Goal: Task Accomplishment & Management: Manage account settings

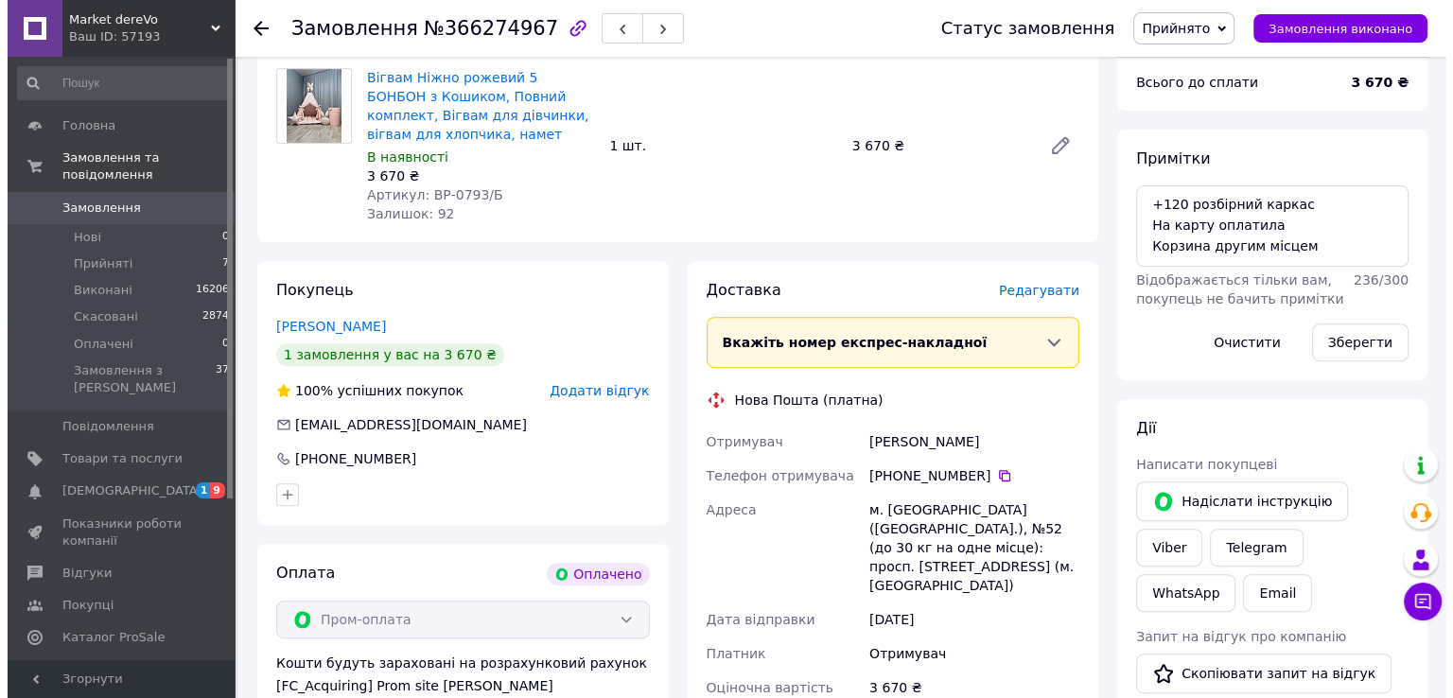
scroll to position [655, 0]
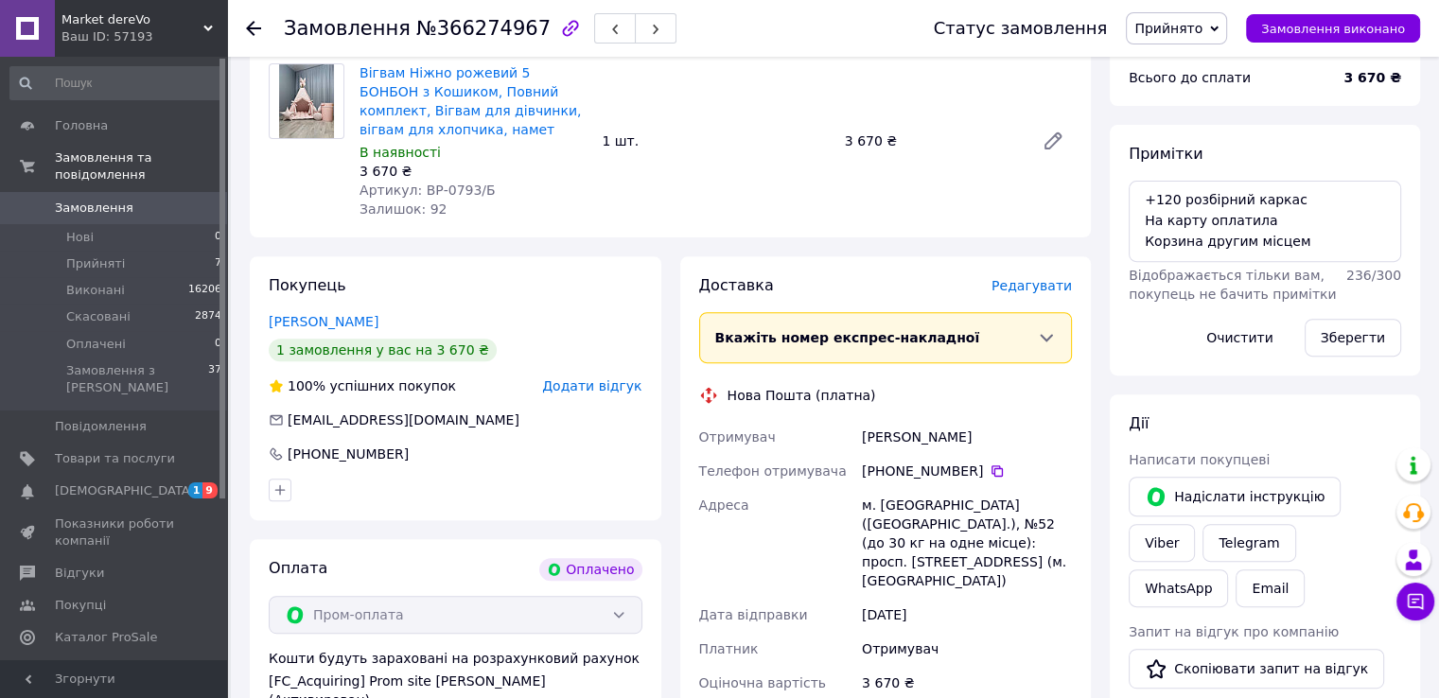
click at [1022, 285] on span "Редагувати" at bounding box center [1032, 285] width 80 height 15
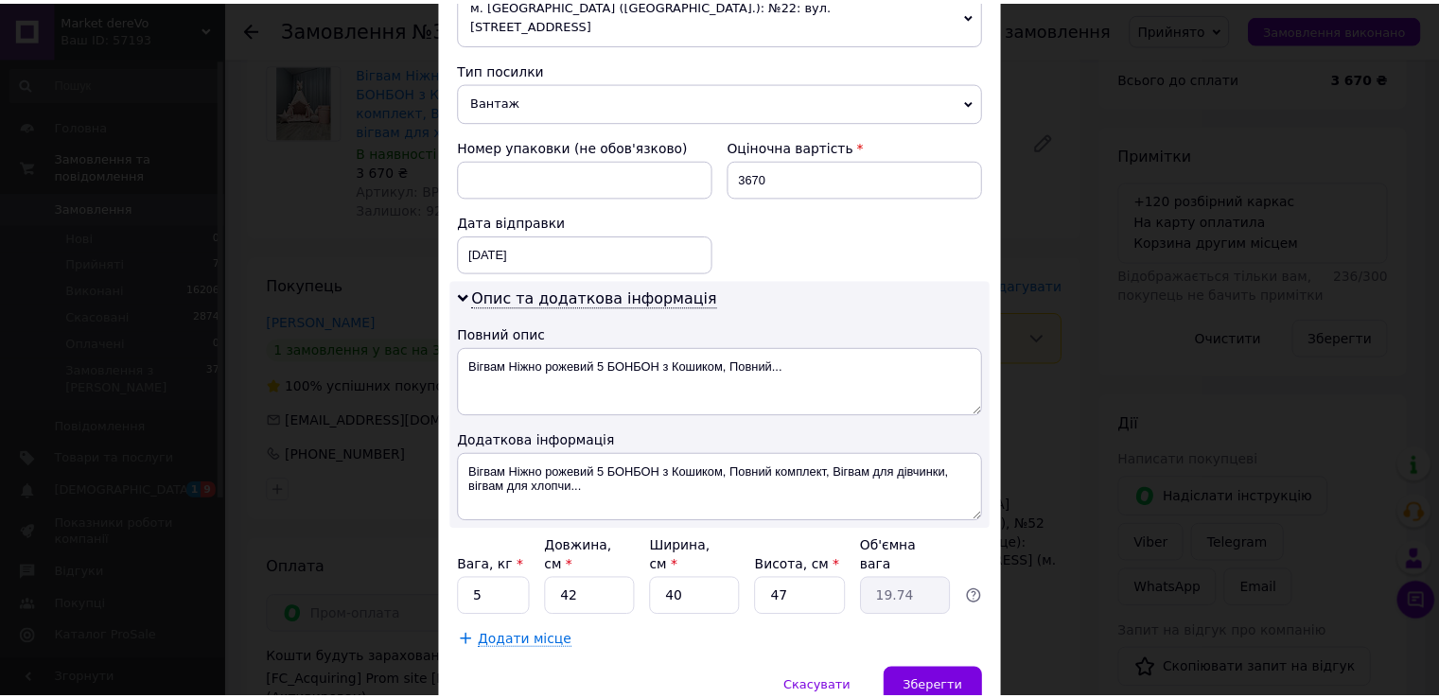
scroll to position [743, 0]
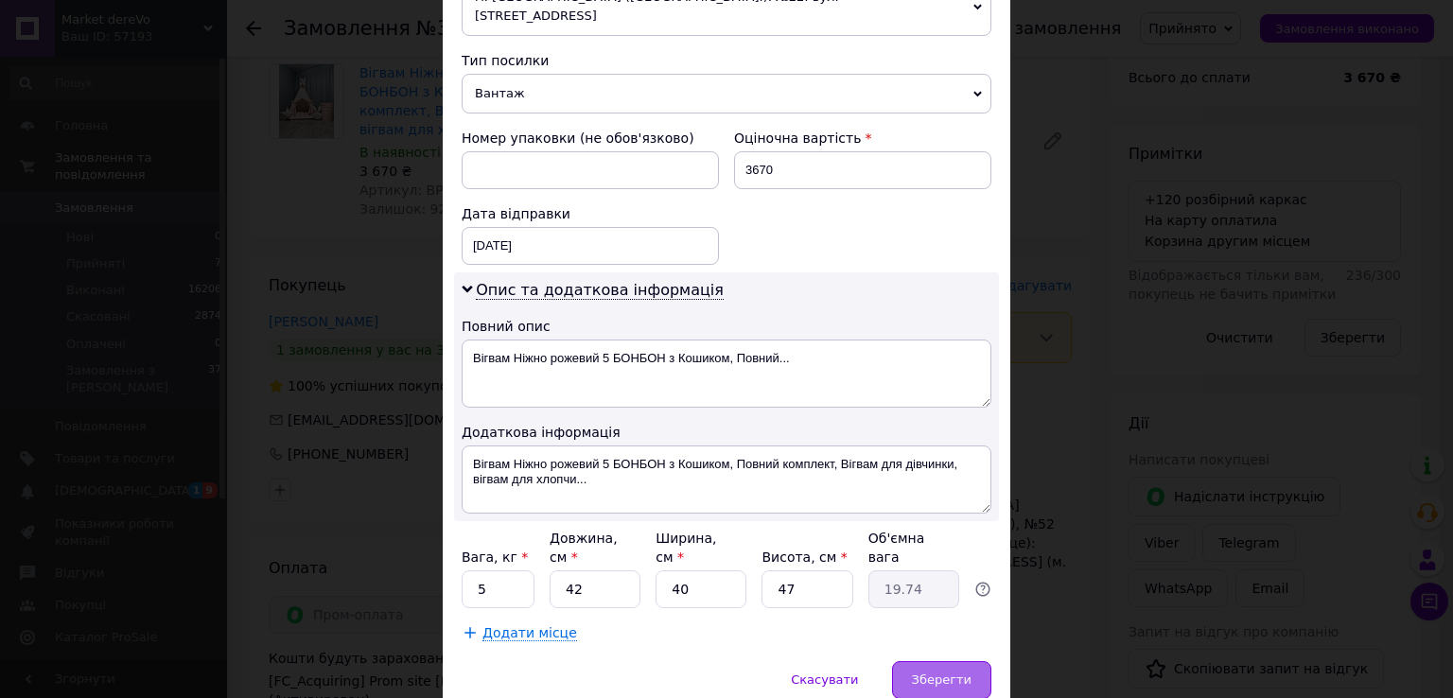
click at [939, 673] on span "Зберегти" at bounding box center [942, 680] width 60 height 14
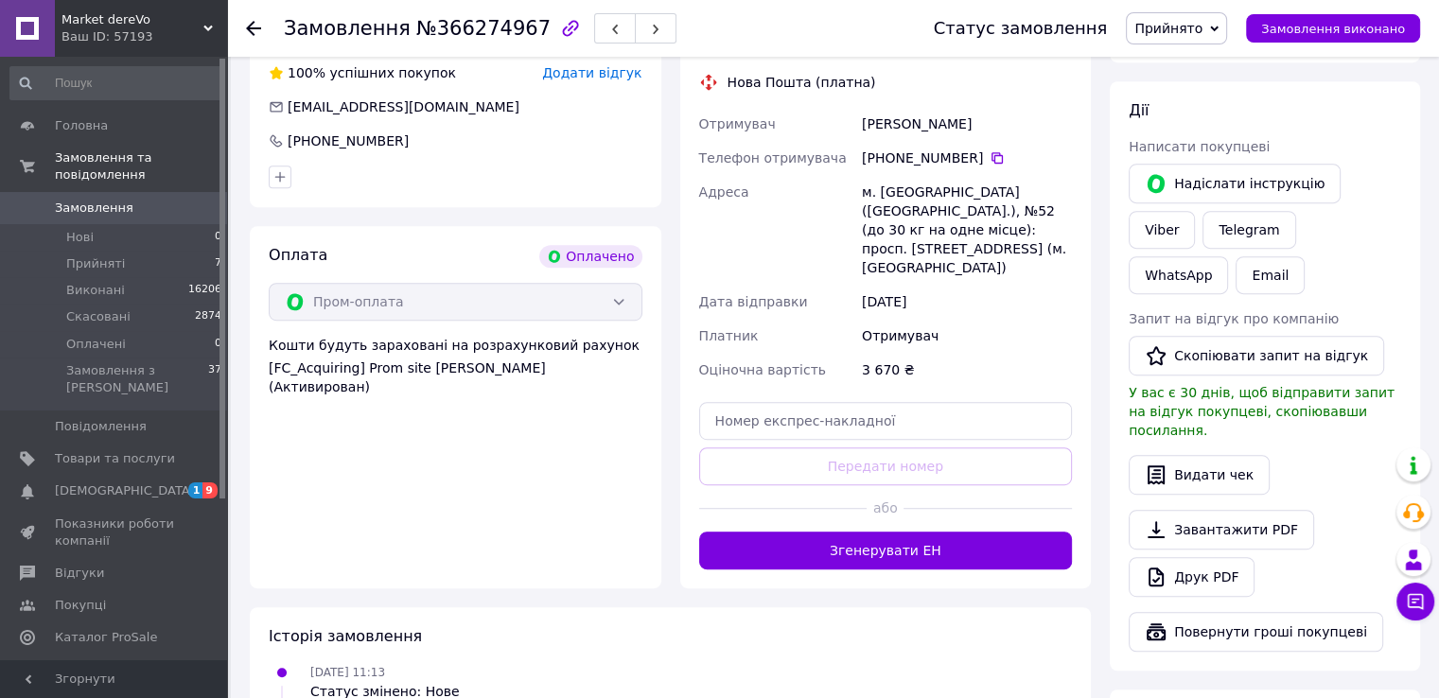
scroll to position [1037, 0]
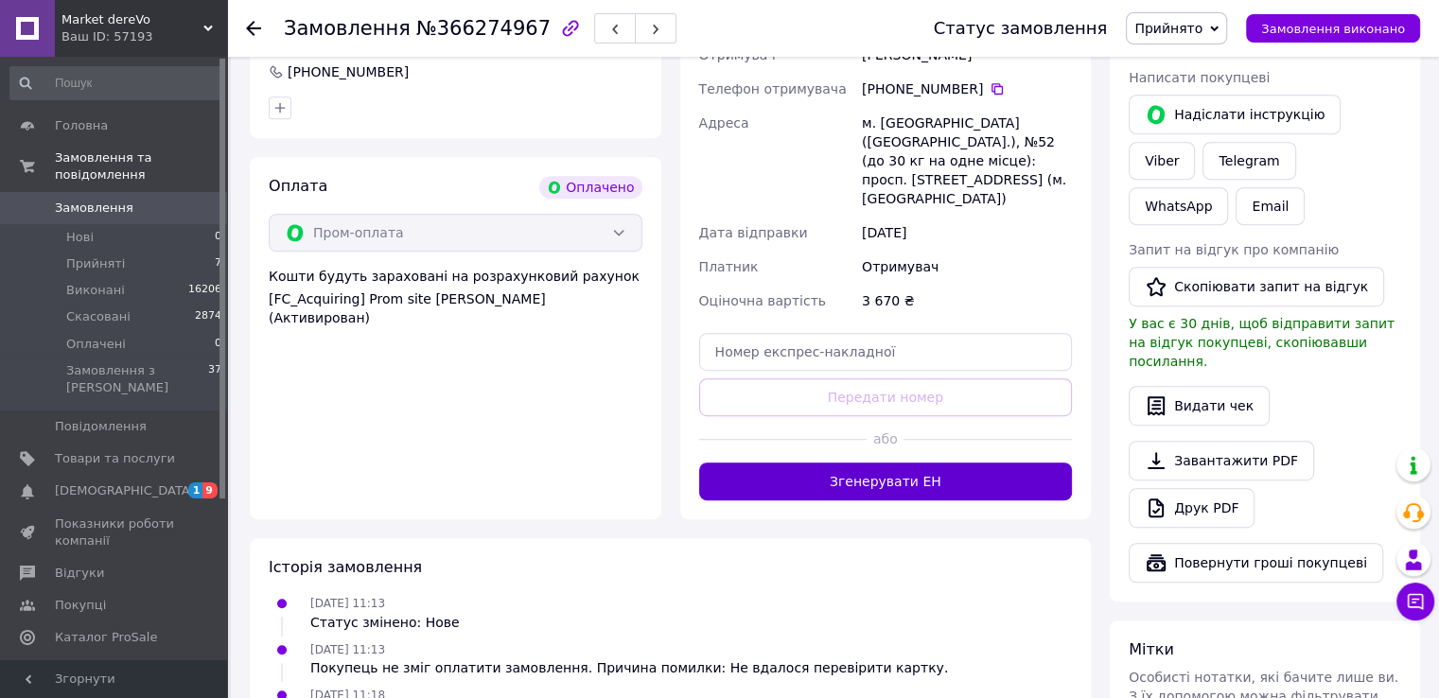
click at [858, 463] on button "Згенерувати ЕН" at bounding box center [886, 482] width 374 height 38
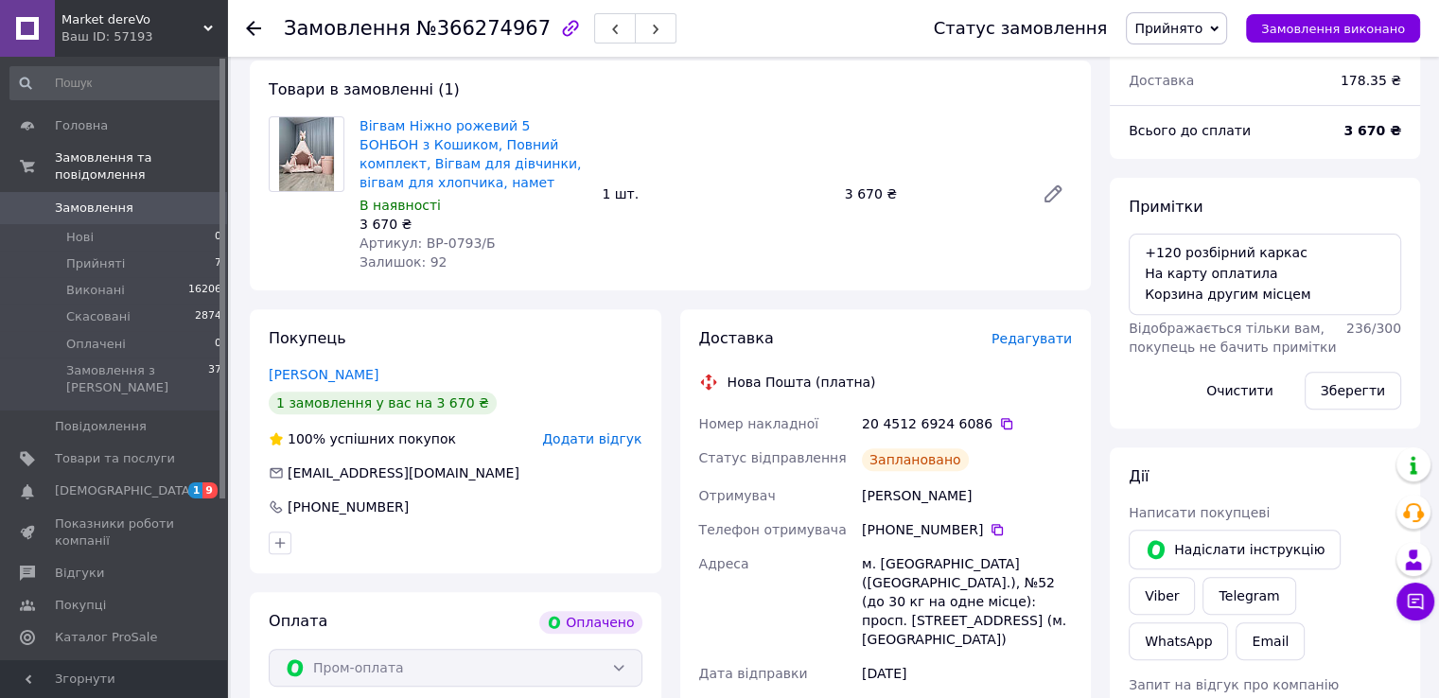
scroll to position [588, 0]
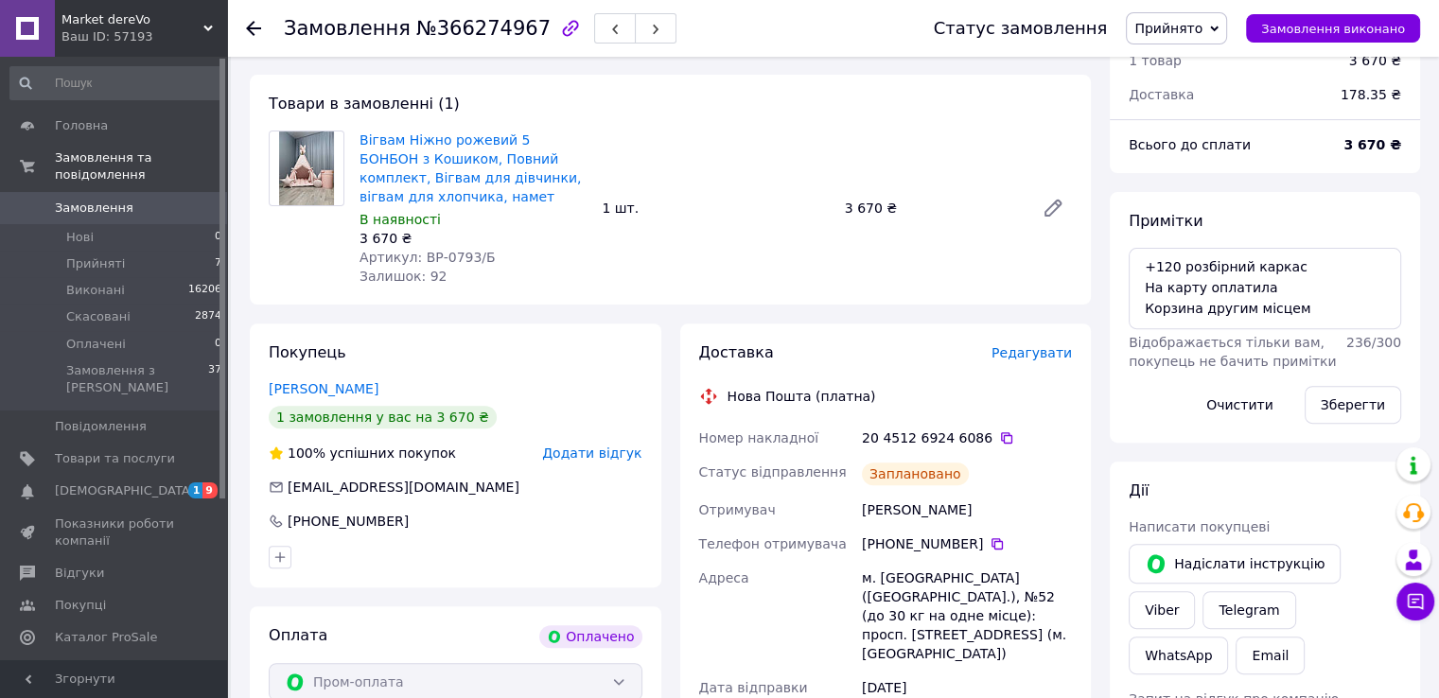
click at [1094, 481] on div "Доставка Редагувати Нова Пошта (платна) Номер накладної 20 4512 6924 6086   Ста…" at bounding box center [886, 601] width 430 height 555
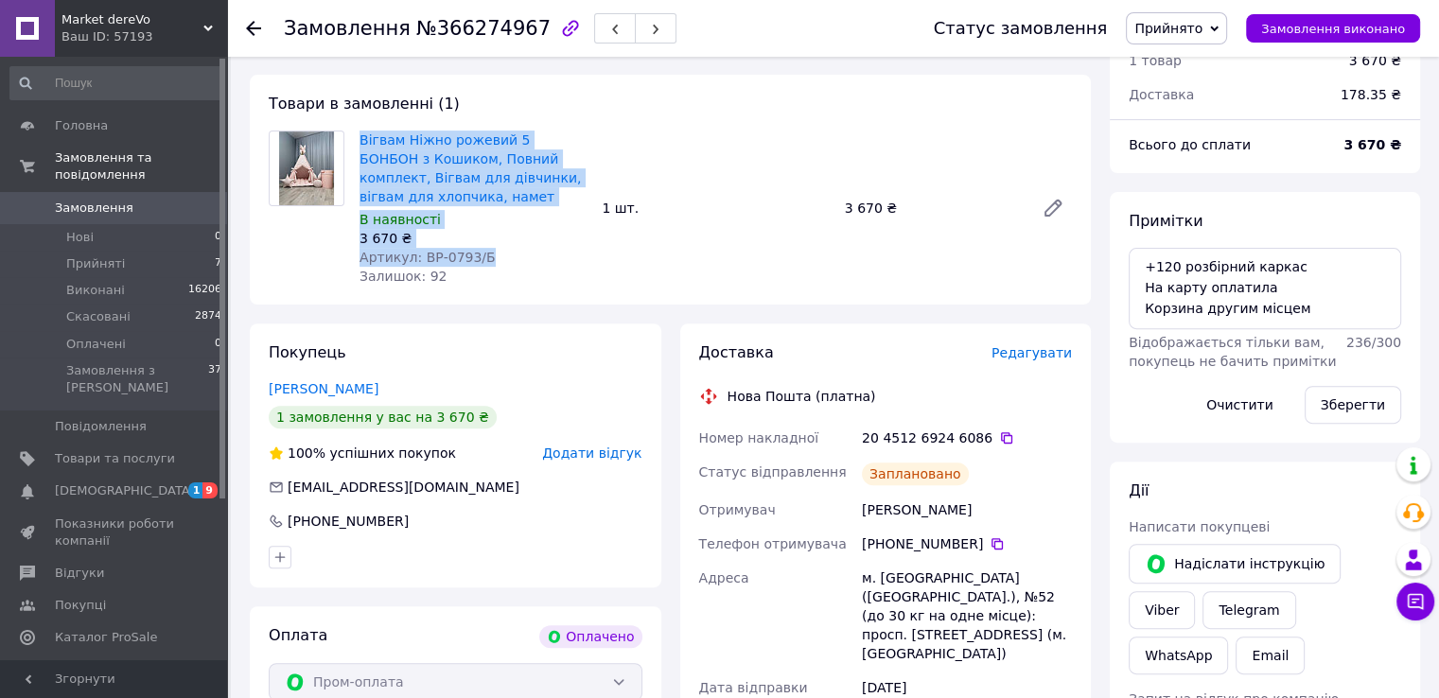
drag, startPoint x: 357, startPoint y: 134, endPoint x: 536, endPoint y: 248, distance: 212.6
click at [536, 248] on div "Вігвам Ніжно рожевий 5 БОНБОН з Кошиком, Повний комплект, Вігвам для дівчинки, …" at bounding box center [473, 208] width 242 height 163
copy div "Вігвам Ніжно рожевий 5 БОНБОН з Кошиком, Повний комплект, Вігвам для дівчинки, …"
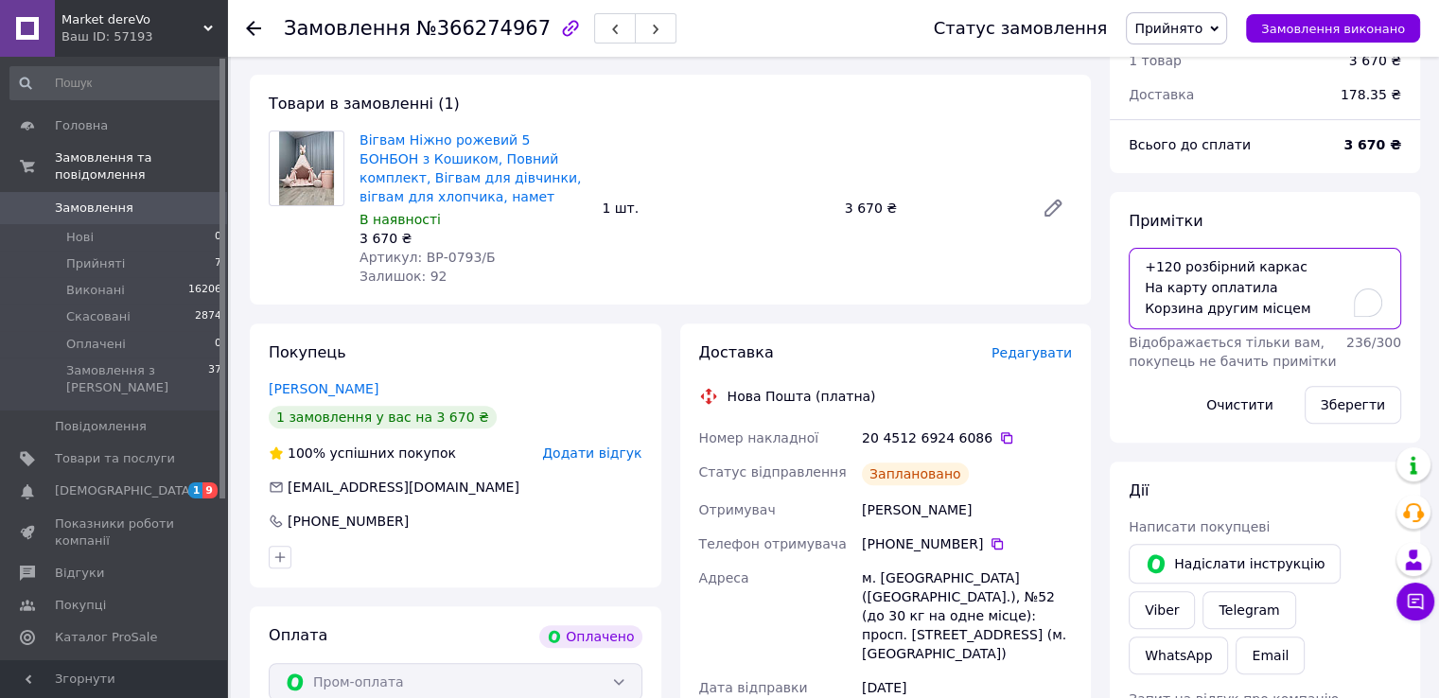
drag, startPoint x: 1309, startPoint y: 303, endPoint x: 1139, endPoint y: 258, distance: 176.0
click at [1139, 258] on textarea "+120 розбірний каркас На карту оплатила Корзина другим місцем" at bounding box center [1265, 288] width 272 height 81
click at [1091, 440] on div "Доставка Редагувати Нова Пошта (платна) Номер накладної 20 4512 6924 6086   Ста…" at bounding box center [886, 601] width 430 height 555
click at [1090, 413] on div "Доставка Редагувати Нова Пошта (платна) Номер накладної 20 4512 6924 6086   Ста…" at bounding box center [886, 601] width 430 height 555
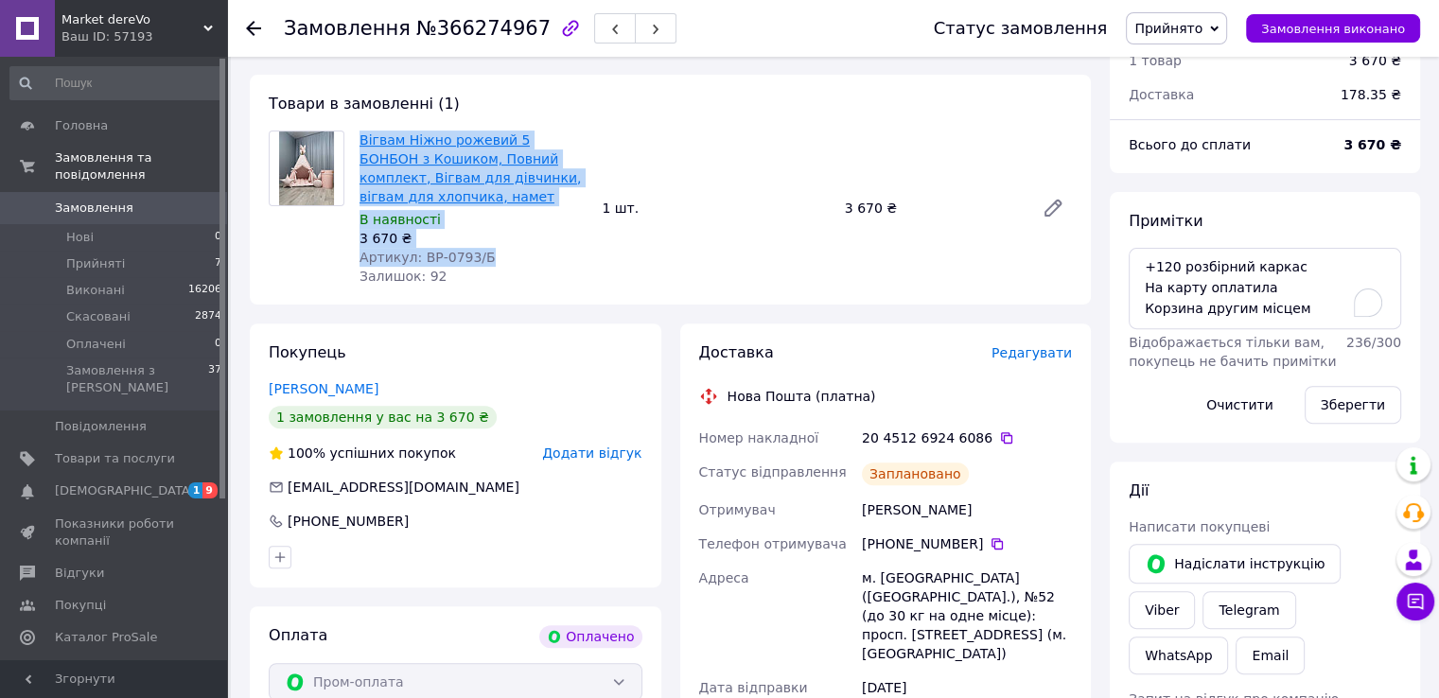
drag, startPoint x: 484, startPoint y: 264, endPoint x: 360, endPoint y: 142, distance: 174.6
click at [360, 142] on div "Вігвам Ніжно рожевий 5 БОНБОН з Кошиком, Повний комплект, Вігвам для дівчинки, …" at bounding box center [473, 208] width 242 height 163
copy div "Вігвам Ніжно рожевий 5 БОНБОН з Кошиком, Повний комплект, Вігвам для дівчинки, …"
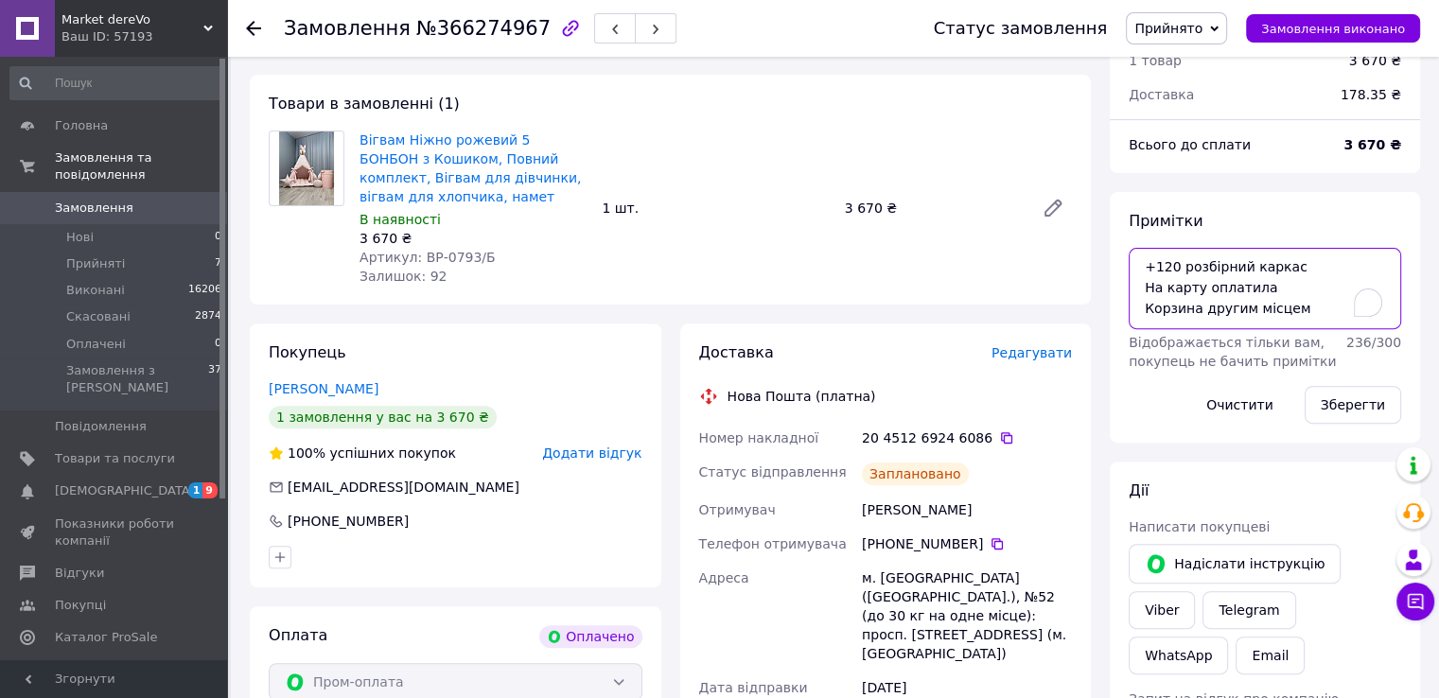
drag, startPoint x: 1313, startPoint y: 311, endPoint x: 1134, endPoint y: 267, distance: 184.3
click at [1134, 267] on textarea "+120 розбірний каркас На карту оплатила Корзина другим місцем" at bounding box center [1265, 288] width 272 height 81
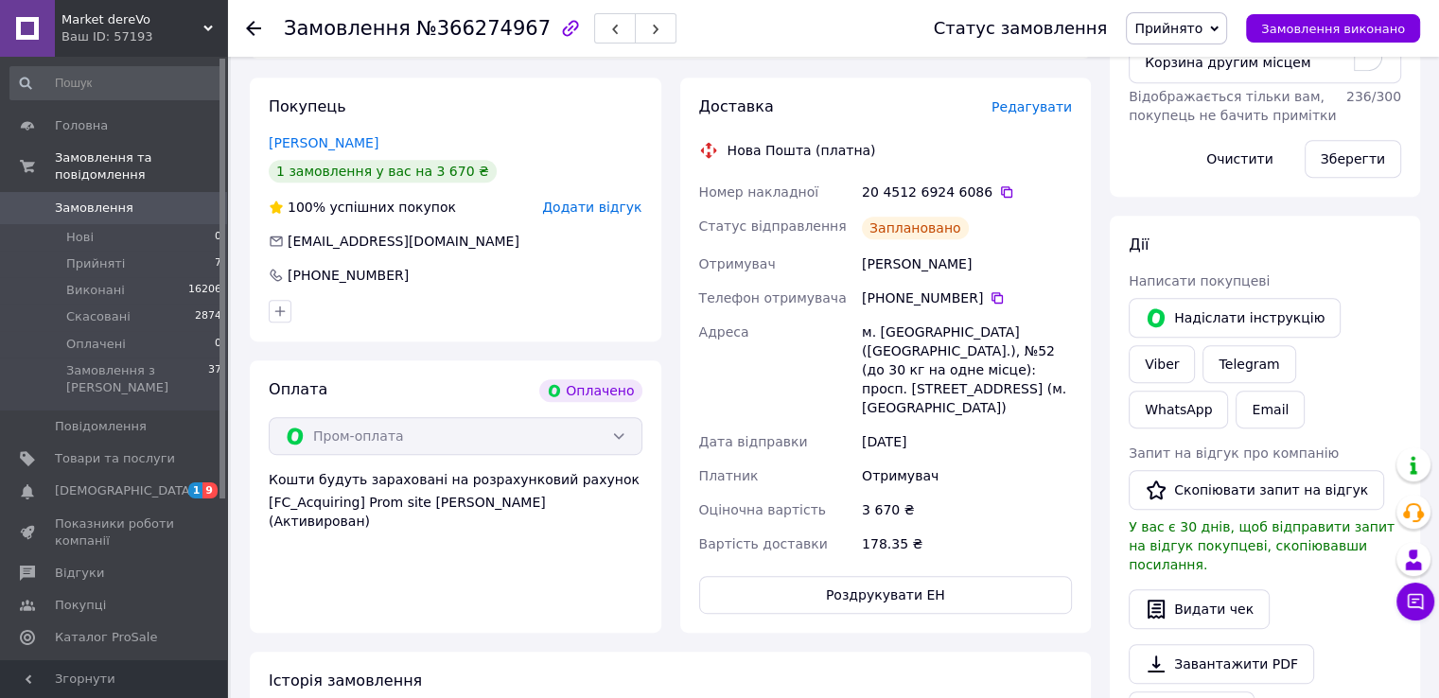
scroll to position [867, 0]
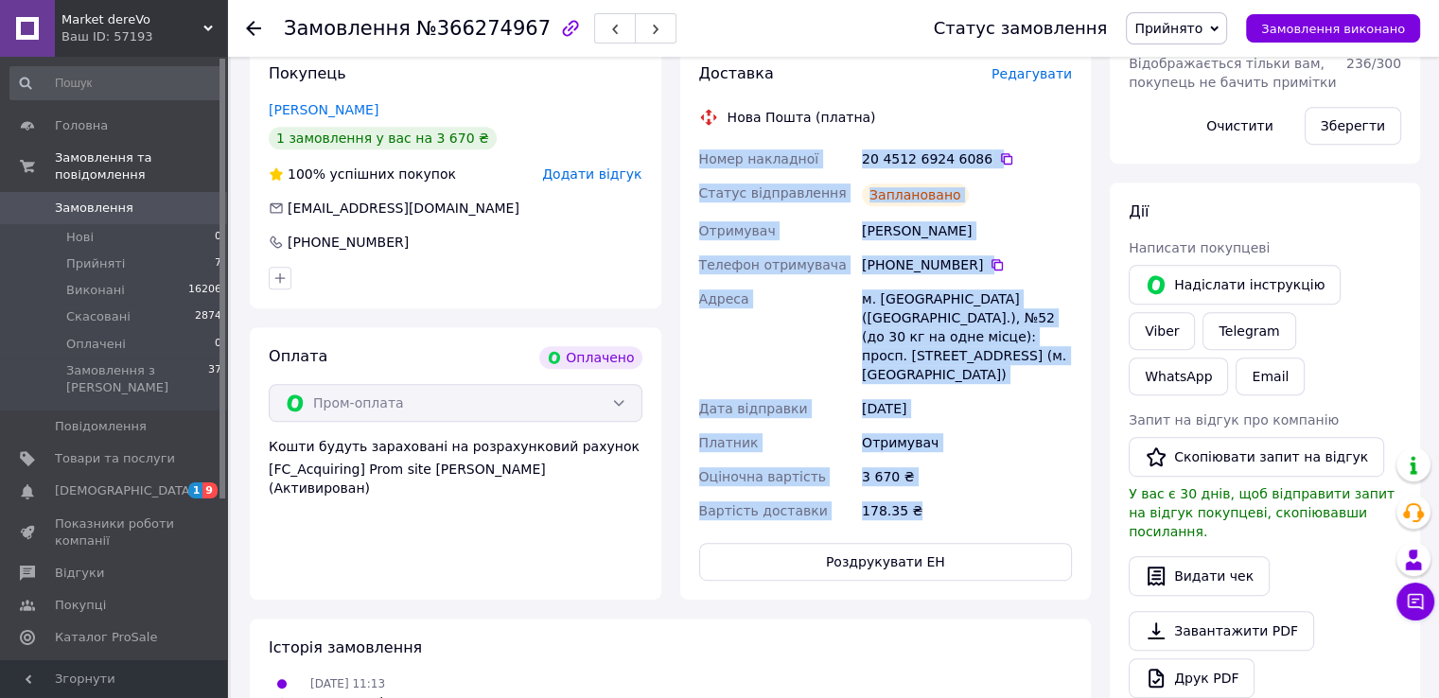
drag, startPoint x: 693, startPoint y: 160, endPoint x: 923, endPoint y: 463, distance: 380.7
click at [923, 463] on div "Доставка Редагувати Нова Пошта (платна) Номер накладної 20 4512 6924 6086   Ста…" at bounding box center [886, 321] width 412 height 555
copy div "Номер накладної 20 4512 6924 6086   Статус відправлення Заплановано Отримувач […"
click at [1085, 438] on div "Доставка Редагувати Нова Пошта (платна) Номер накладної 20 4512 6924 6086   Ста…" at bounding box center [886, 321] width 412 height 555
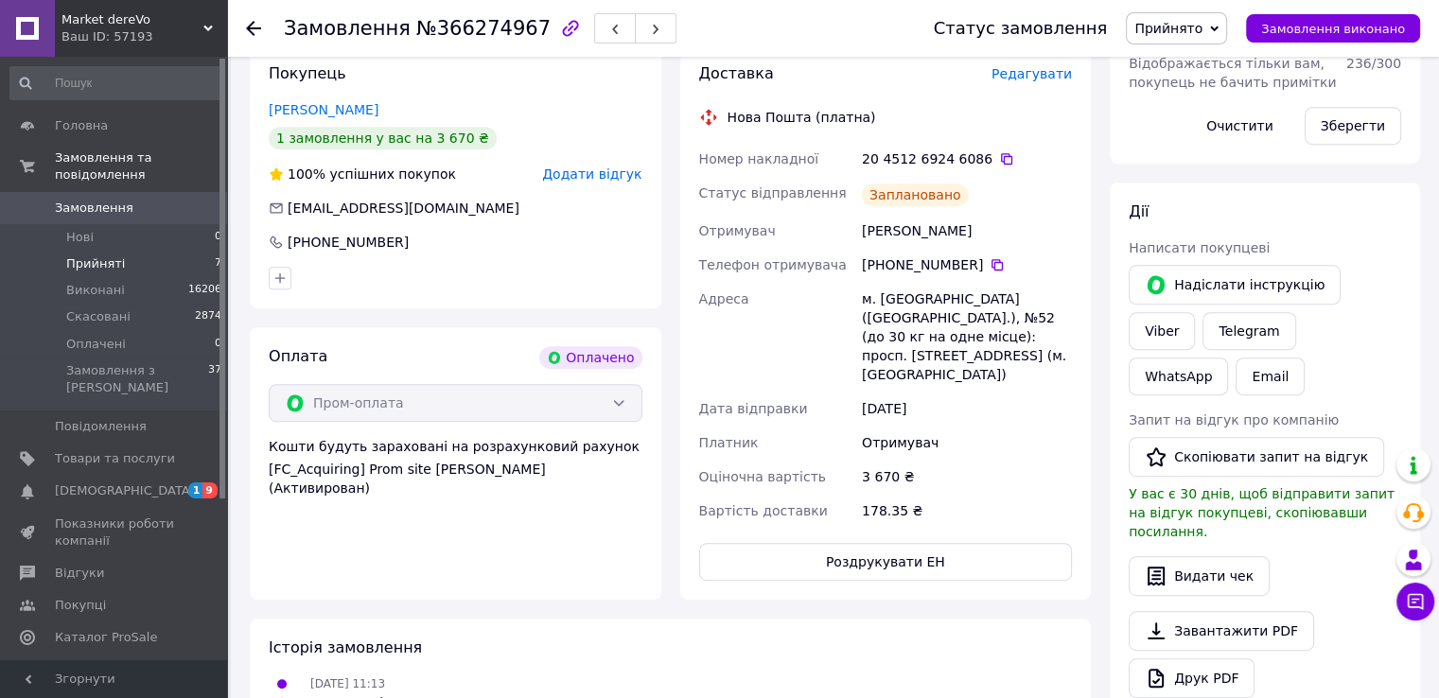
click at [94, 255] on span "Прийняті" at bounding box center [95, 263] width 59 height 17
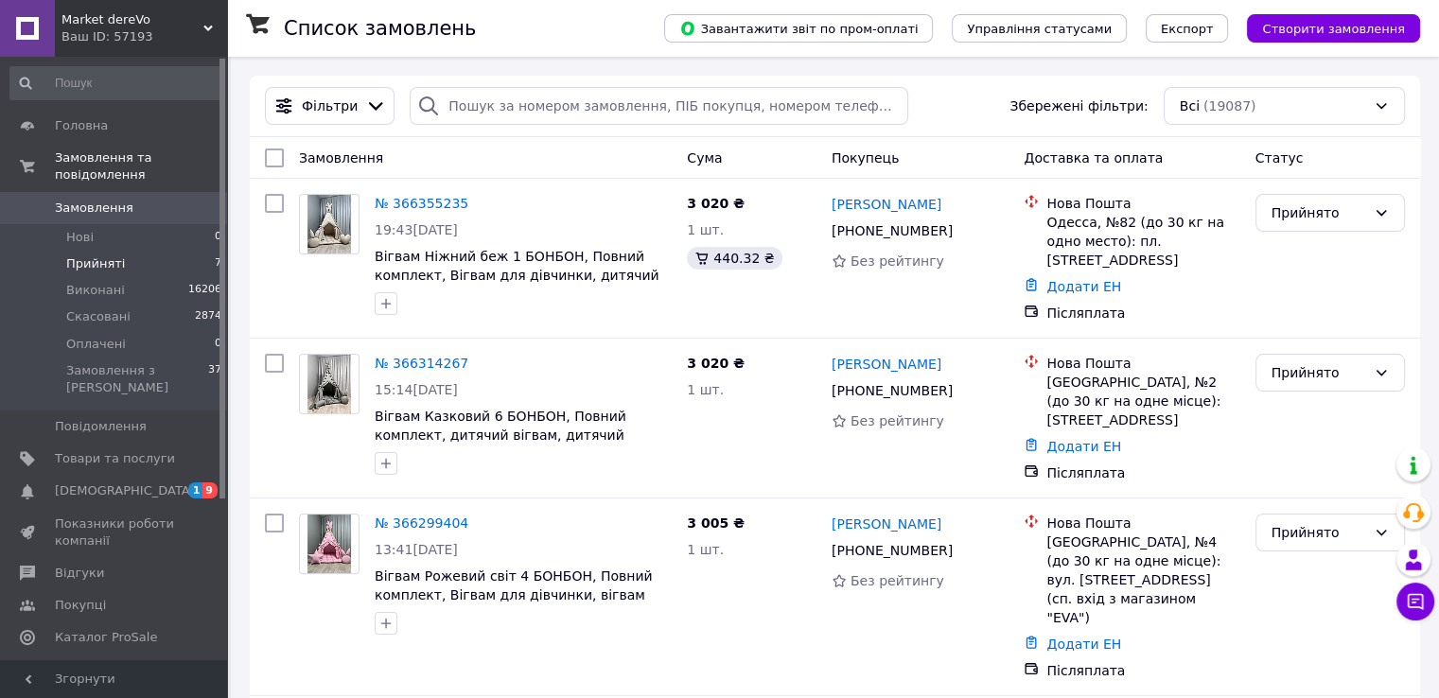
click at [103, 255] on span "Прийняті" at bounding box center [95, 263] width 59 height 17
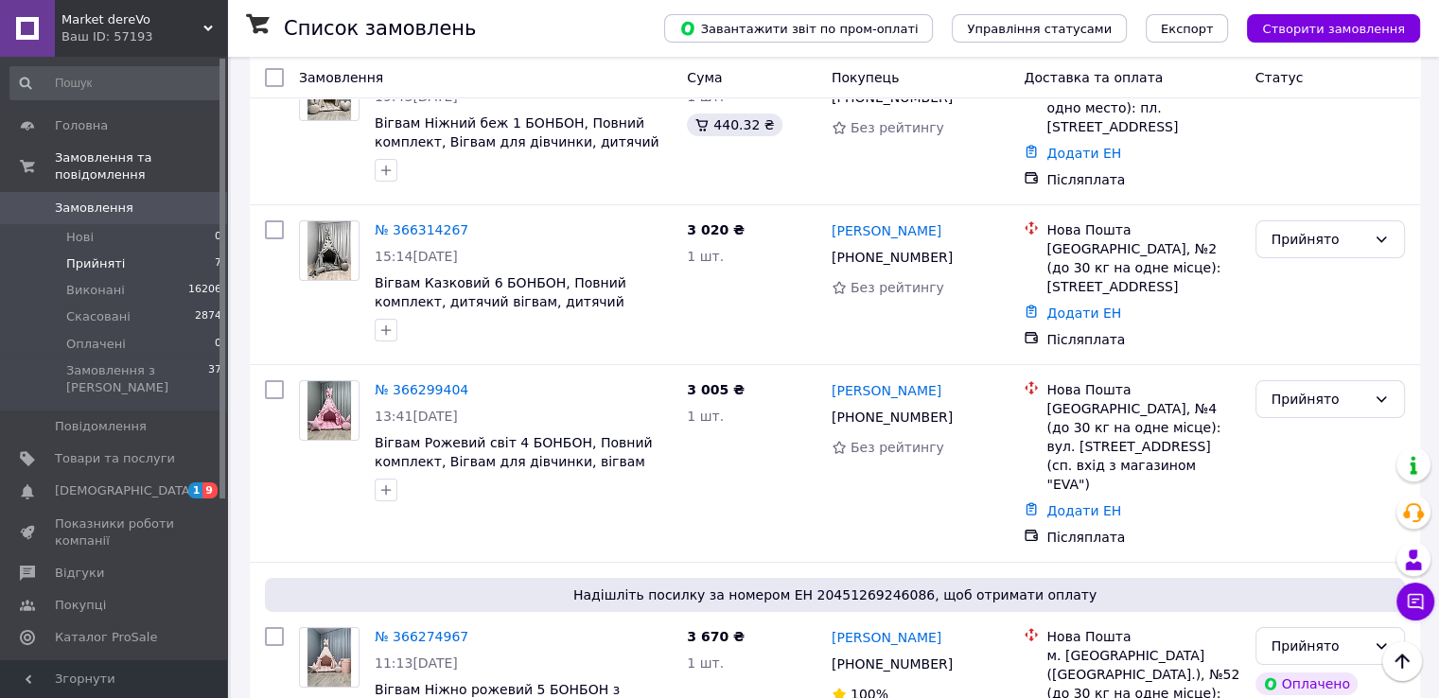
scroll to position [164, 0]
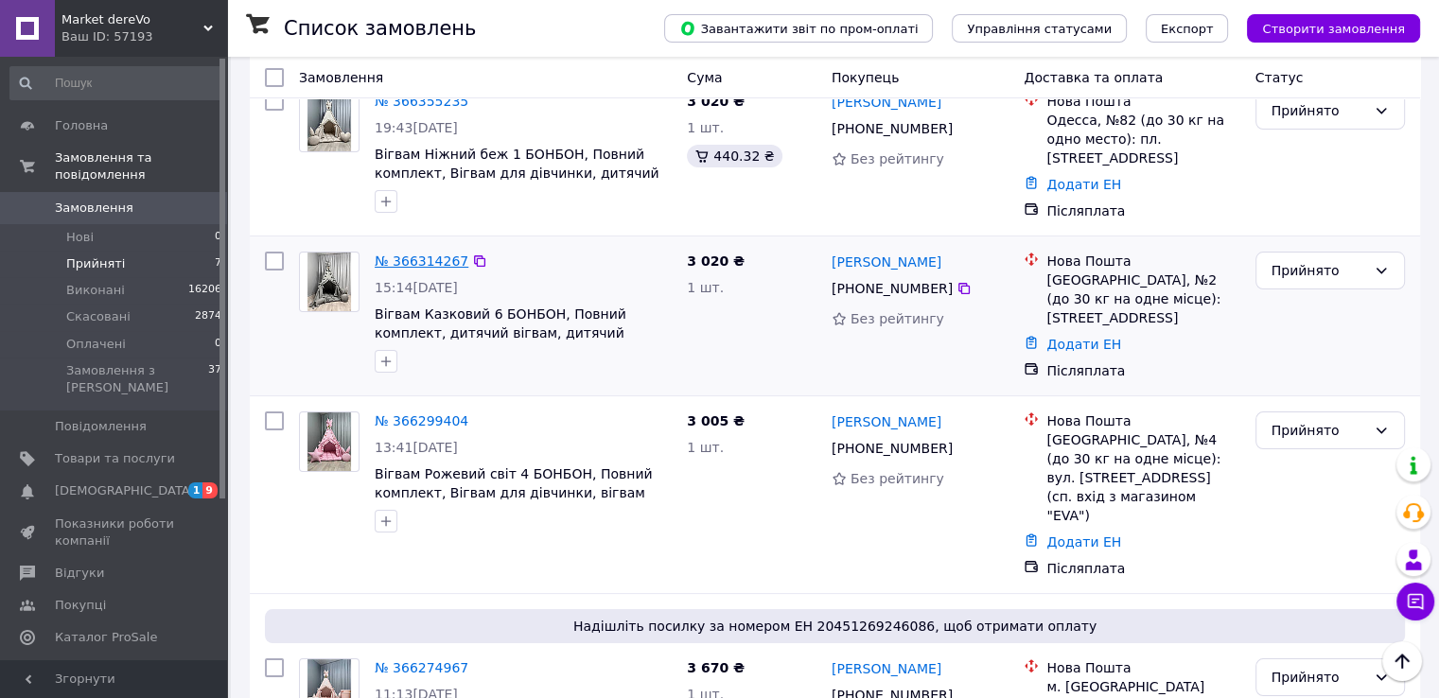
click at [404, 254] on link "№ 366314267" at bounding box center [422, 261] width 94 height 15
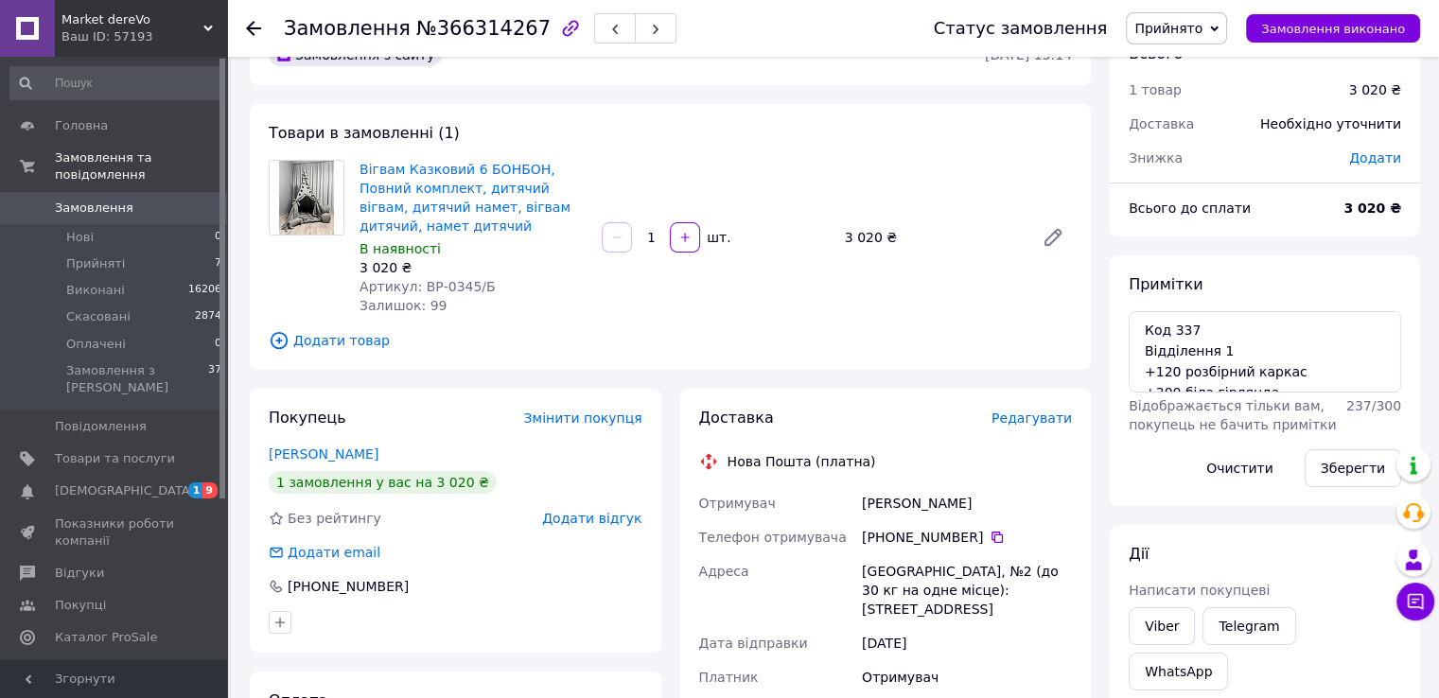
scroll to position [53, 0]
click at [1055, 237] on icon at bounding box center [1052, 235] width 15 height 15
click at [336, 338] on span "Додати товар" at bounding box center [670, 338] width 803 height 21
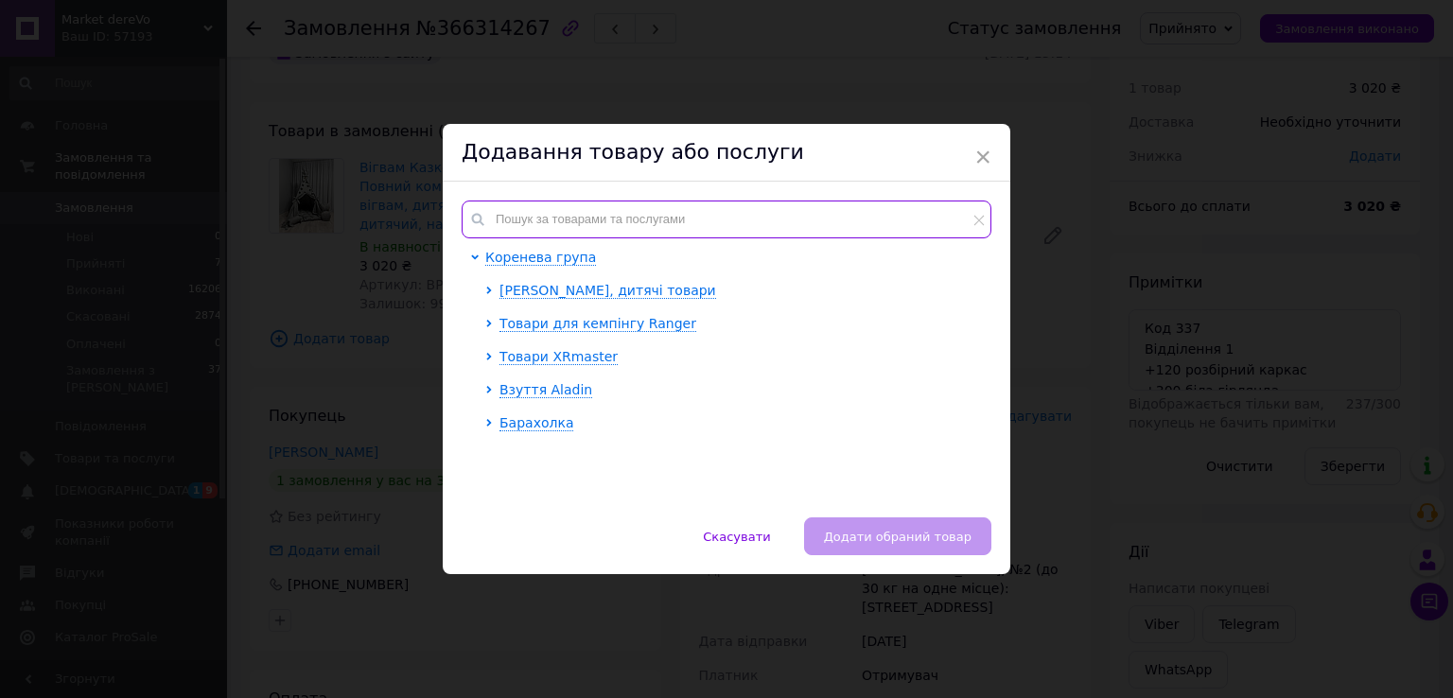
click at [524, 228] on input "text" at bounding box center [727, 220] width 530 height 38
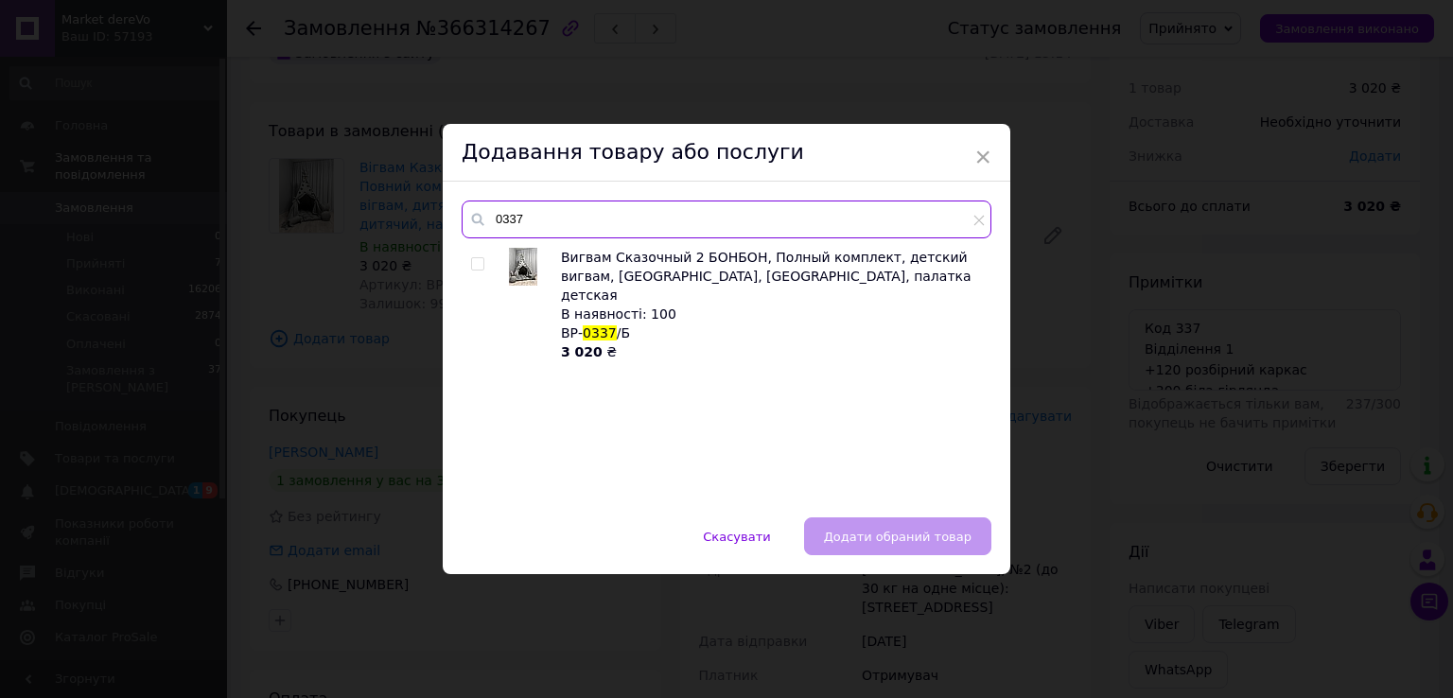
type input "0337"
click at [478, 262] on input "checkbox" at bounding box center [477, 264] width 12 height 12
checkbox input "true"
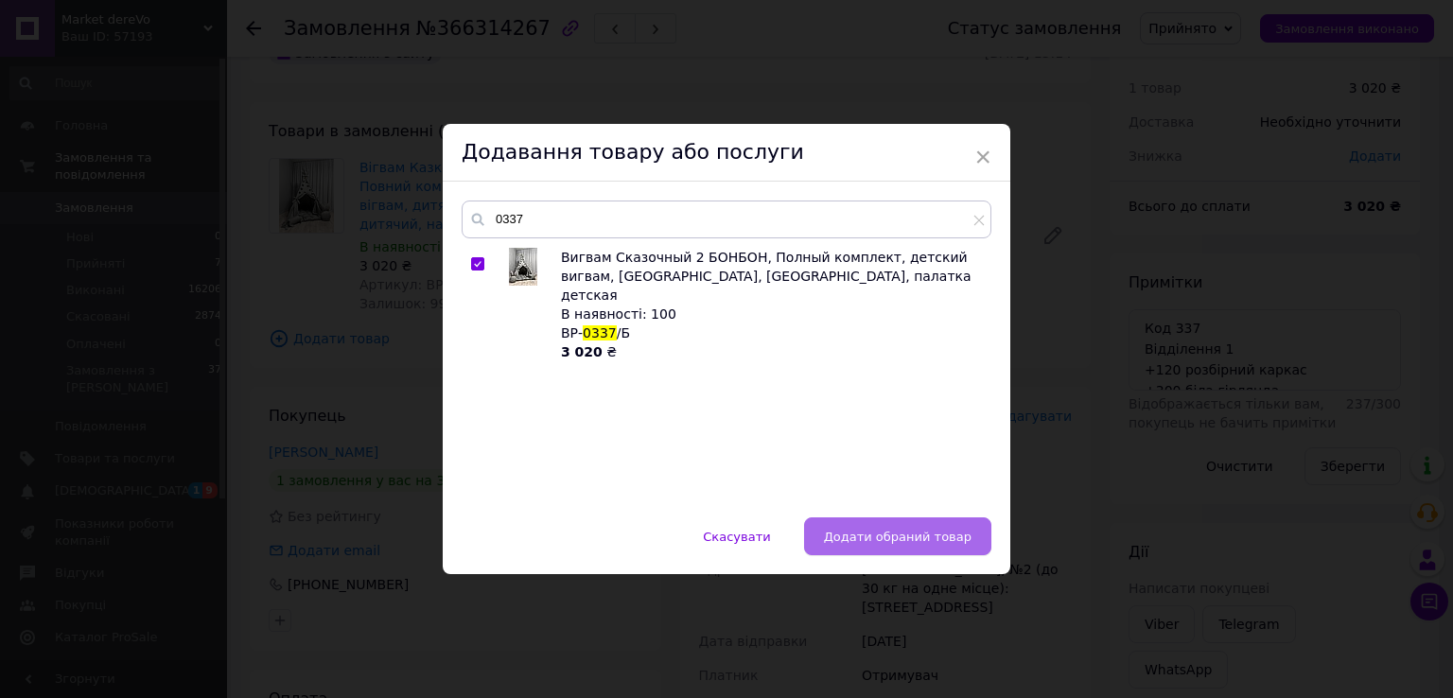
click at [907, 537] on span "Додати обраний товар" at bounding box center [898, 537] width 148 height 14
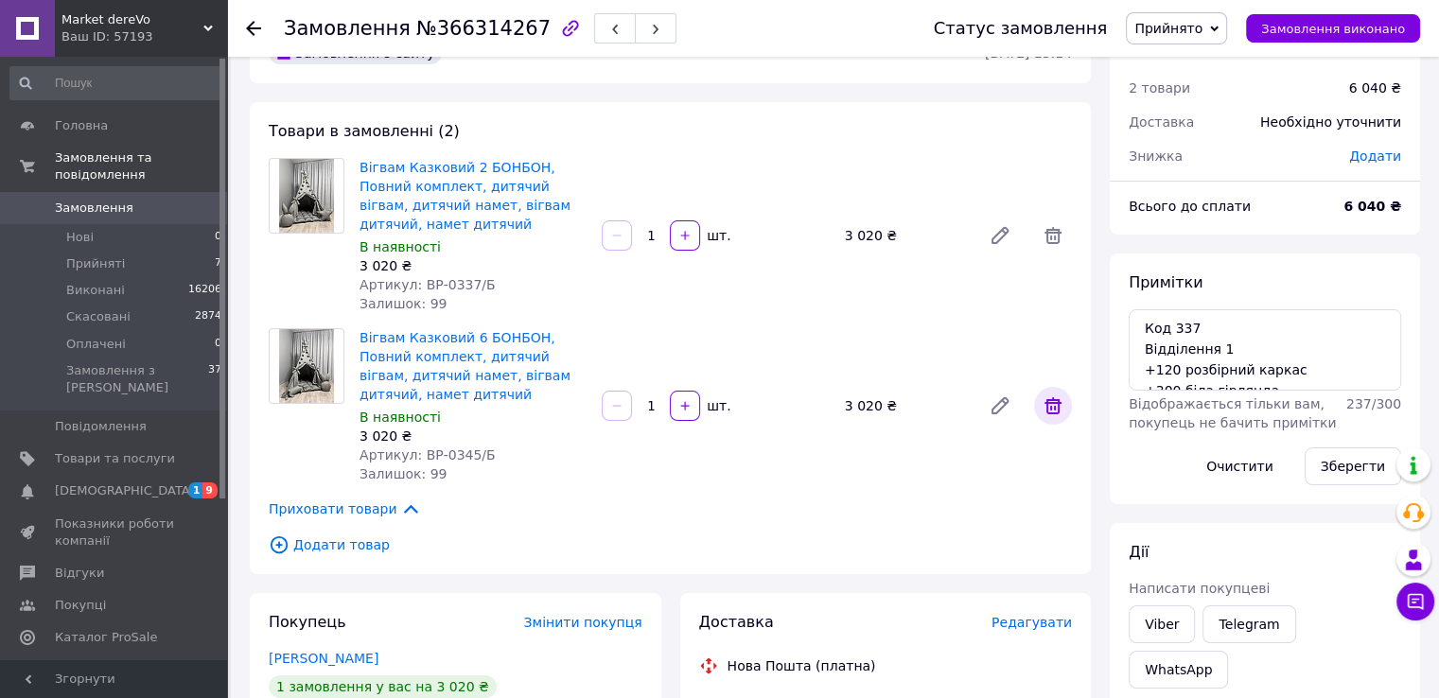
click at [1053, 408] on icon at bounding box center [1053, 406] width 23 height 23
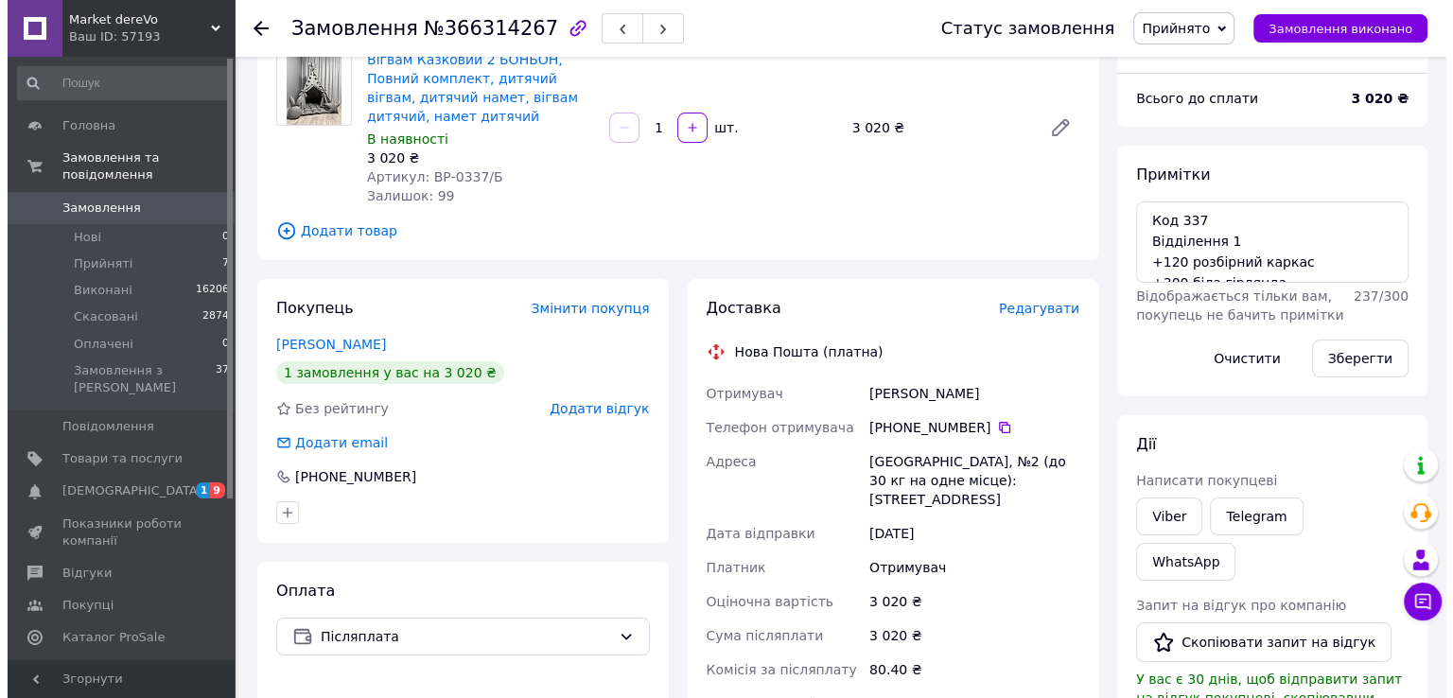
scroll to position [168, 0]
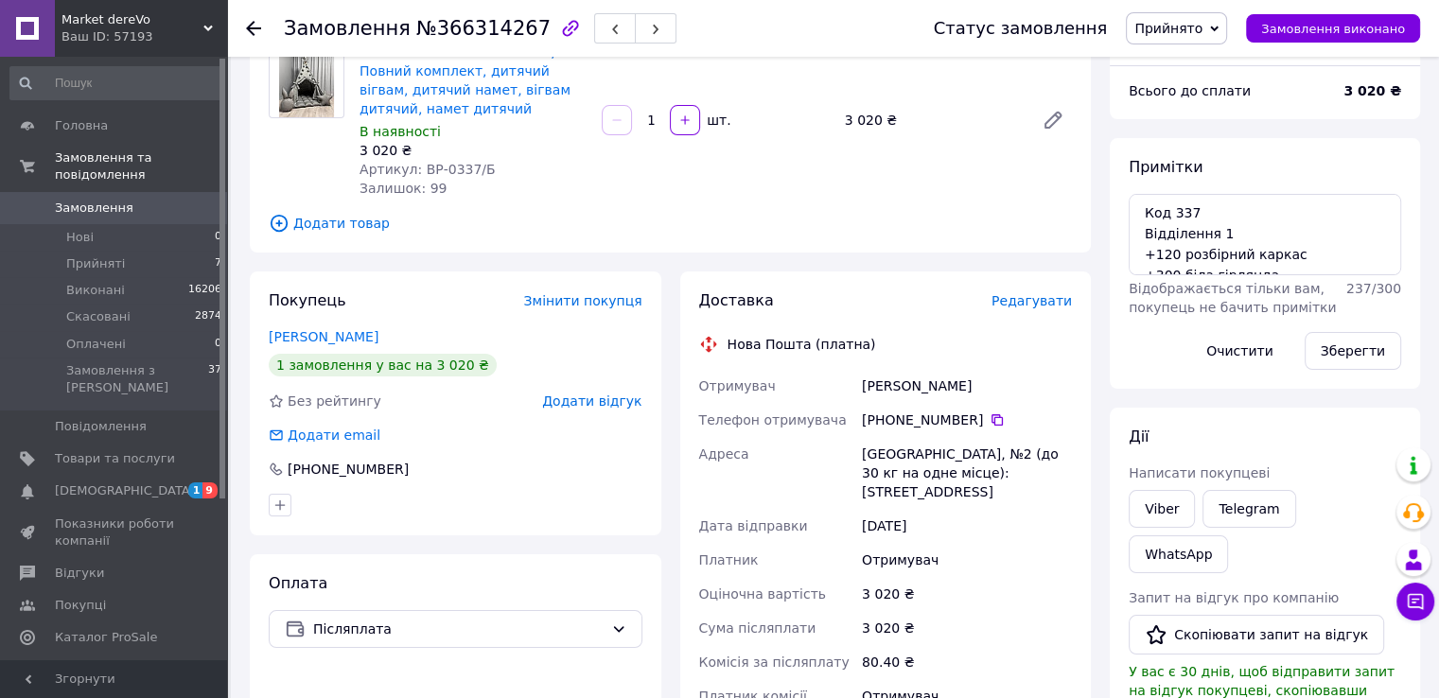
click at [1026, 301] on span "Редагувати" at bounding box center [1032, 300] width 80 height 15
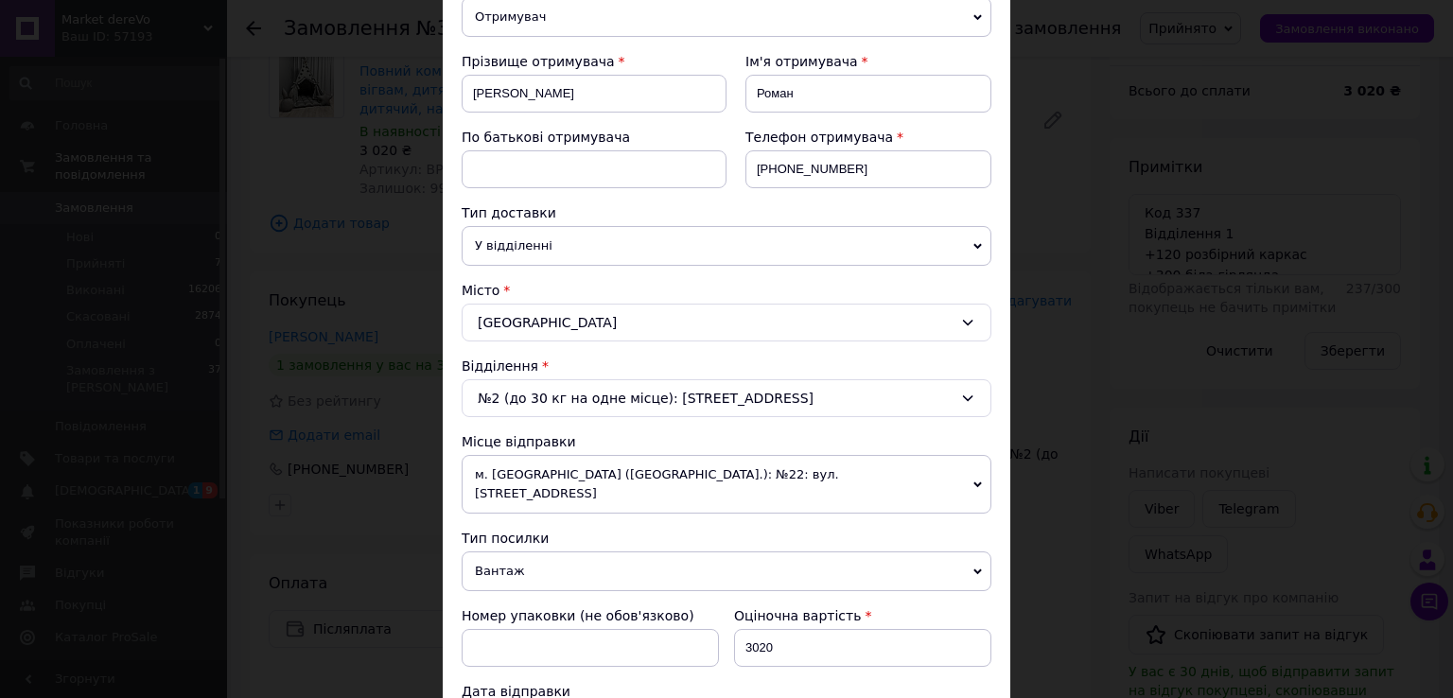
scroll to position [246, 0]
click at [490, 396] on div "№2 (до 30 кг на одне місце): [STREET_ADDRESS]" at bounding box center [727, 396] width 530 height 38
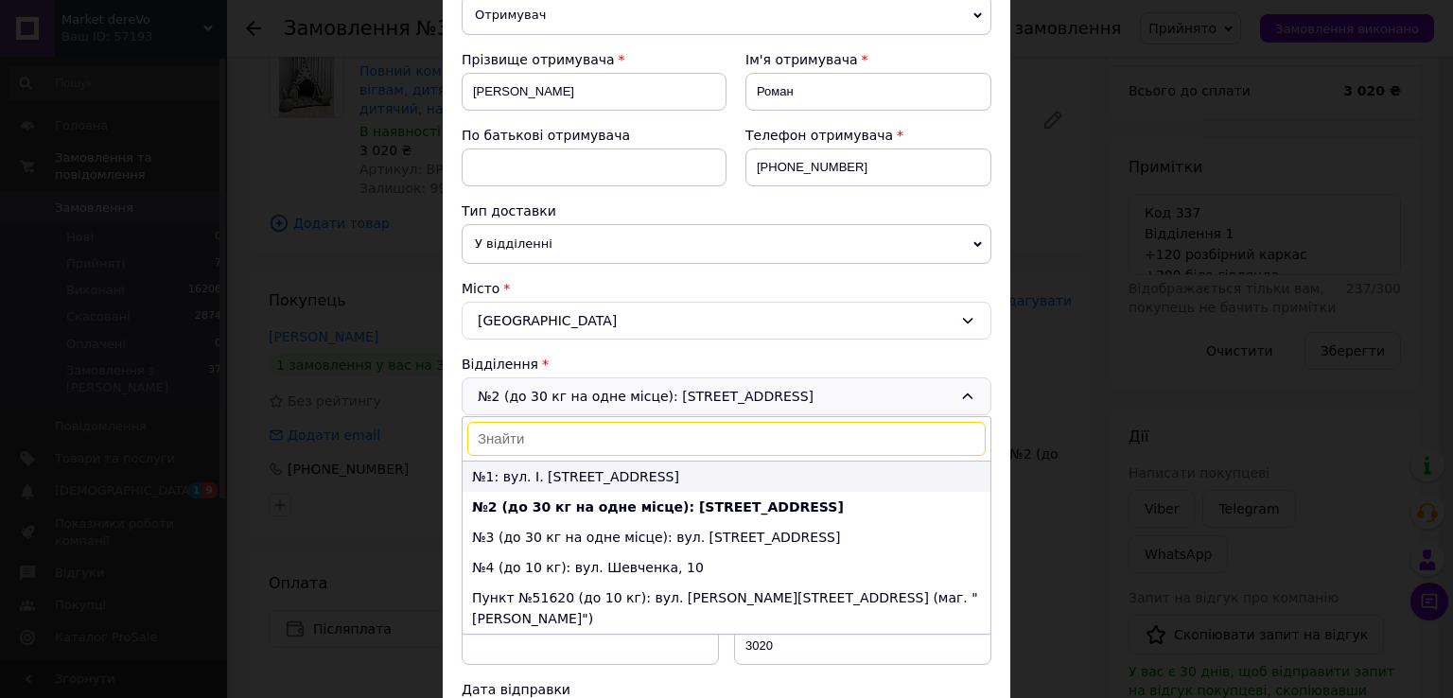
click at [500, 478] on li "№1: вул. І. [STREET_ADDRESS]" at bounding box center [727, 477] width 528 height 30
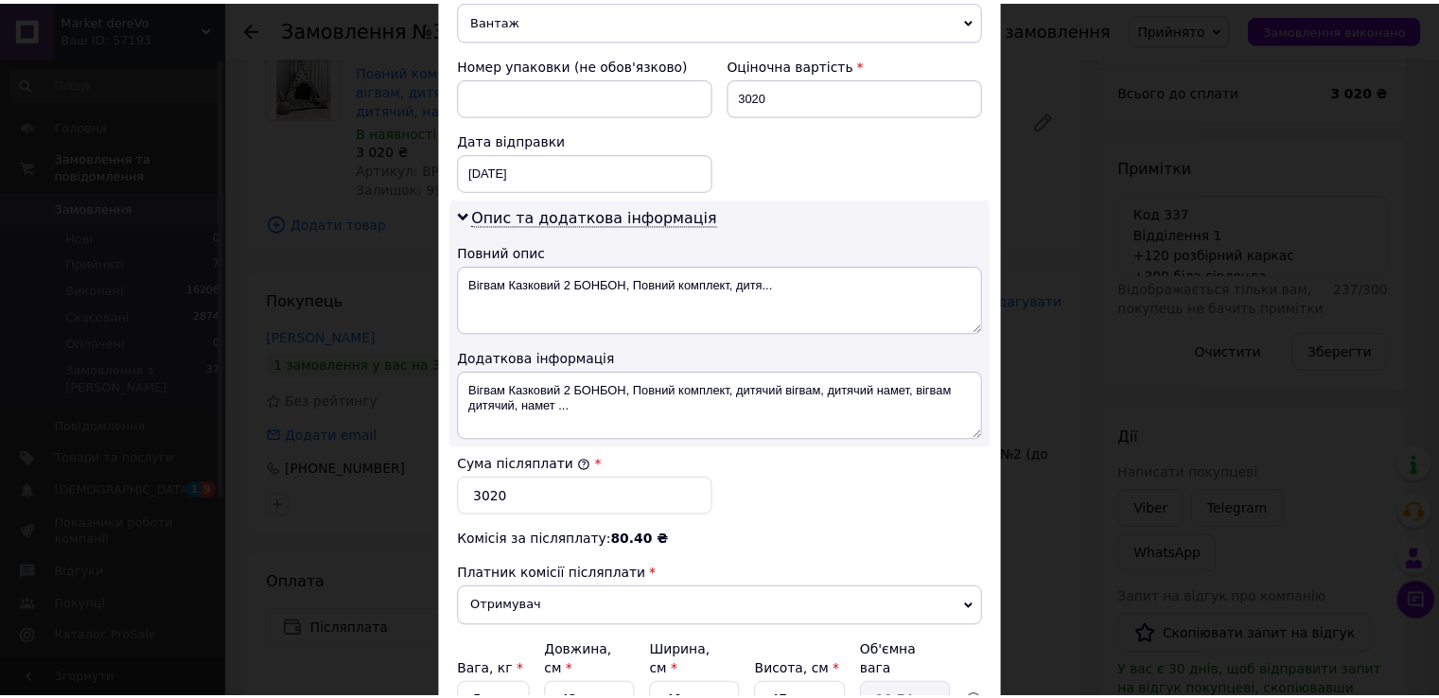
scroll to position [937, 0]
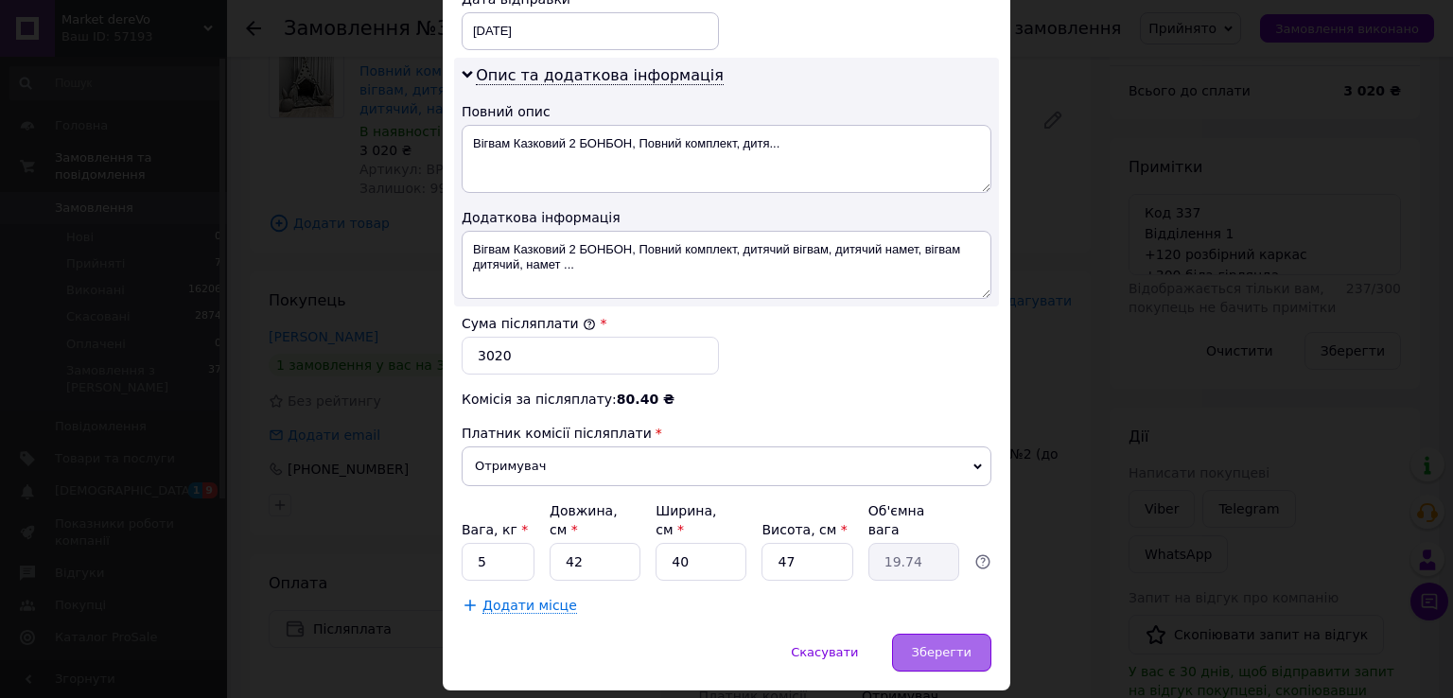
click at [945, 645] on span "Зберегти" at bounding box center [942, 652] width 60 height 14
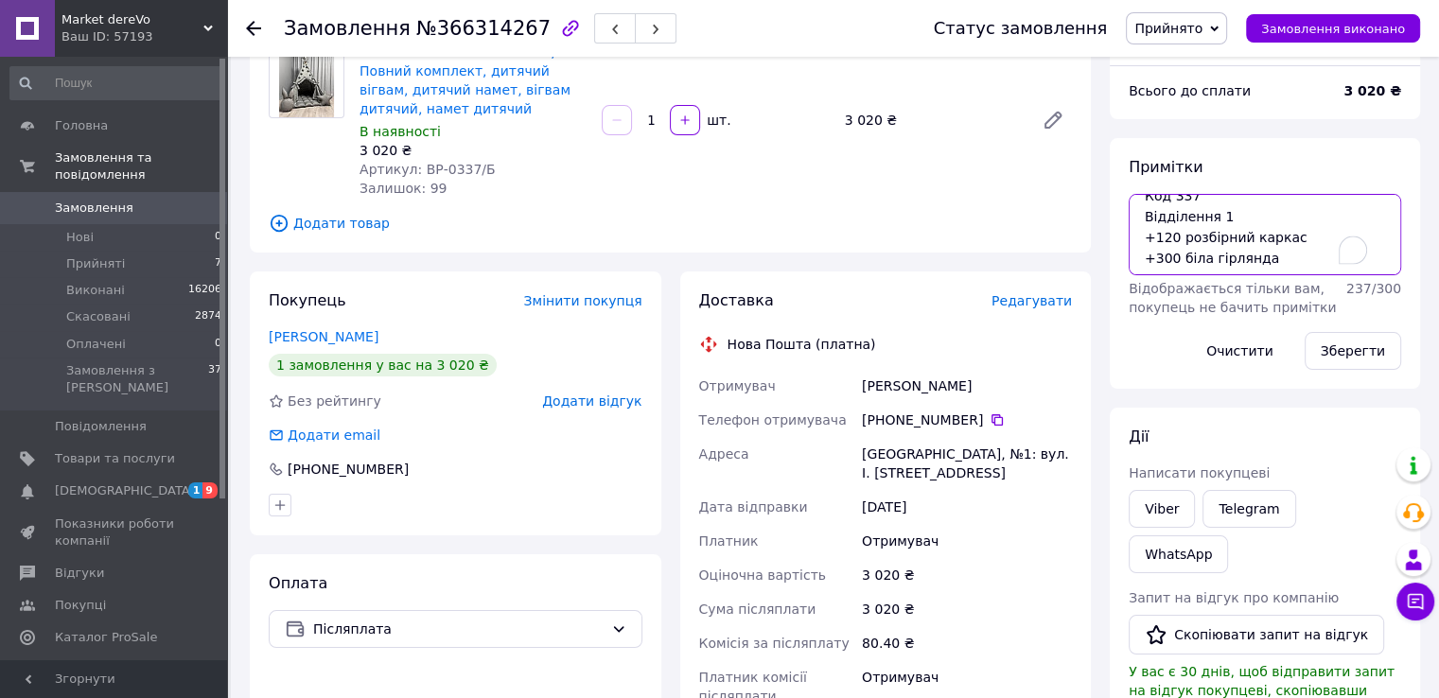
scroll to position [0, 0]
click at [1279, 255] on textarea "Код 337 Відділення 1 +120 розбірний каркас +300 біла гірлянда" at bounding box center [1265, 234] width 272 height 81
type textarea "Код 337 Відділення 1 +120 розбірний каркас +300 біла гірлянда Разом: 3440"
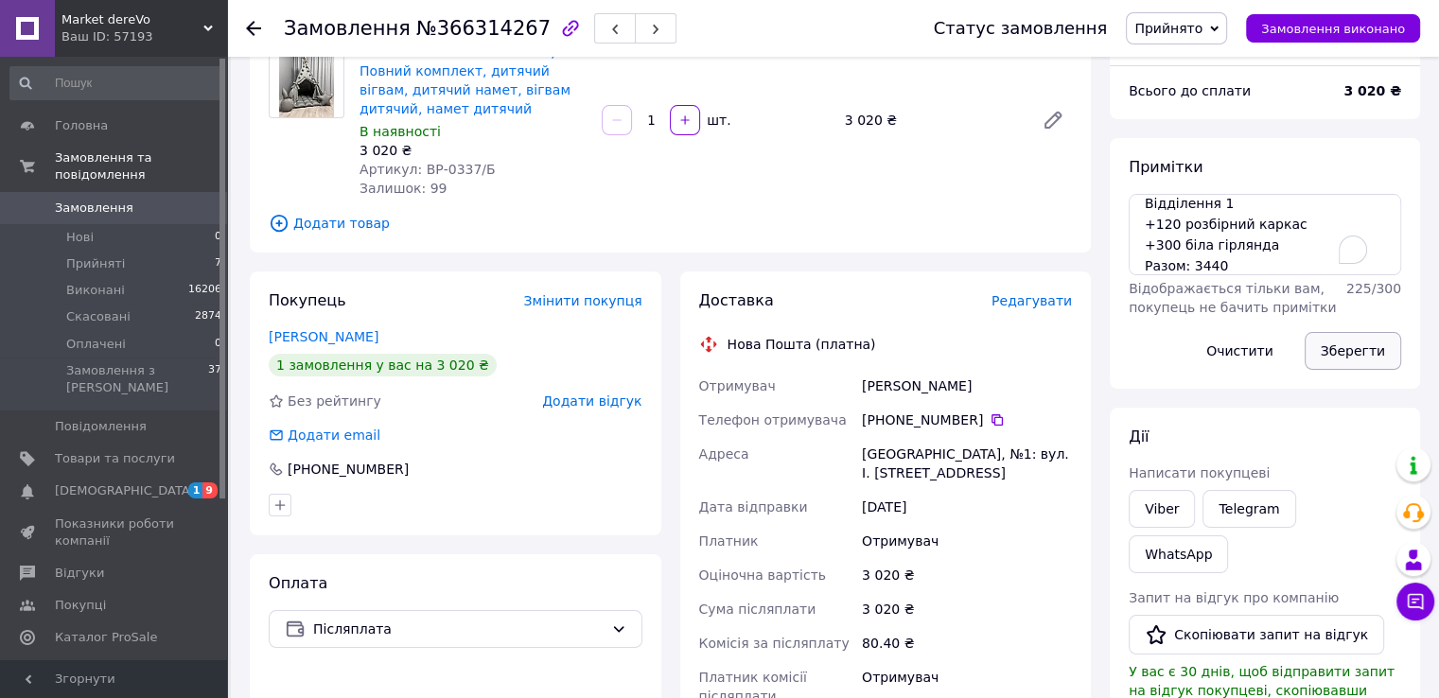
click at [1369, 348] on button "Зберегти" at bounding box center [1353, 351] width 97 height 38
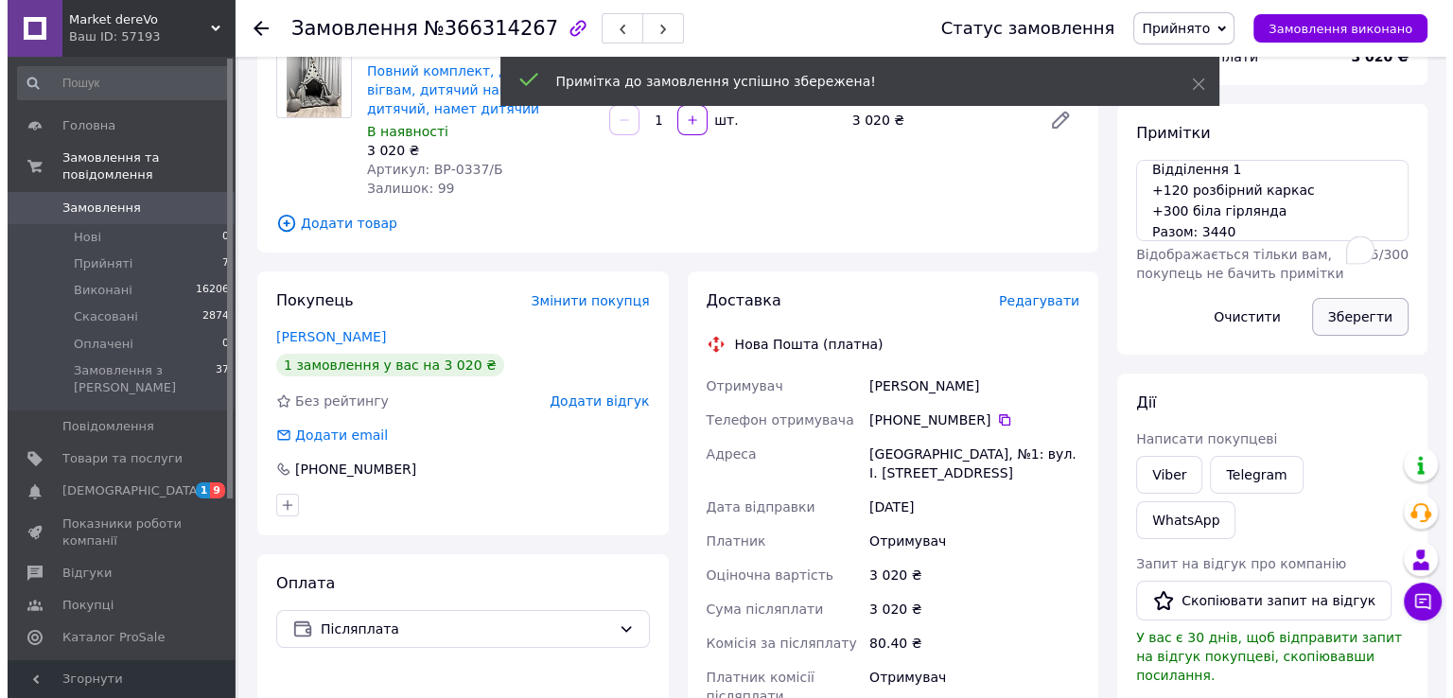
scroll to position [14, 0]
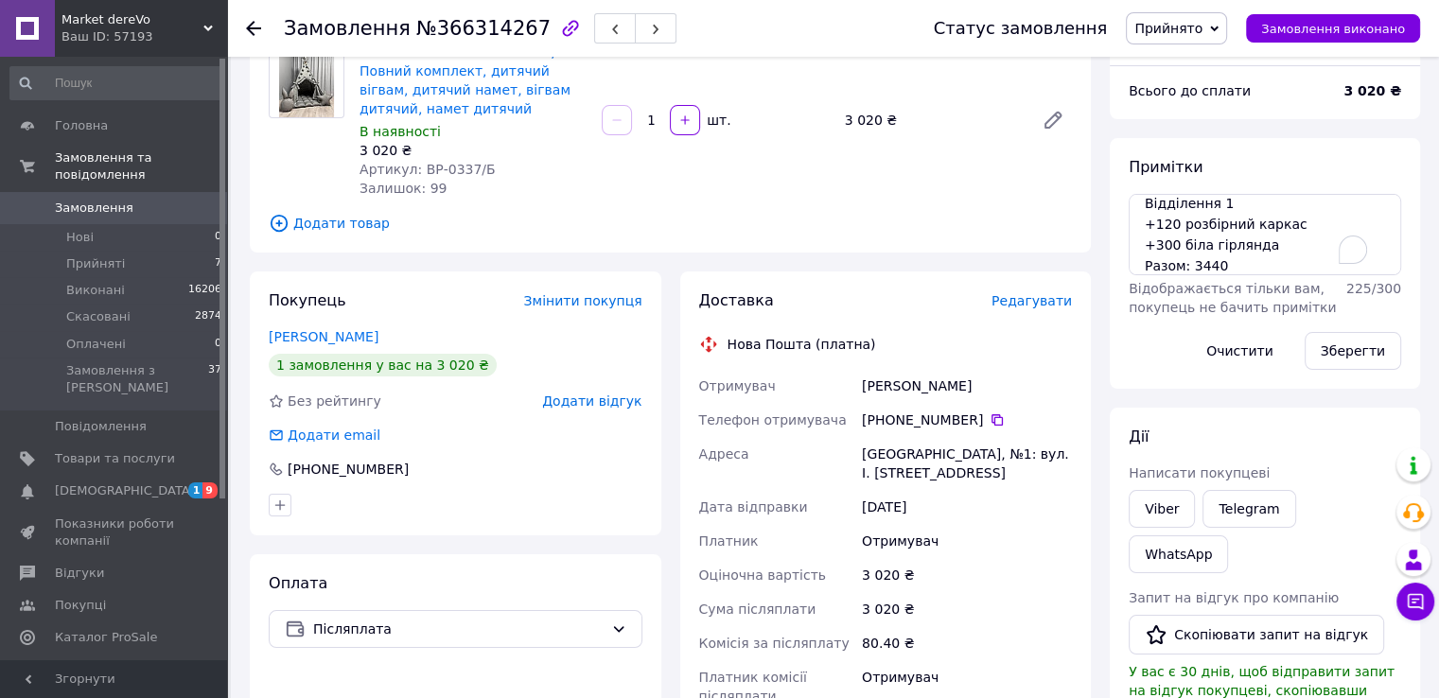
click at [1030, 304] on span "Редагувати" at bounding box center [1032, 300] width 80 height 15
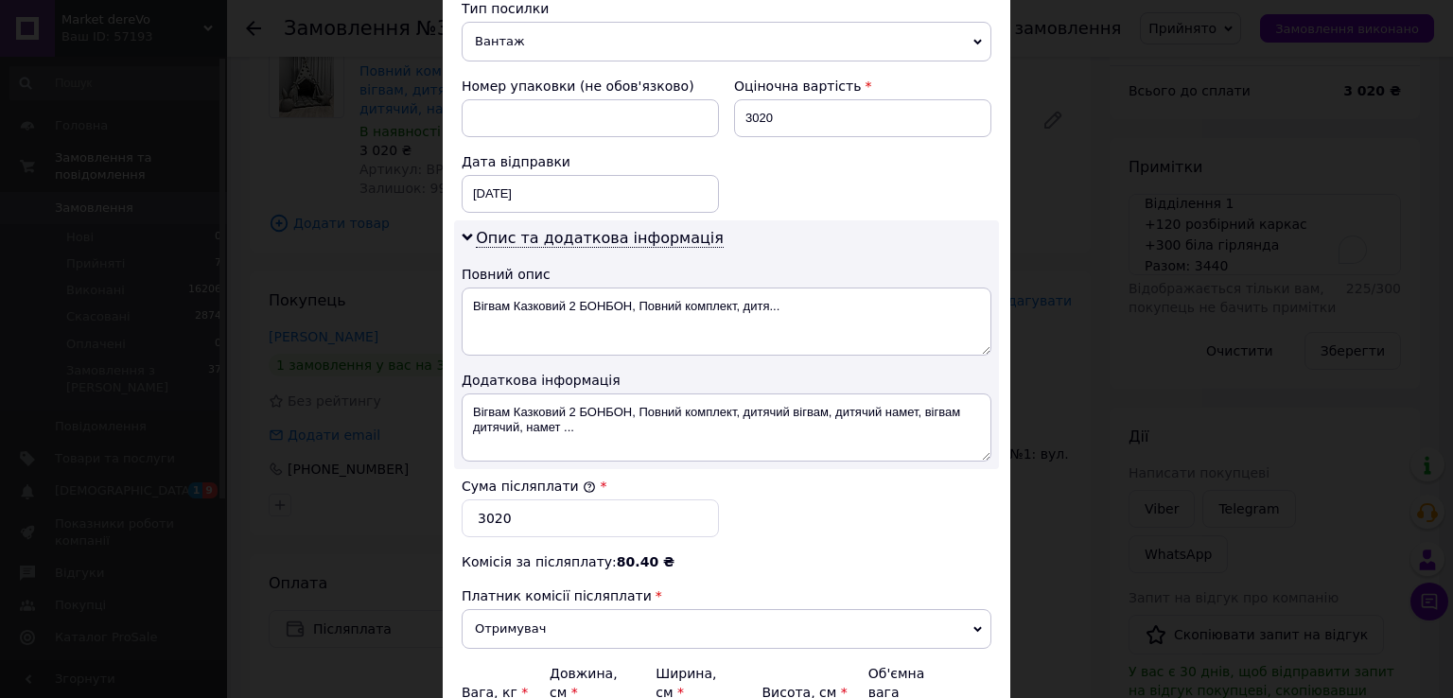
scroll to position [780, 0]
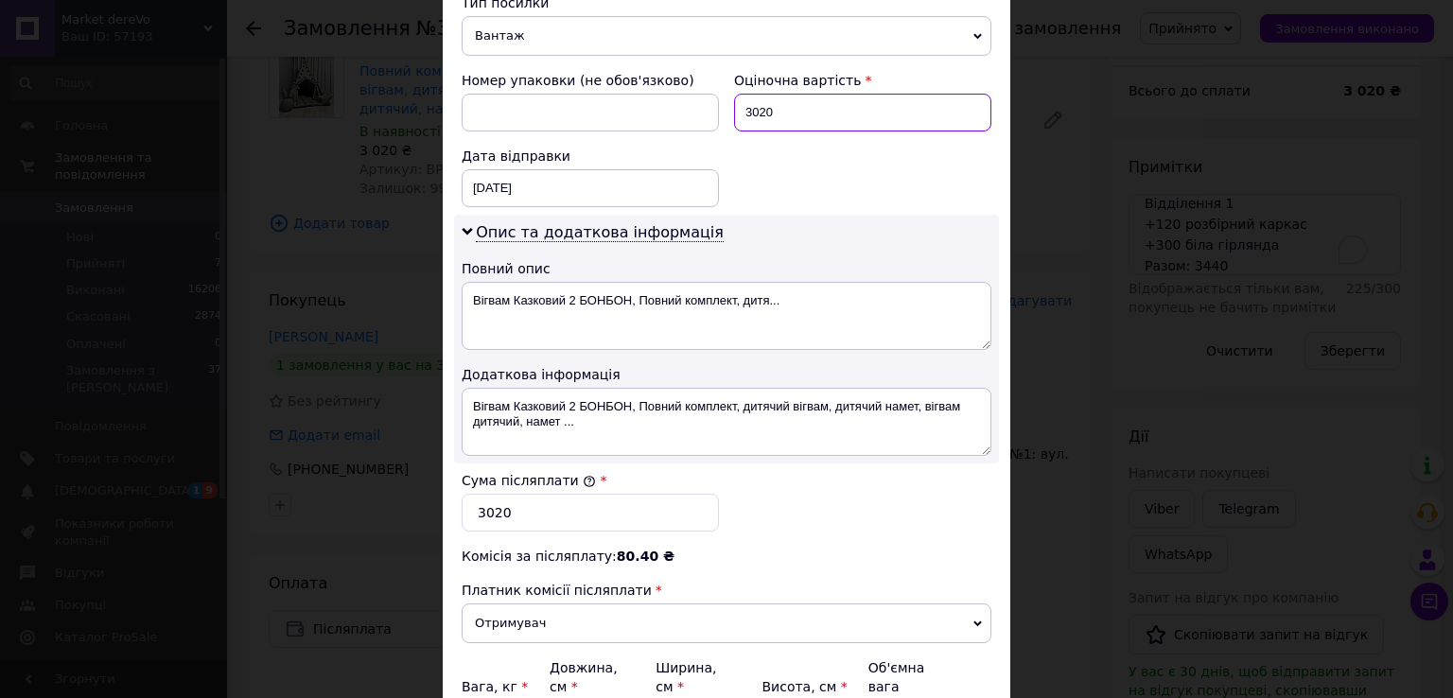
drag, startPoint x: 792, startPoint y: 99, endPoint x: 748, endPoint y: 105, distance: 43.9
click at [748, 105] on input "3020" at bounding box center [862, 113] width 257 height 38
type input "3440"
drag, startPoint x: 501, startPoint y: 485, endPoint x: 485, endPoint y: 495, distance: 18.7
click at [485, 495] on input "3020" at bounding box center [590, 513] width 257 height 38
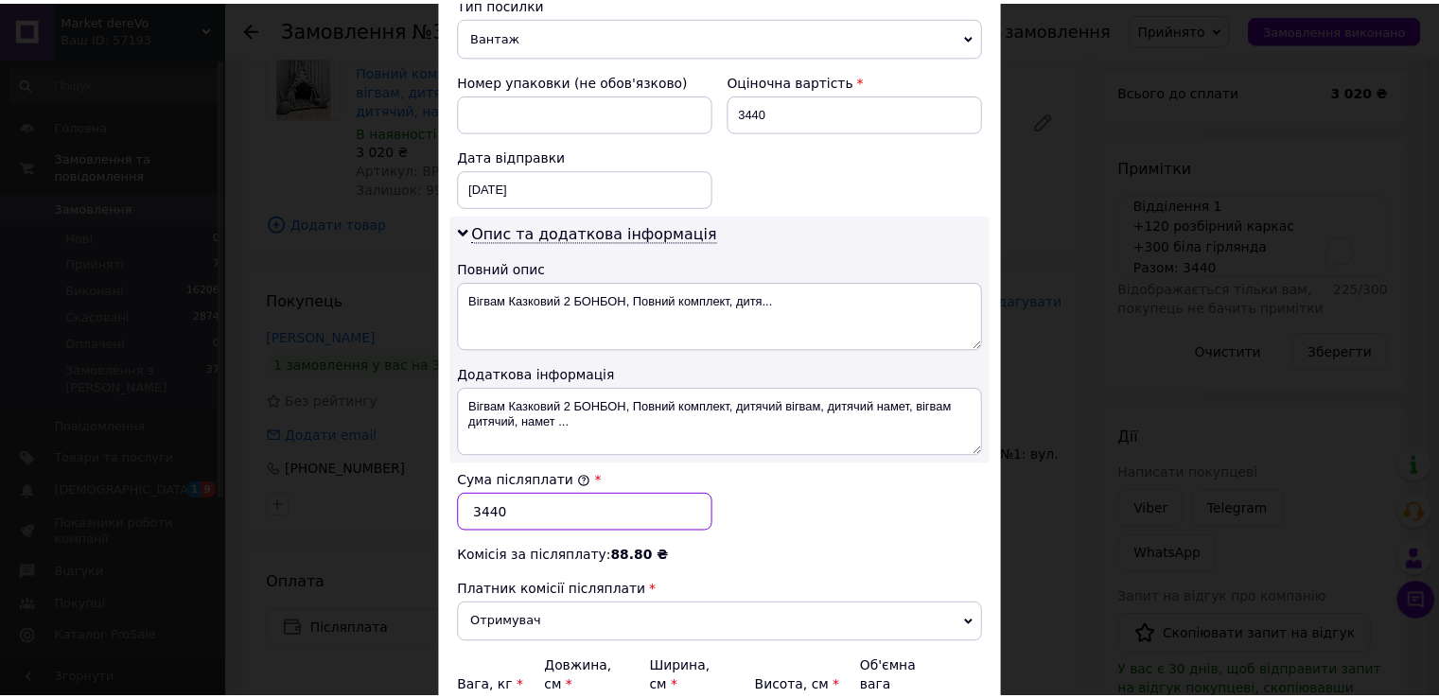
scroll to position [951, 0]
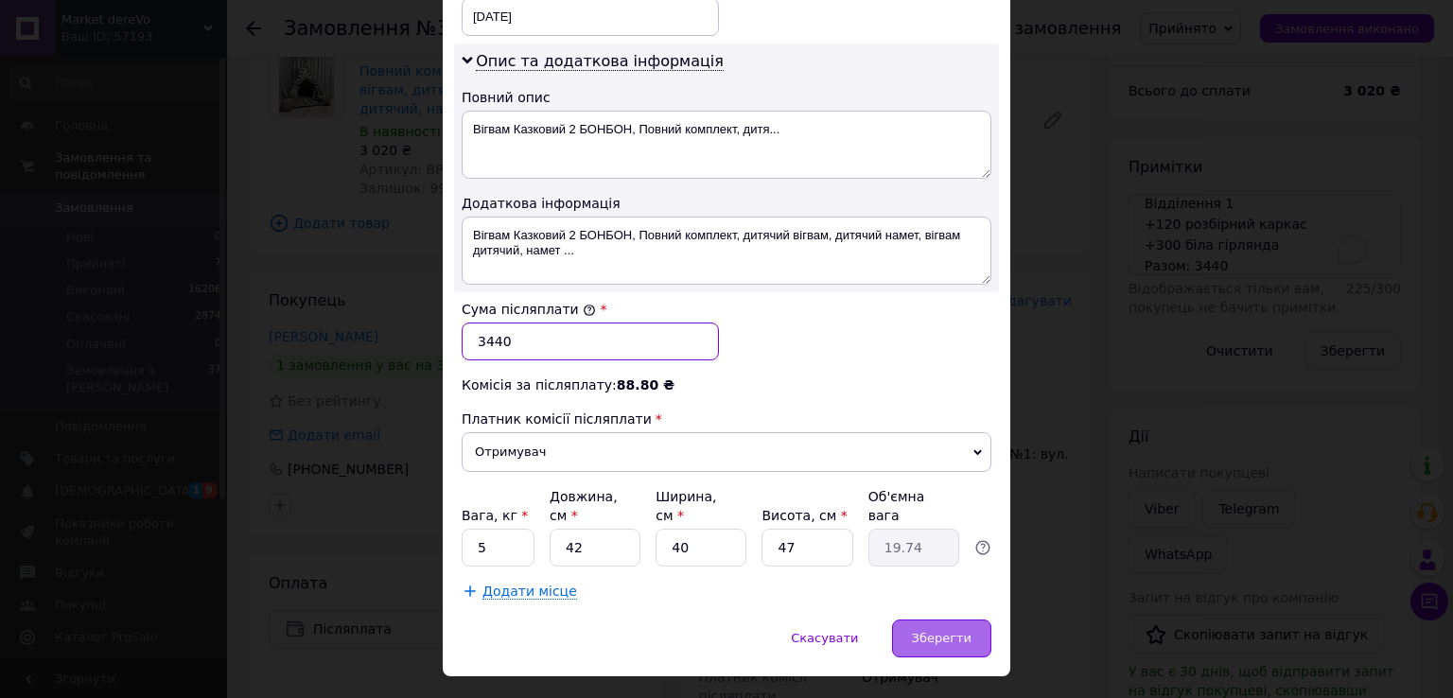
type input "3440"
click at [922, 631] on span "Зберегти" at bounding box center [942, 638] width 60 height 14
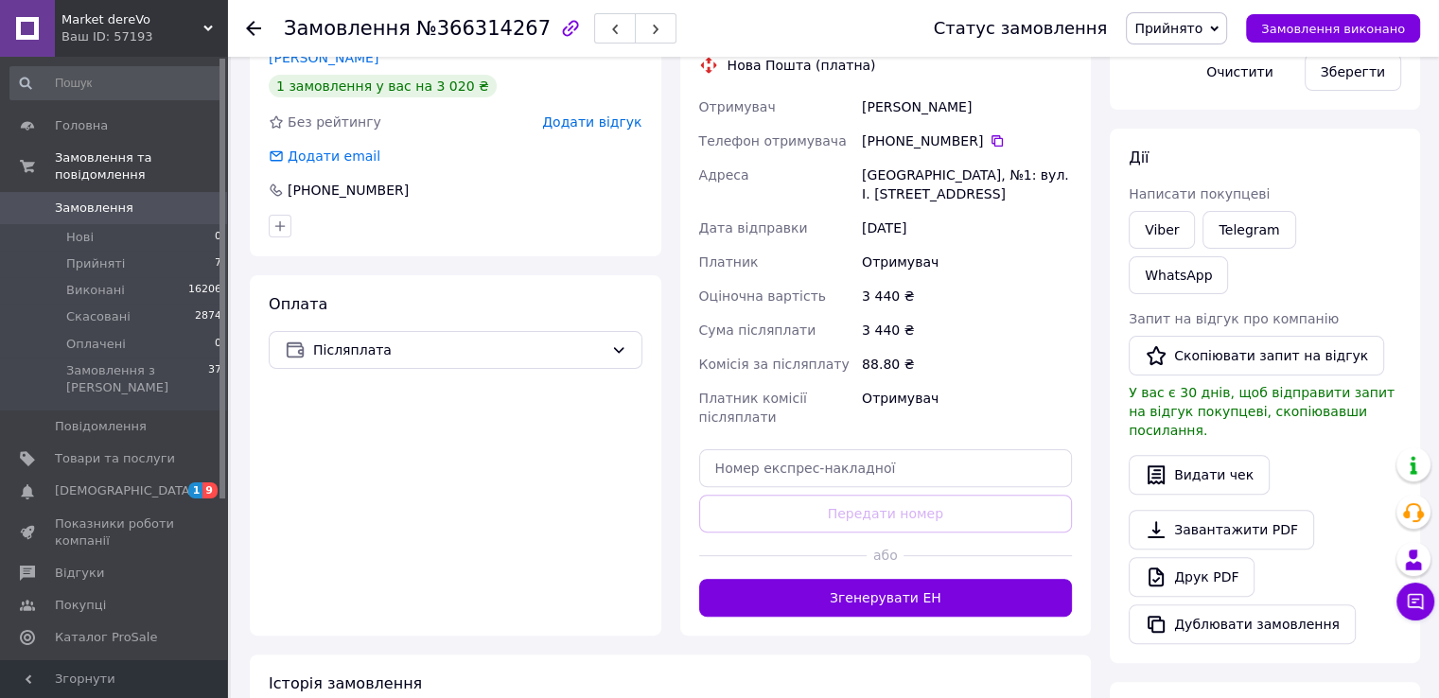
scroll to position [451, 0]
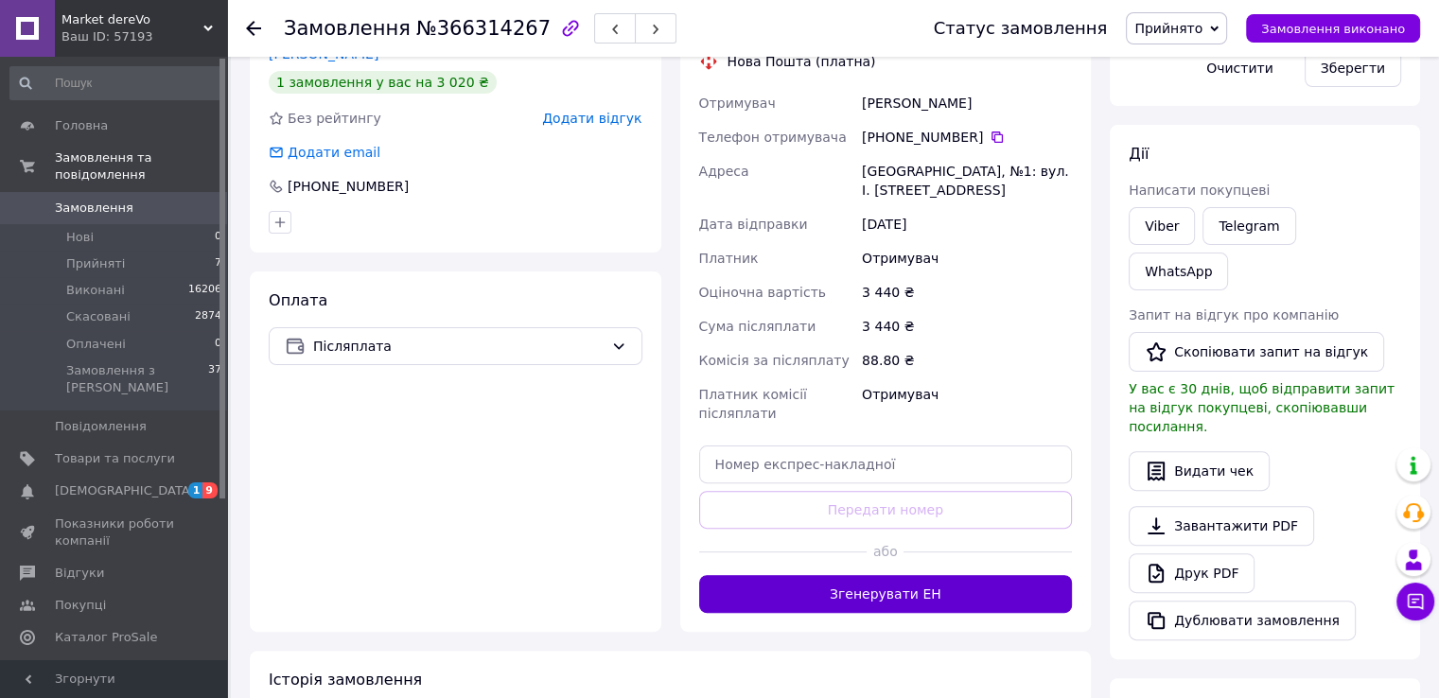
click at [836, 602] on button "Згенерувати ЕН" at bounding box center [886, 594] width 374 height 38
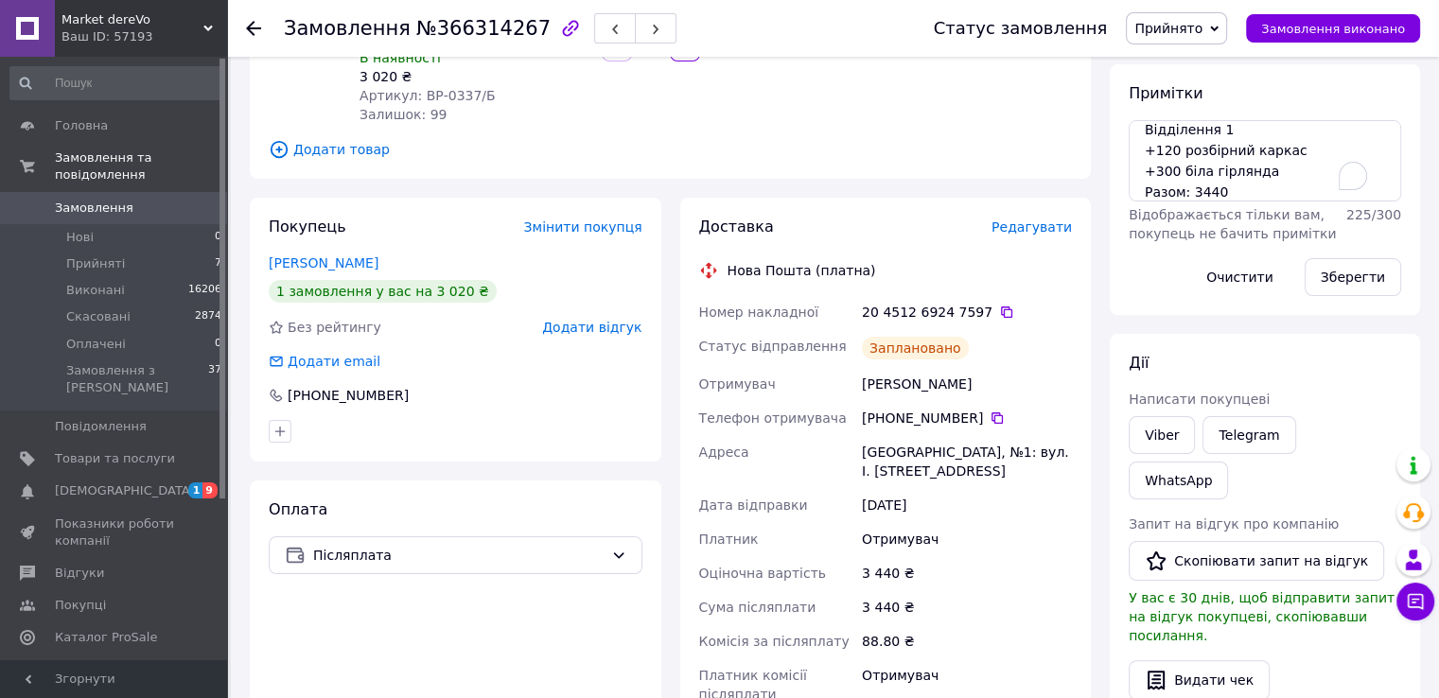
scroll to position [0, 0]
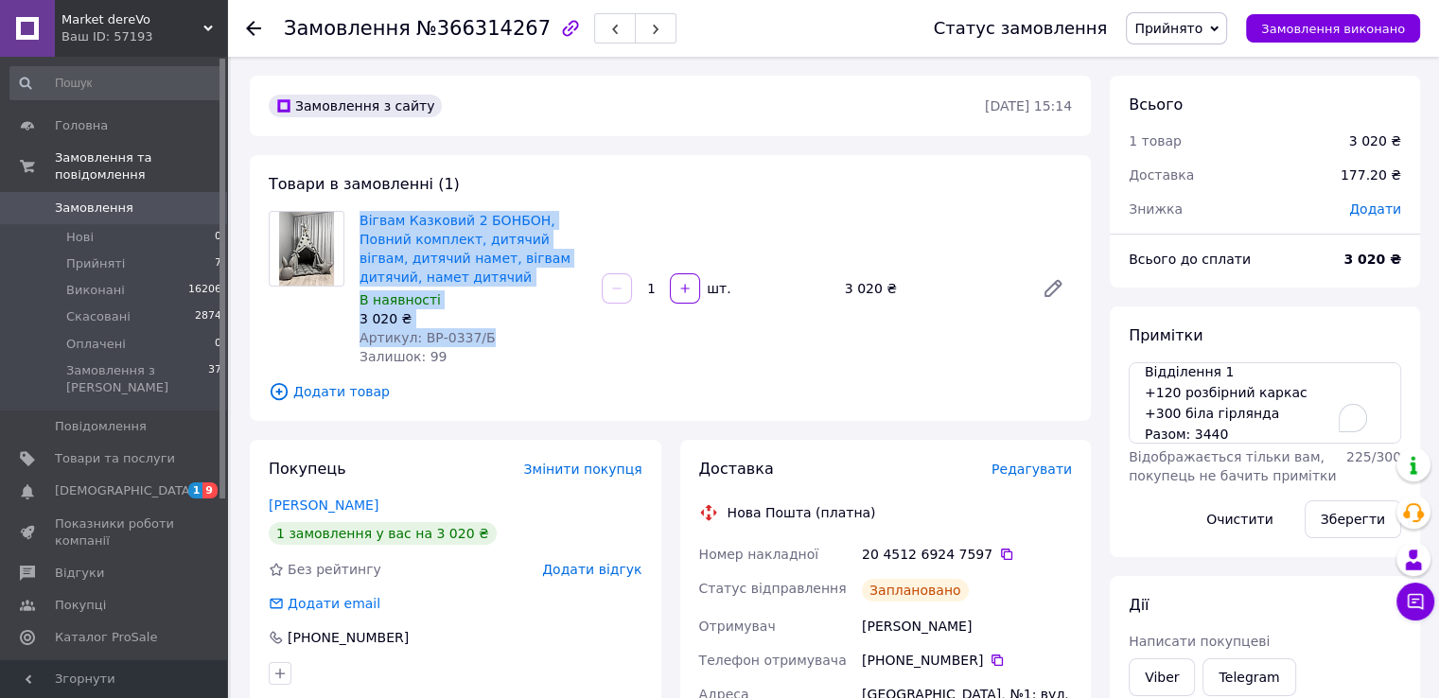
drag, startPoint x: 483, startPoint y: 338, endPoint x: 356, endPoint y: 221, distance: 172.1
click at [356, 221] on div "Вігвам Казковий 2 БОНБОН, Повний комплект, дитячий вігвам, дитячий намет, вігва…" at bounding box center [473, 288] width 242 height 163
copy div "Вігвам Казковий 2 БОНБОН, Повний комплект, дитячий вігвам, дитячий намет, вігва…"
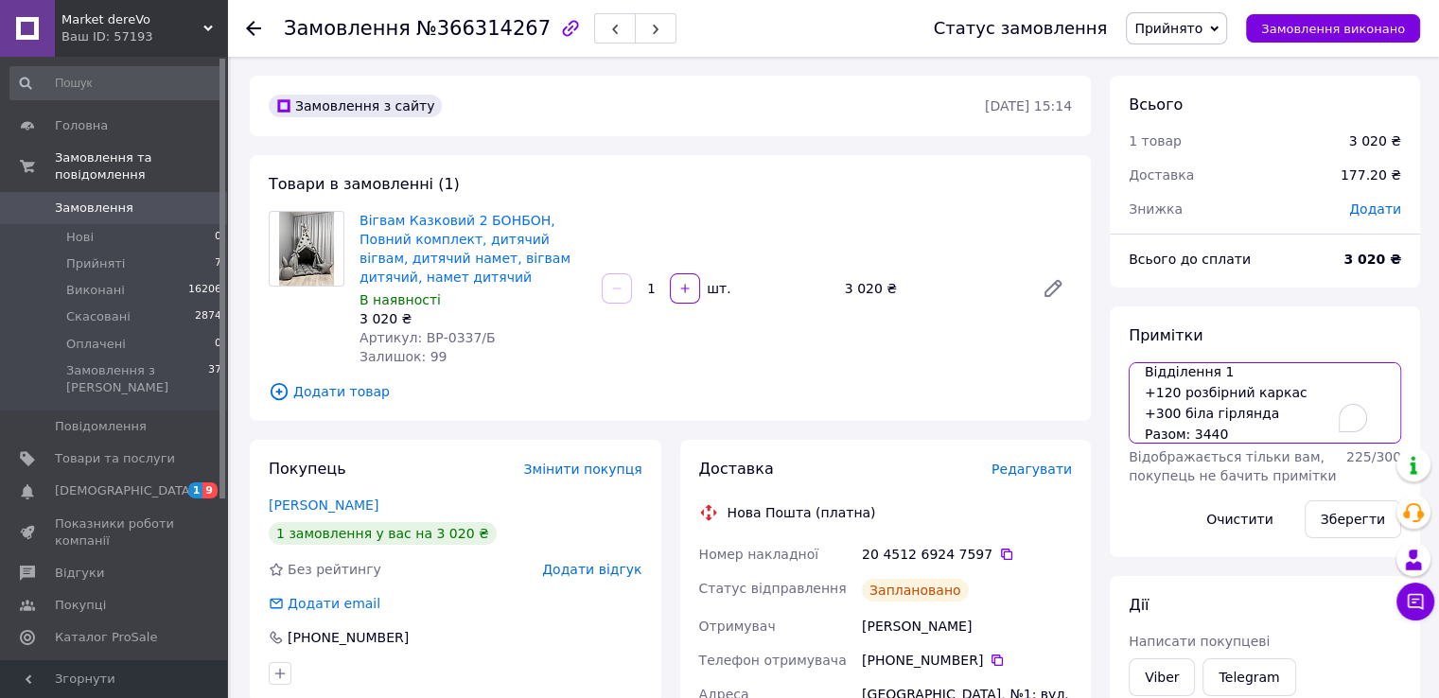
drag, startPoint x: 1241, startPoint y: 438, endPoint x: 1143, endPoint y: 400, distance: 105.4
click at [1143, 400] on textarea "Код 337 Відділення 1 +120 розбірний каркас +300 біла гірлянда Разом: 3440" at bounding box center [1265, 402] width 272 height 81
type textarea "Код 337 Відділення 1"
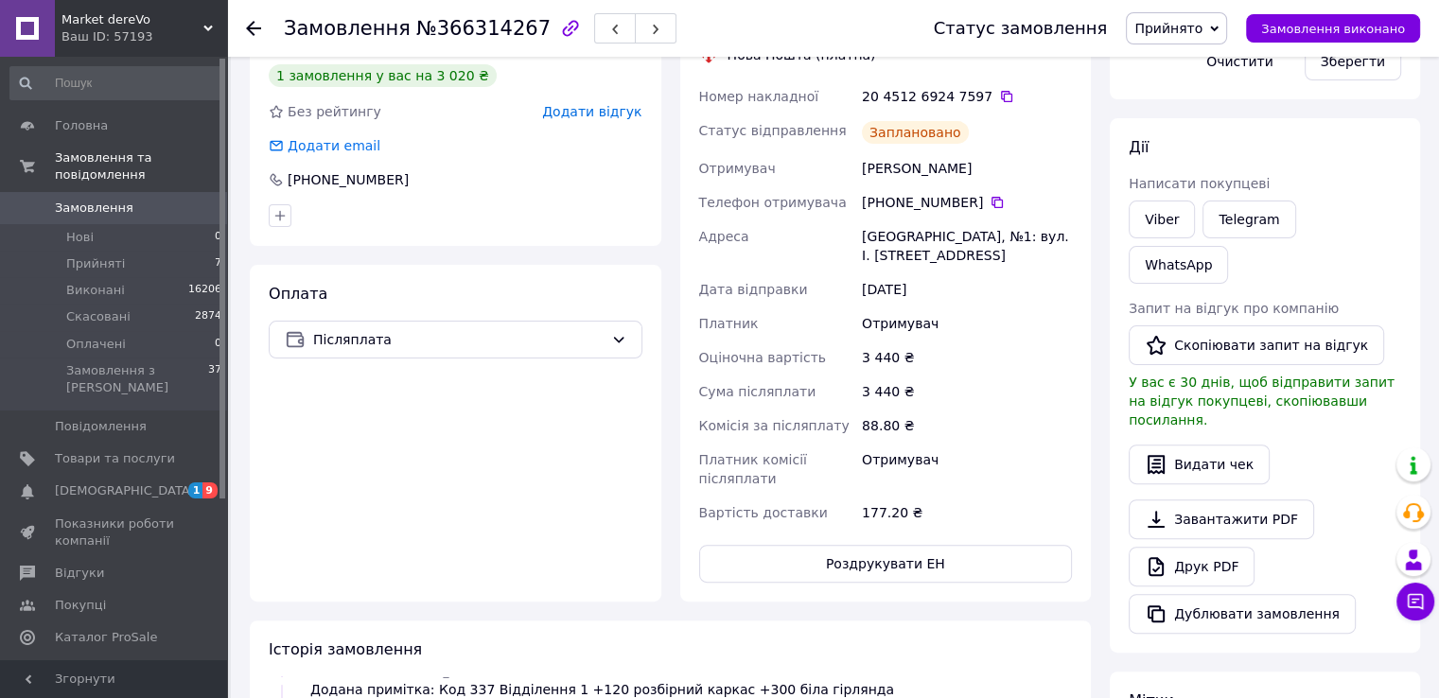
scroll to position [454, 0]
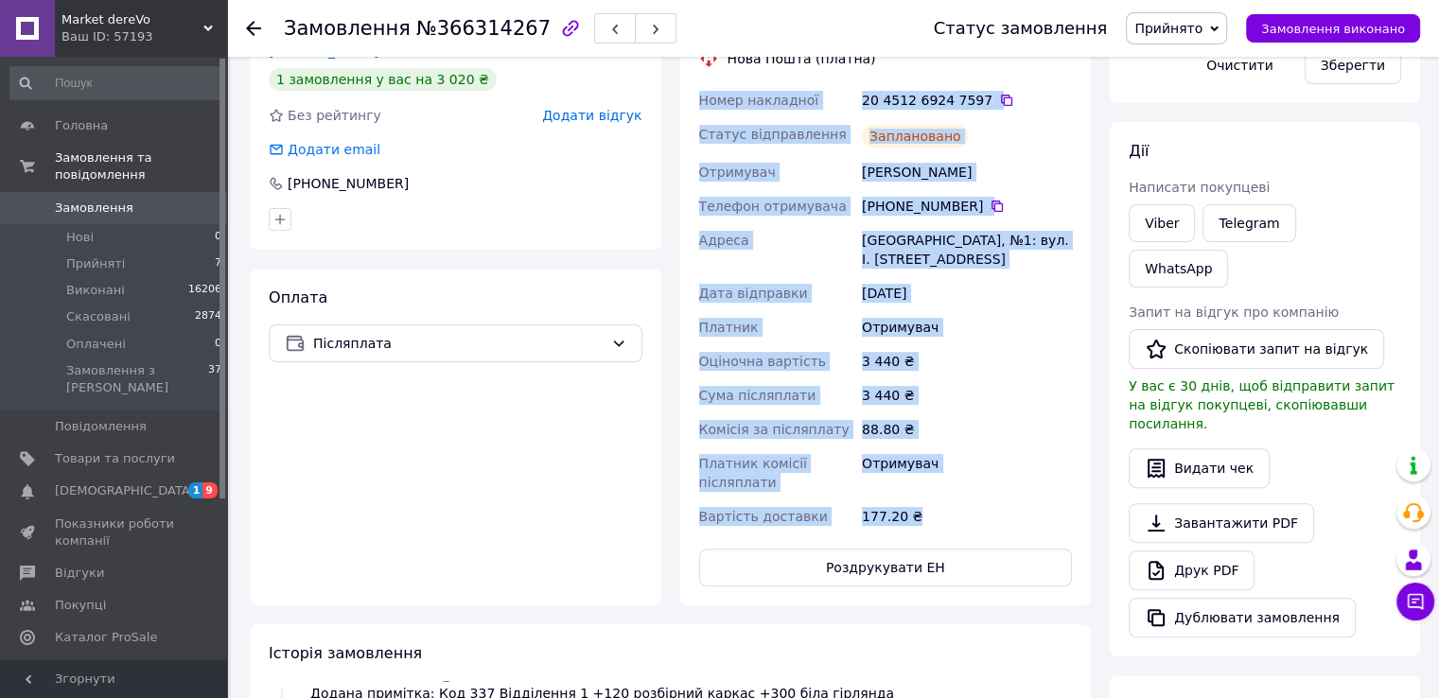
drag, startPoint x: 940, startPoint y: 517, endPoint x: 696, endPoint y: 94, distance: 488.3
click at [696, 94] on div "Номер накладної 20 4512 6924 7597   Статус відправлення Заплановано Отримувач […" at bounding box center [885, 308] width 381 height 450
copy div "Номер накладної 20 4512 6924 7597   Статус відправлення Заплановано Отримувач […"
click at [1086, 372] on div "Доставка Редагувати Нова Пошта (платна) Номер накладної 20 4512 6924 7597   Ста…" at bounding box center [886, 296] width 412 height 620
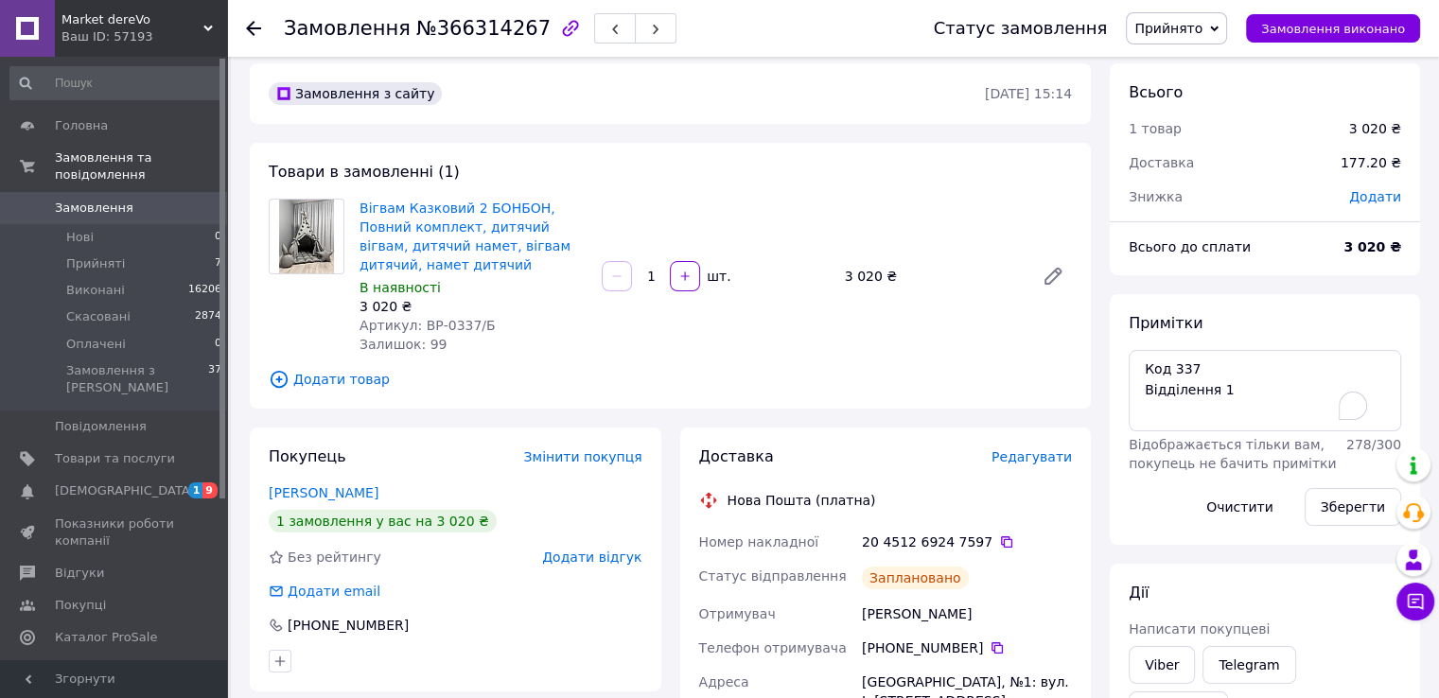
scroll to position [0, 0]
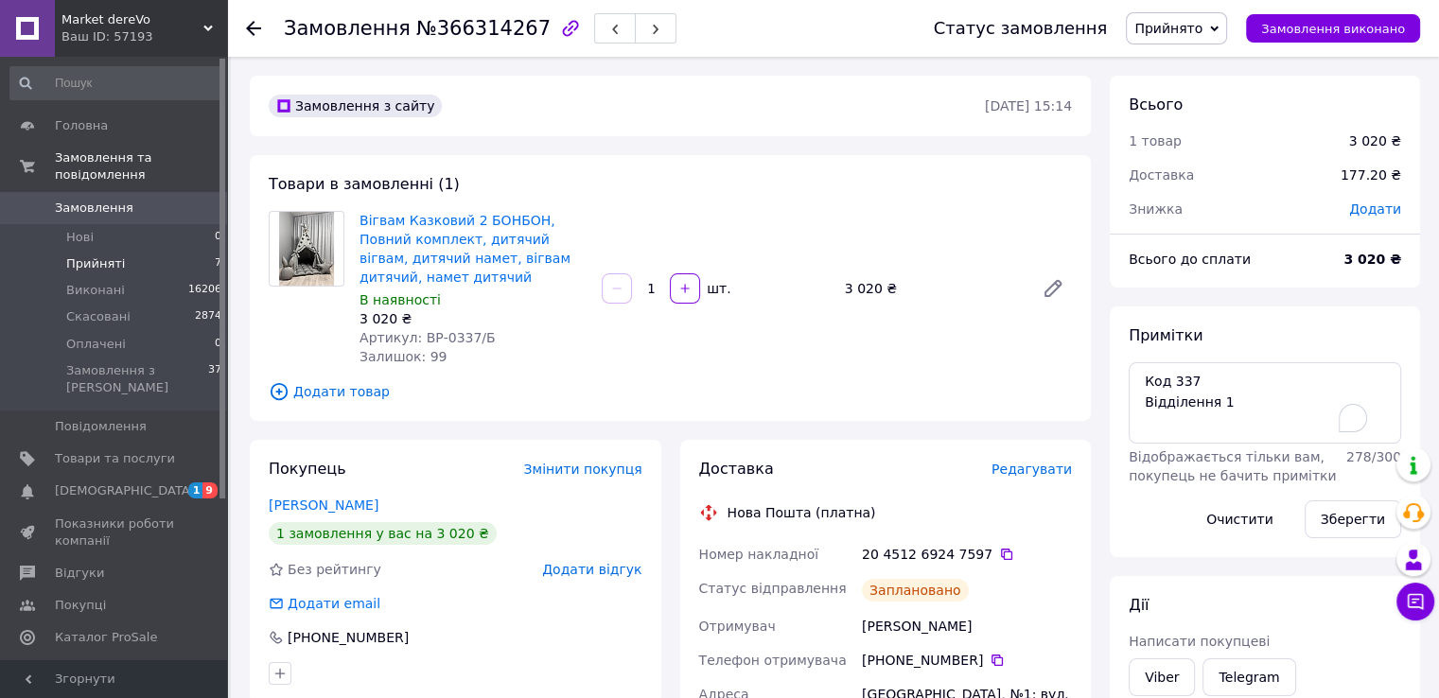
click at [97, 255] on li "Прийняті 7" at bounding box center [116, 264] width 233 height 26
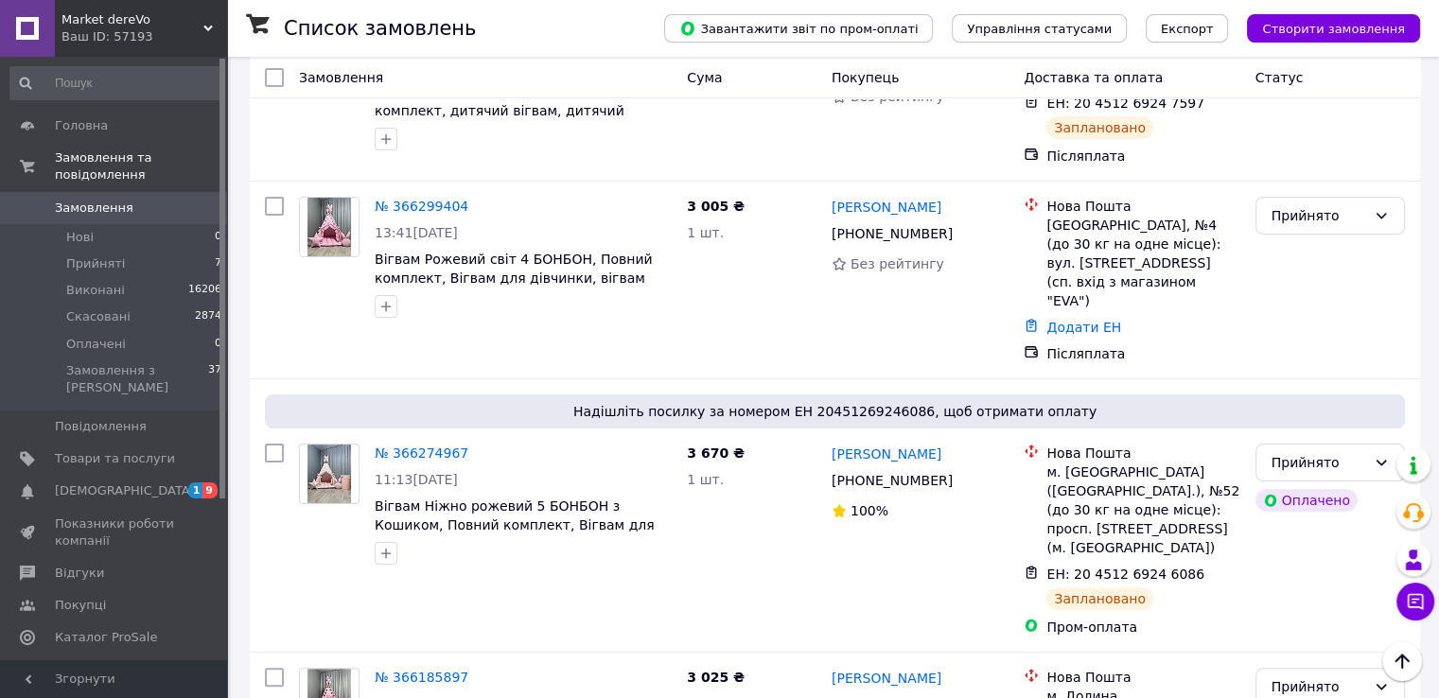
scroll to position [283, 0]
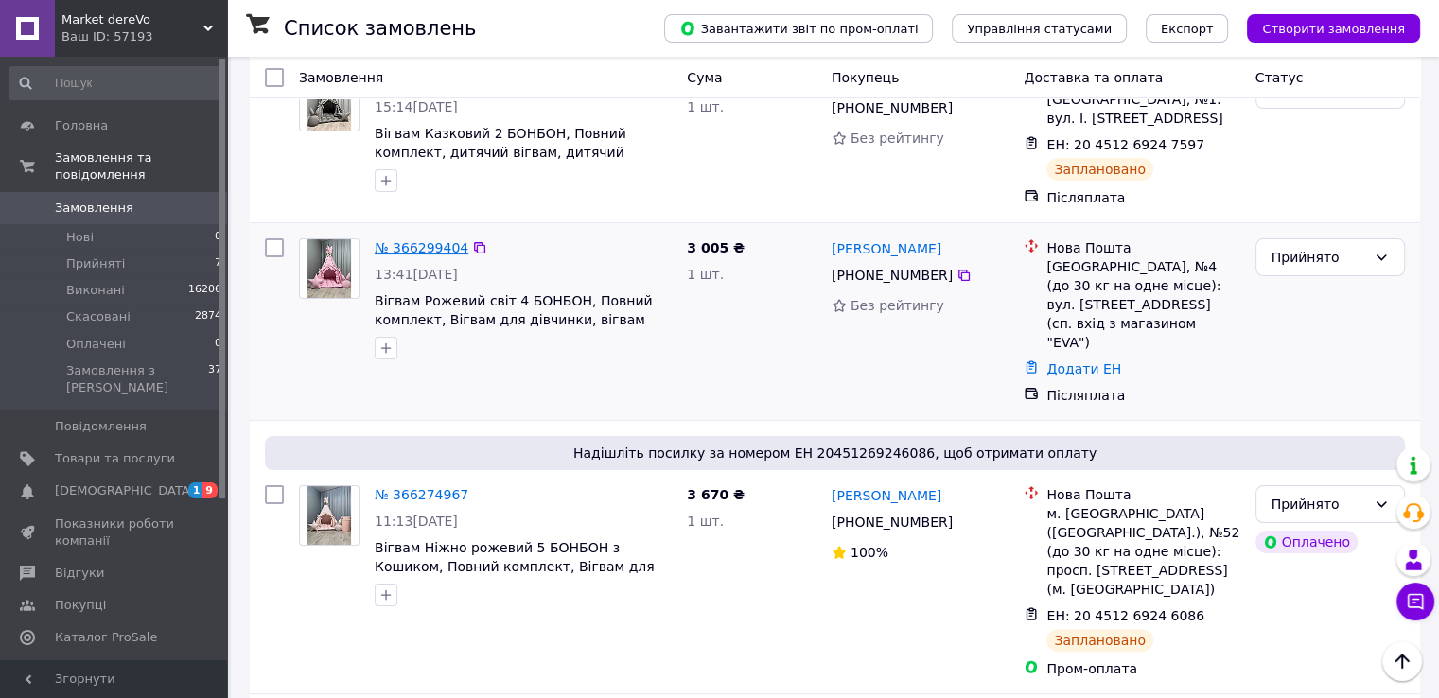
click at [404, 240] on link "№ 366299404" at bounding box center [422, 247] width 94 height 15
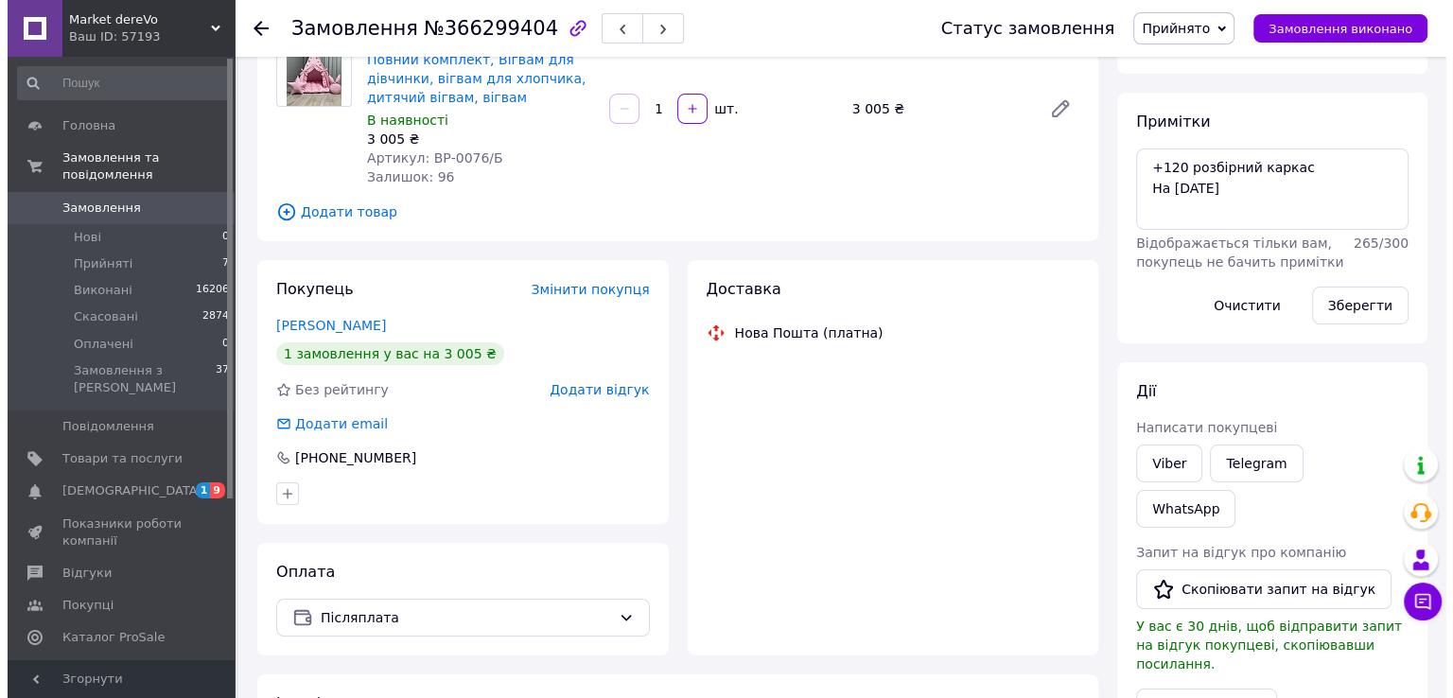
scroll to position [283, 0]
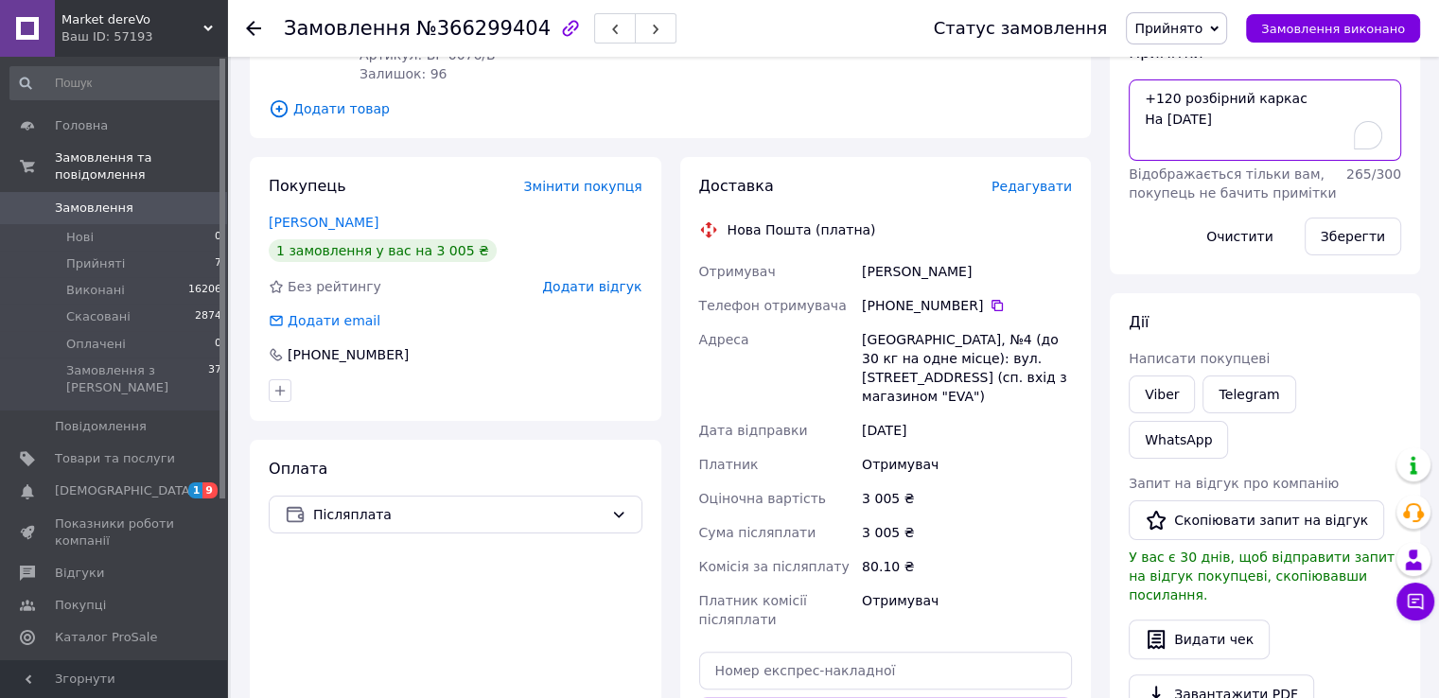
click at [1294, 99] on textarea "+120 розбірний каркас На [DATE]" at bounding box center [1265, 119] width 272 height 81
type textarea "+120 розбірний каркас Разом: 3125 На [DATE]"
click at [1348, 236] on button "Зберегти" at bounding box center [1353, 237] width 97 height 38
click at [1018, 191] on span "Редагувати" at bounding box center [1032, 186] width 80 height 15
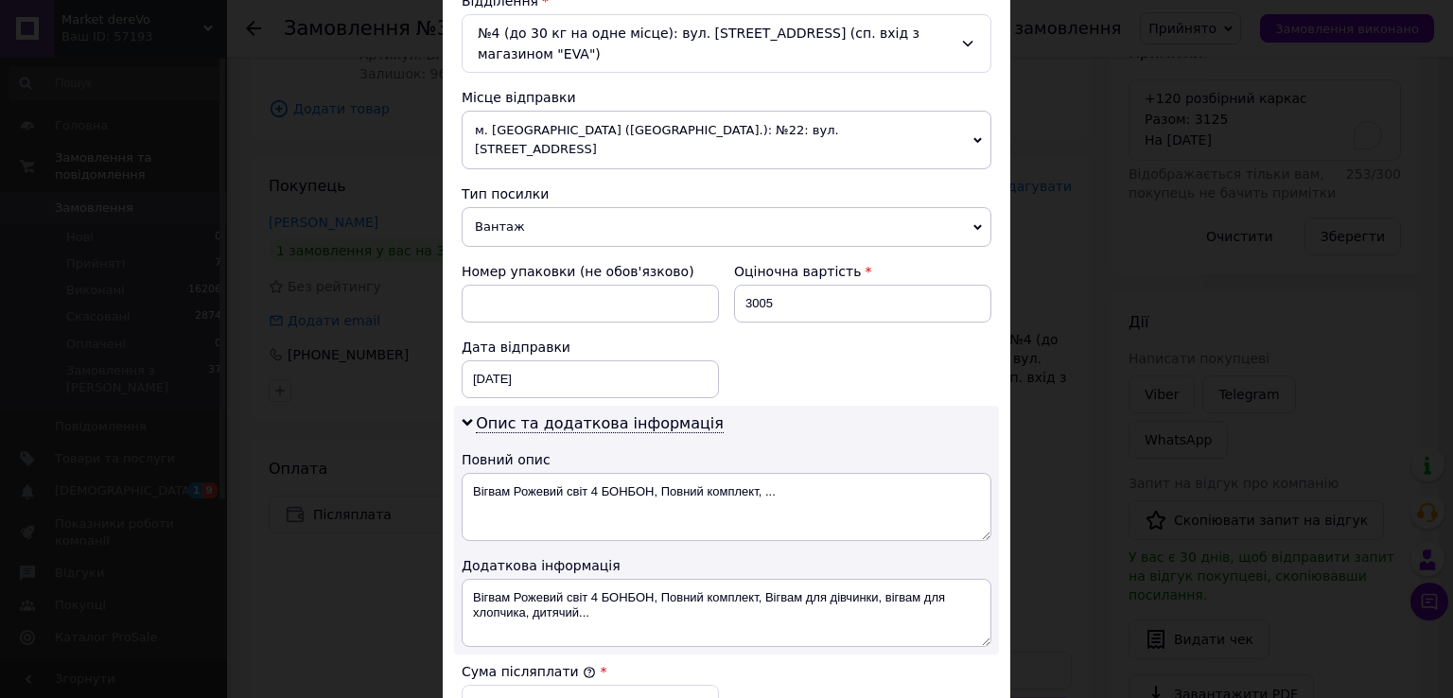
scroll to position [611, 0]
click at [810, 283] on input "3005" at bounding box center [862, 302] width 257 height 38
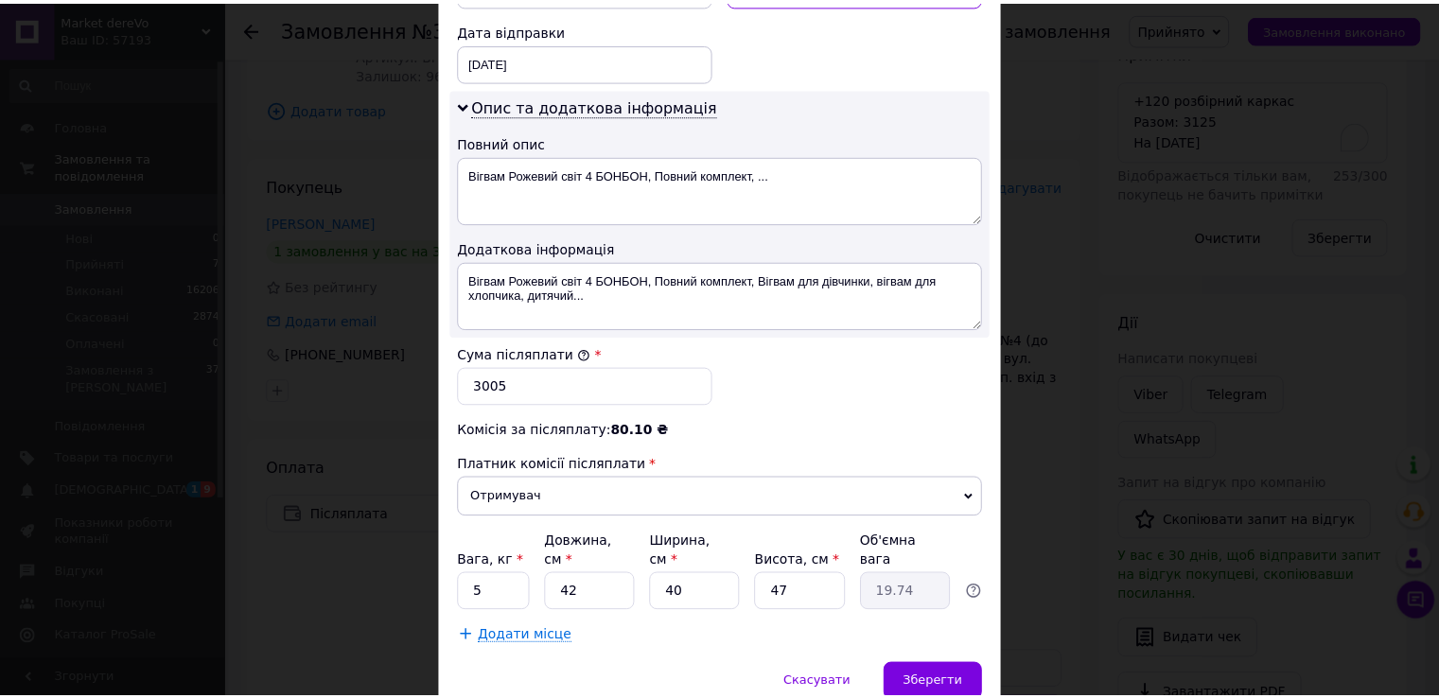
scroll to position [927, 0]
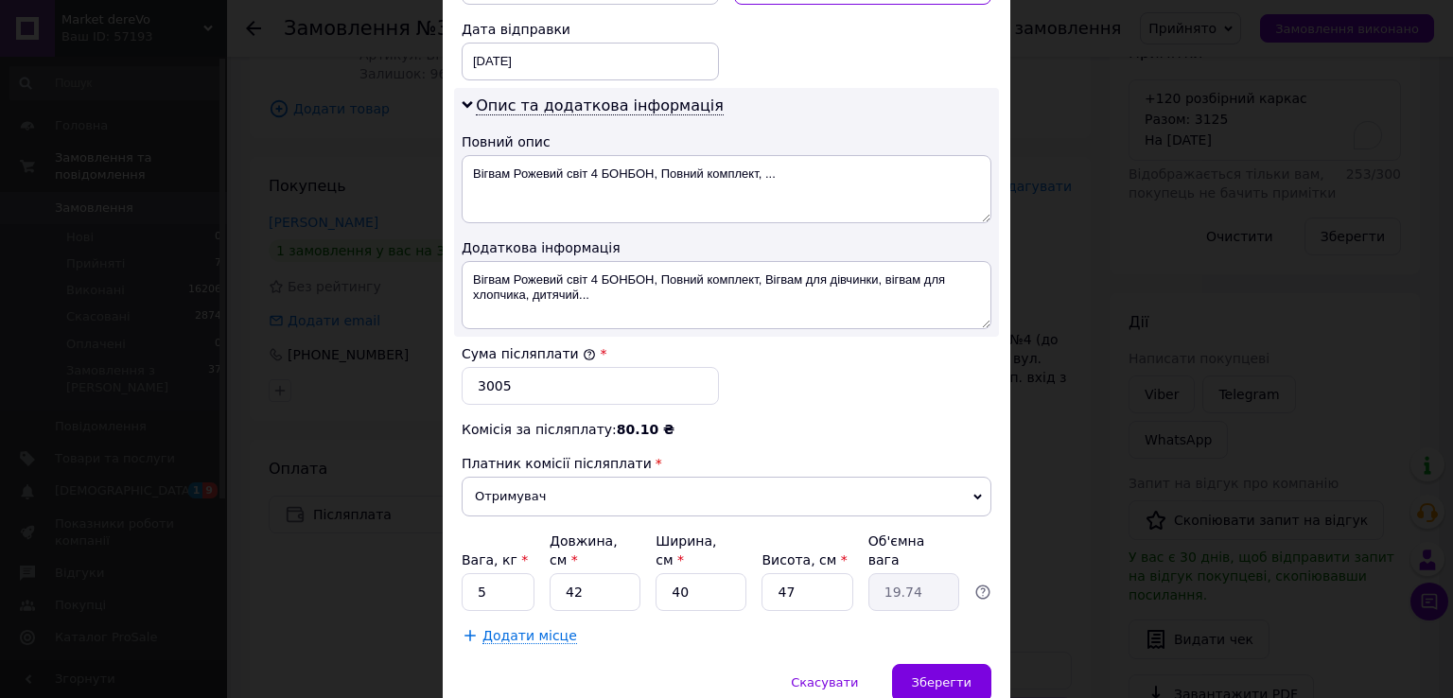
type input "3125"
click at [485, 367] on input "3005" at bounding box center [590, 386] width 257 height 38
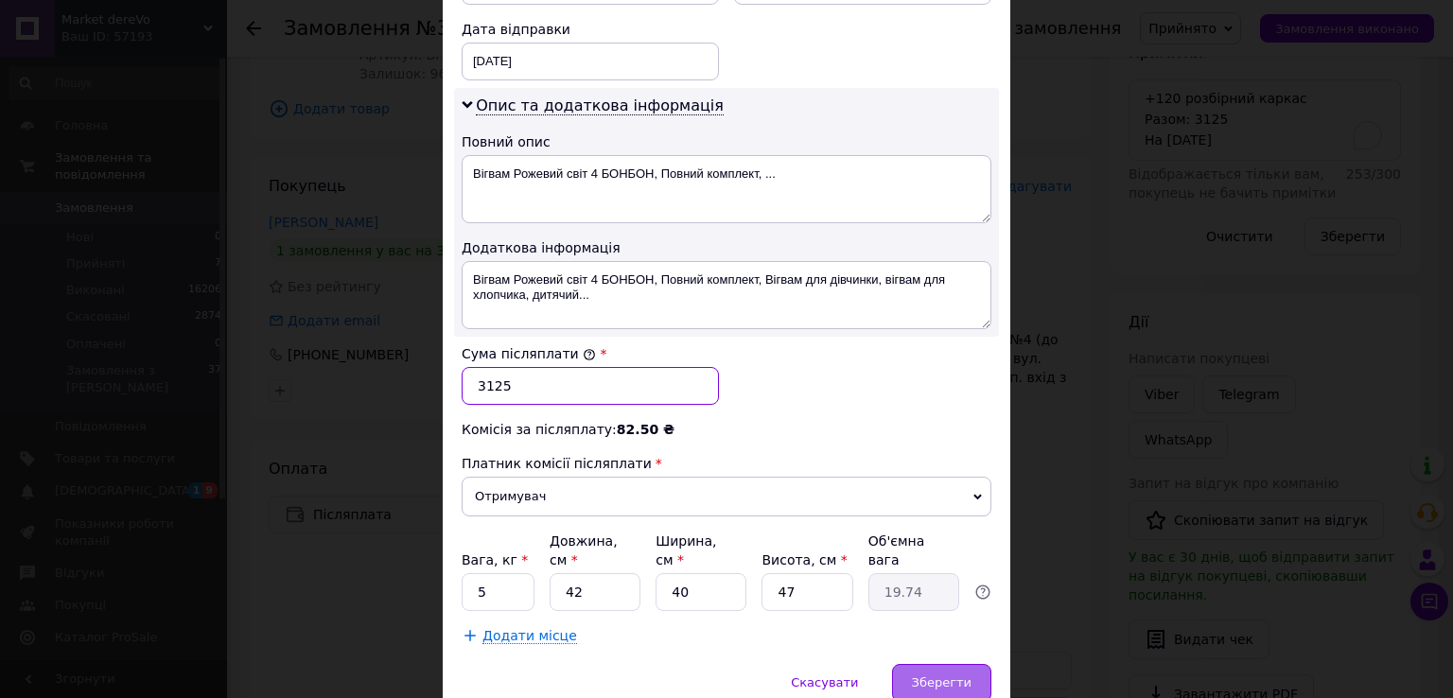
type input "3125"
click at [954, 676] on span "Зберегти" at bounding box center [942, 683] width 60 height 14
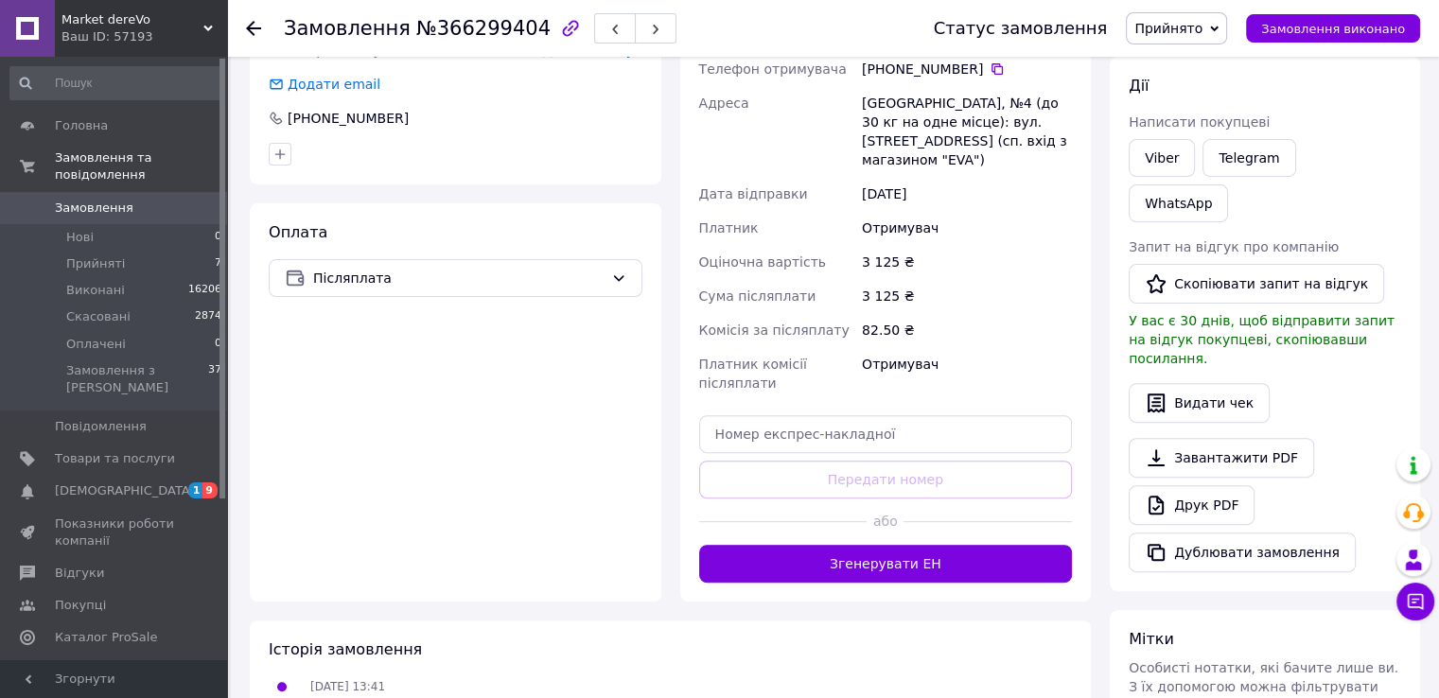
scroll to position [539, 0]
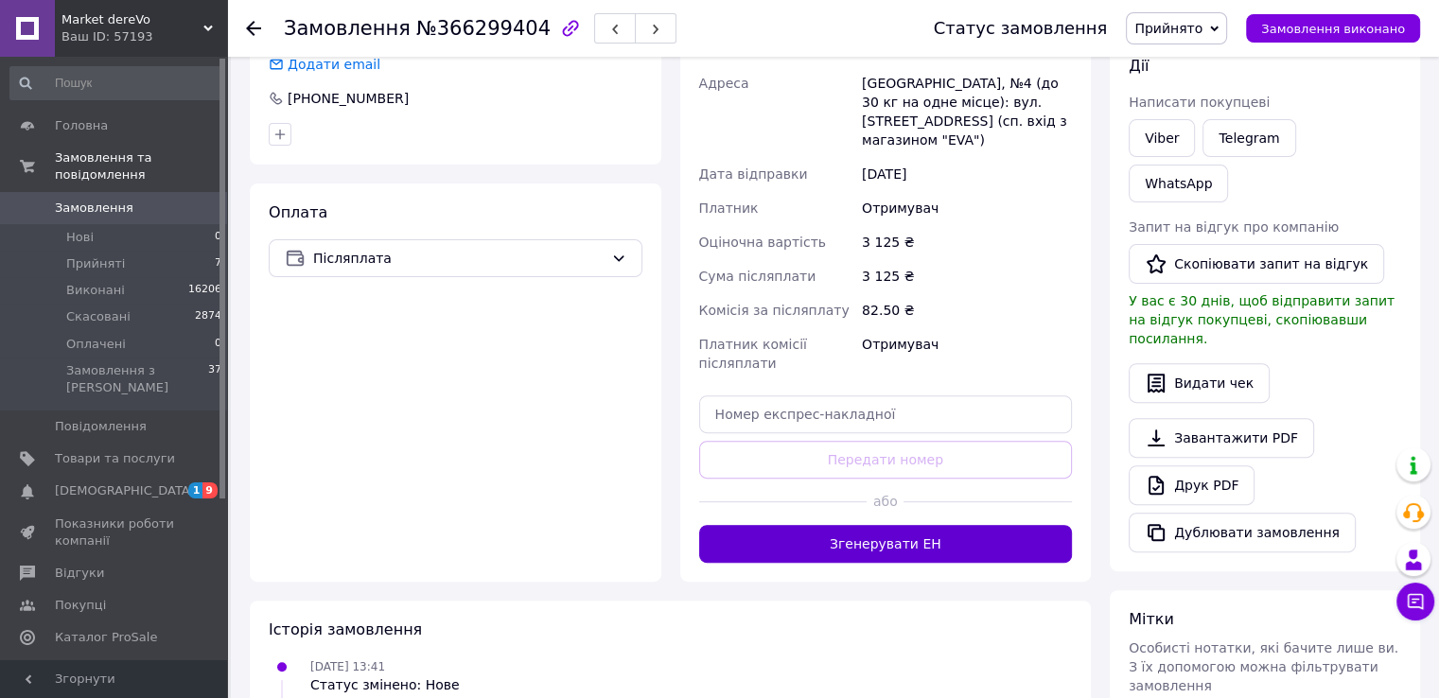
click at [840, 527] on button "Згенерувати ЕН" at bounding box center [886, 544] width 374 height 38
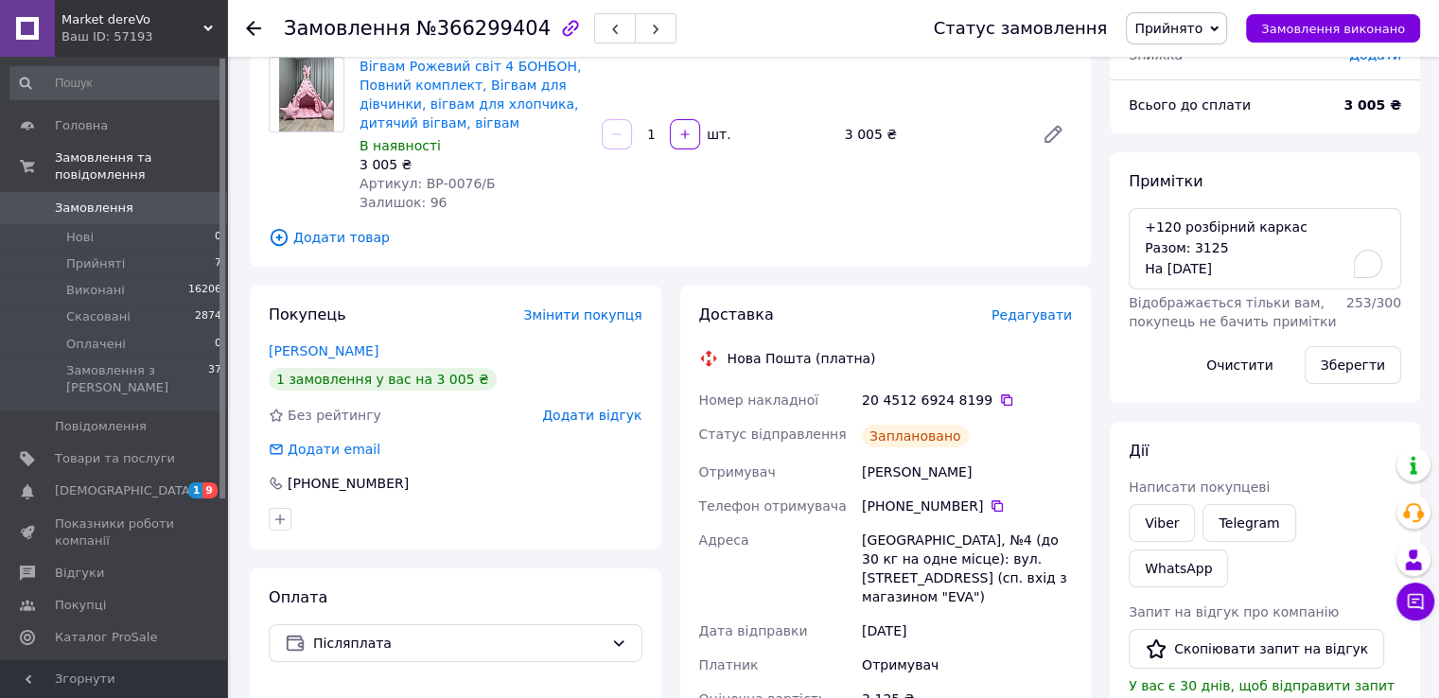
scroll to position [148, 0]
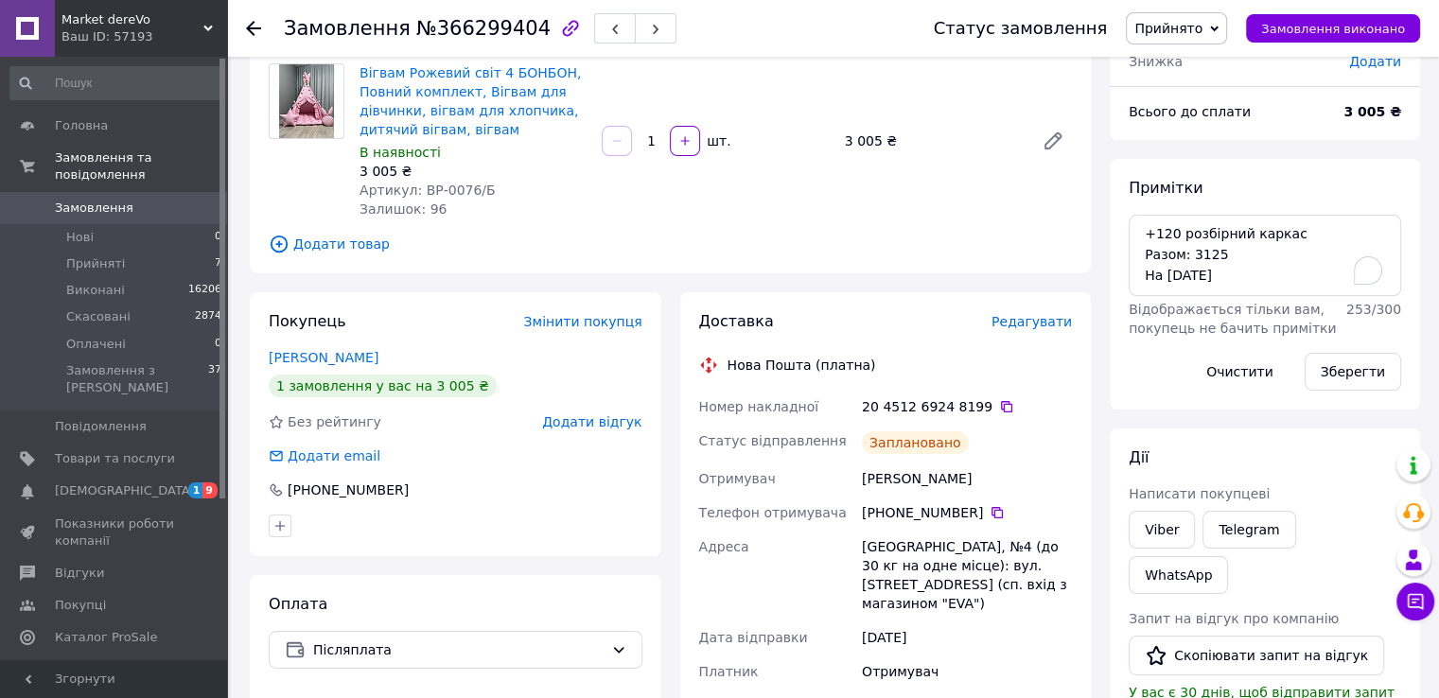
click at [1103, 419] on div "Всього 1 товар 3 005 ₴ Доставка 175.63 ₴ Знижка Додати Всього до сплати 3 005 ₴…" at bounding box center [1264, 698] width 329 height 1540
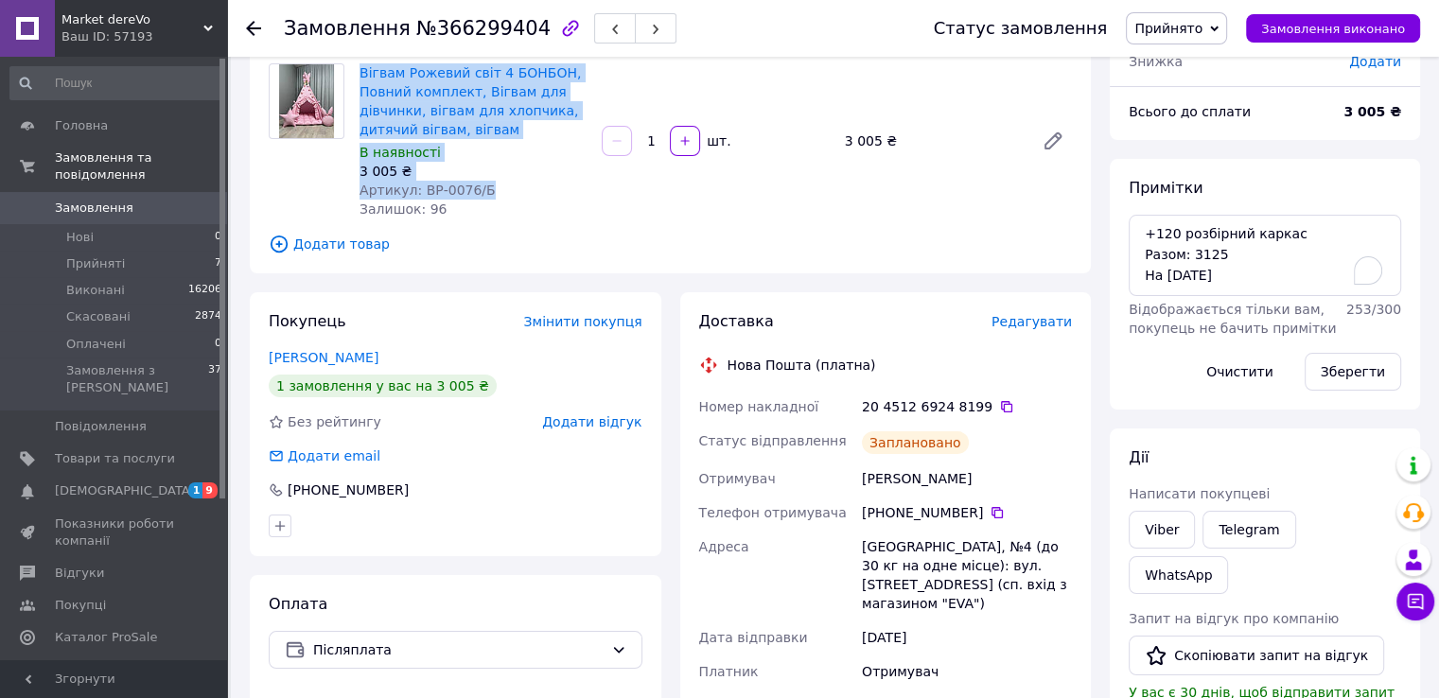
drag, startPoint x: 354, startPoint y: 71, endPoint x: 511, endPoint y: 198, distance: 201.8
click at [511, 198] on div "Вігвам Рожевий світ 4 БОНБОН, Повний комплект, Вігвам для дівчинки, вігвам для …" at bounding box center [473, 141] width 242 height 163
copy div "Вігвам Рожевий світ 4 БОНБОН, Повний комплект, Вігвам для дівчинки, вігвам для …"
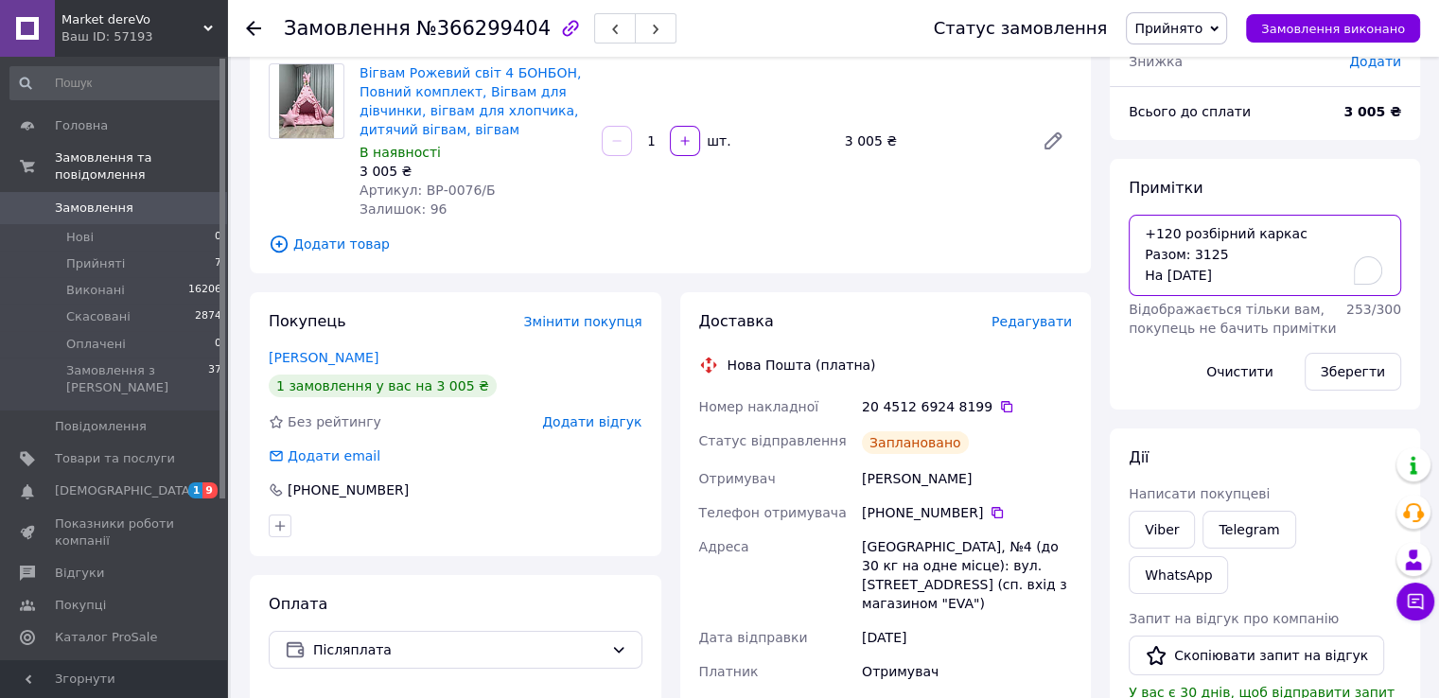
drag, startPoint x: 1238, startPoint y: 248, endPoint x: 1124, endPoint y: 228, distance: 115.3
click at [1124, 228] on div "Примітки +120 розбірний каркас Разом: 3125 На [DATE] Відображається тільки вам,…" at bounding box center [1265, 284] width 310 height 251
click at [1101, 426] on div "Всього 1 товар 3 005 ₴ Доставка 175.63 ₴ Знижка Додати Всього до сплати 3 005 ₴…" at bounding box center [1264, 698] width 329 height 1540
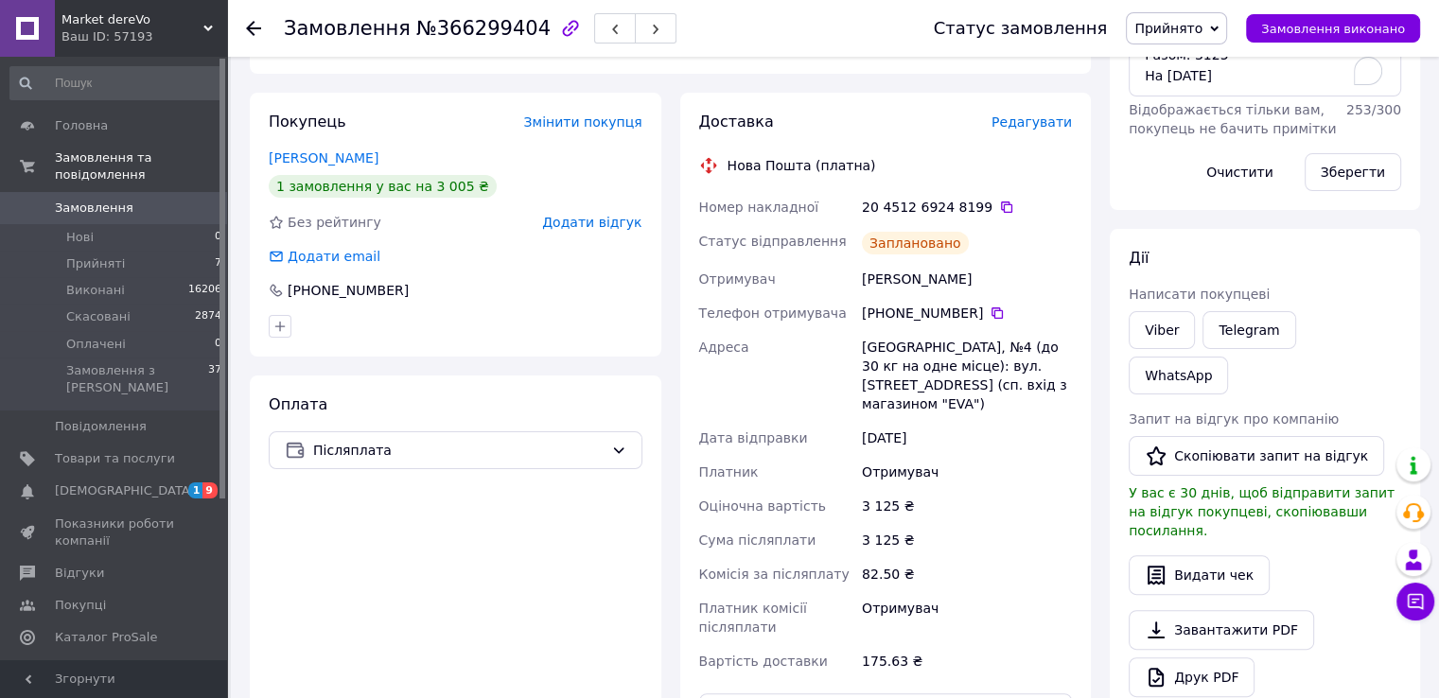
scroll to position [375, 0]
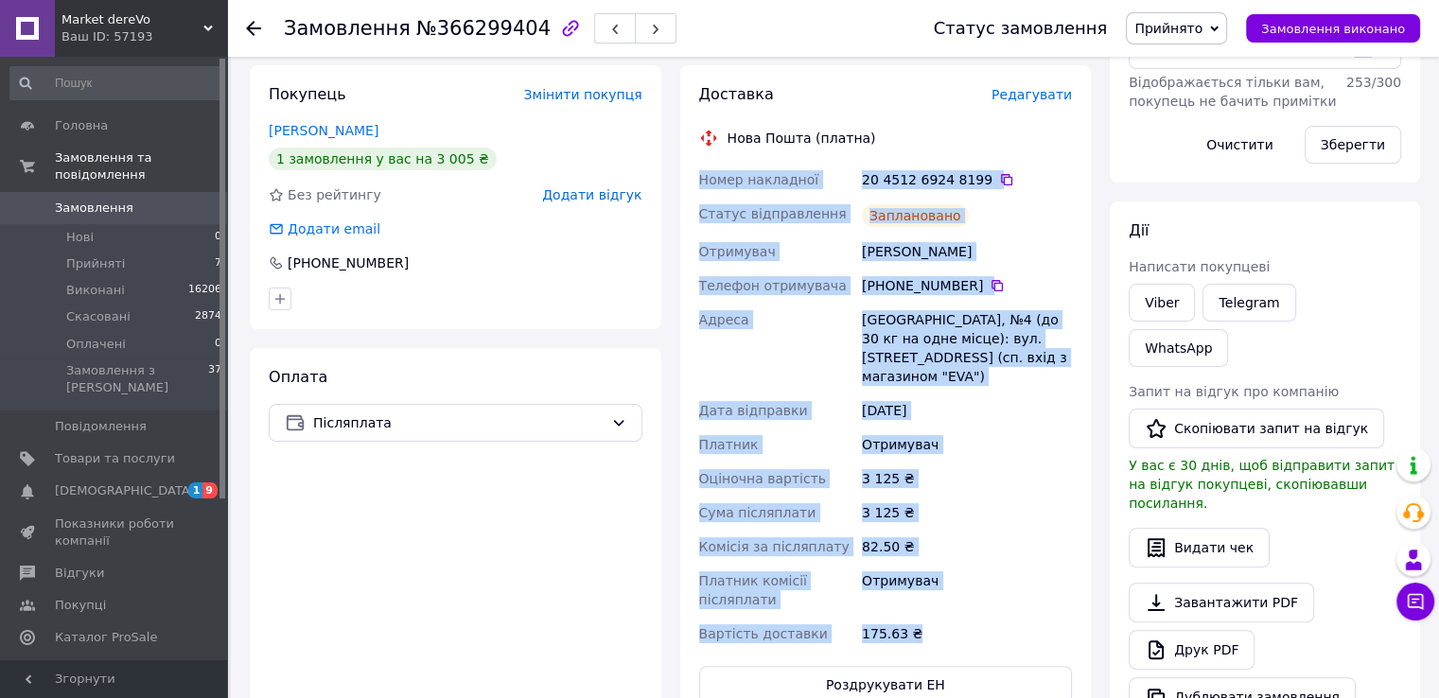
drag, startPoint x: 931, startPoint y: 614, endPoint x: 693, endPoint y: 186, distance: 489.2
click at [693, 186] on div "Доставка Редагувати Нова Пошта (платна) Номер накладної 20 4512 6924 8199   Ста…" at bounding box center [886, 394] width 412 height 658
copy div "Номер накладної 20 4512 6924 8199   Статус відправлення Заплановано Отримувач […"
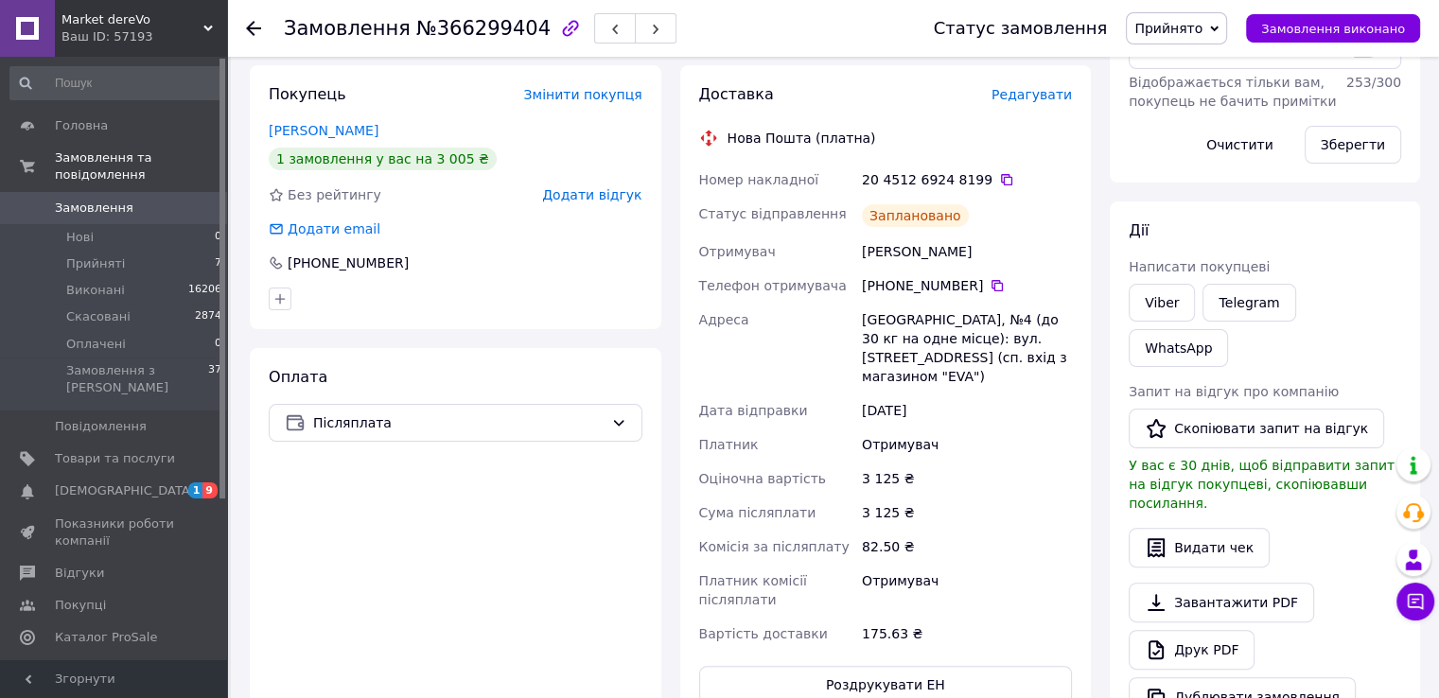
click at [1101, 438] on div "Всього 1 товар 3 005 ₴ Доставка 175.63 ₴ Знижка Додати Всього до сплати 3 005 ₴…" at bounding box center [1264, 471] width 329 height 1540
click at [105, 255] on span "Прийняті" at bounding box center [95, 263] width 59 height 17
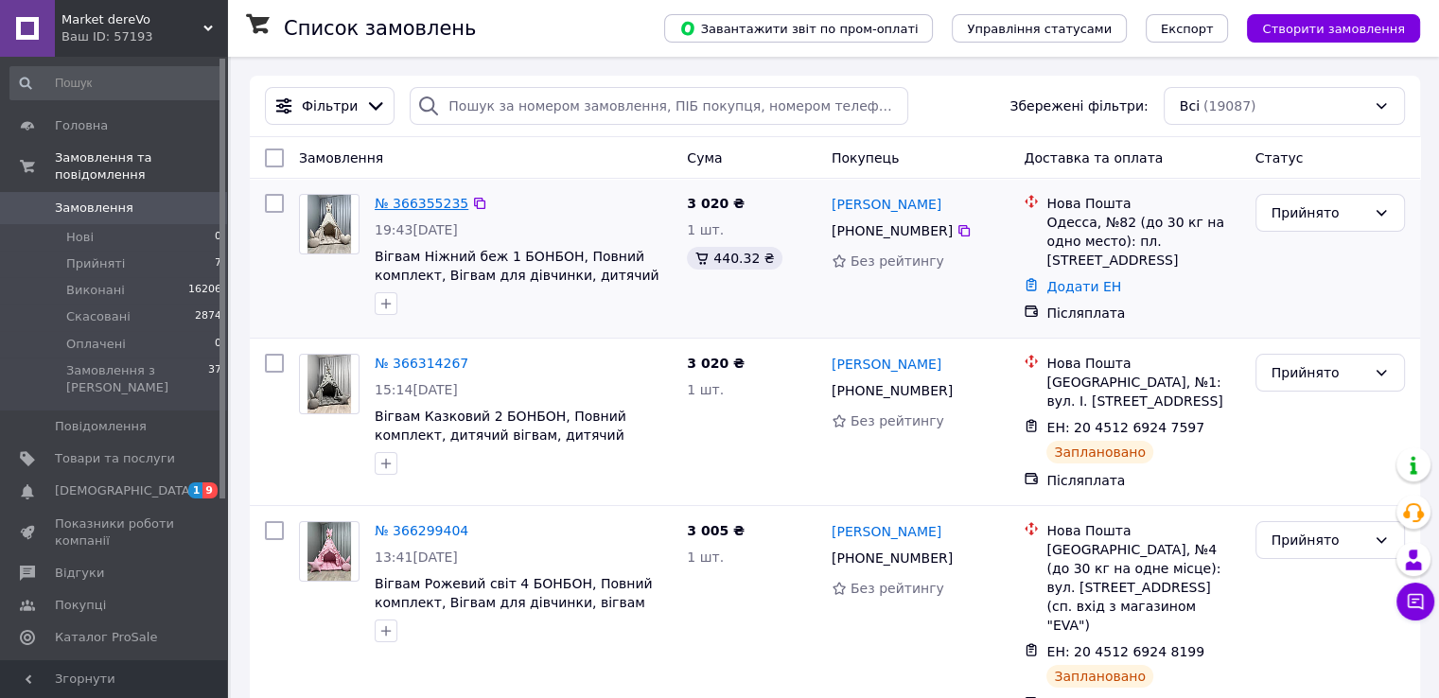
click at [409, 205] on link "№ 366355235" at bounding box center [422, 203] width 94 height 15
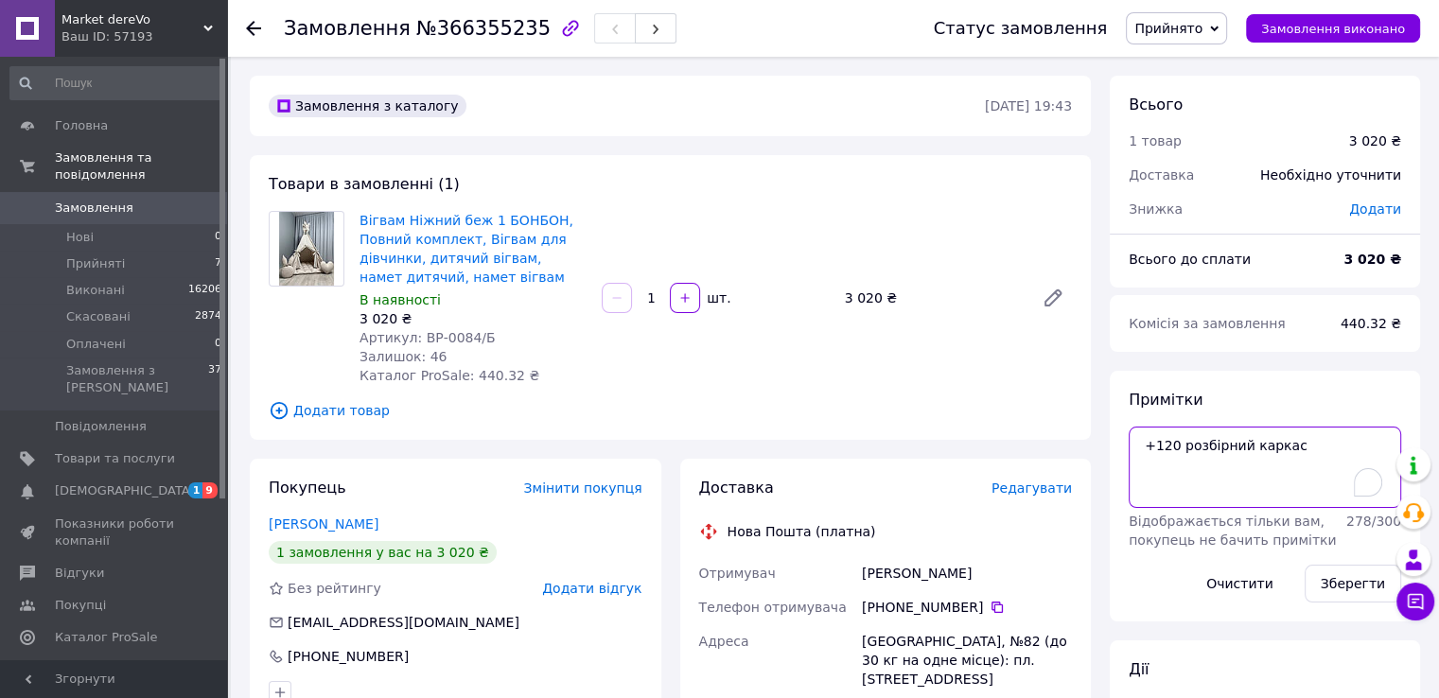
click at [1325, 444] on textarea "+120 розбірний каркас" at bounding box center [1265, 467] width 272 height 81
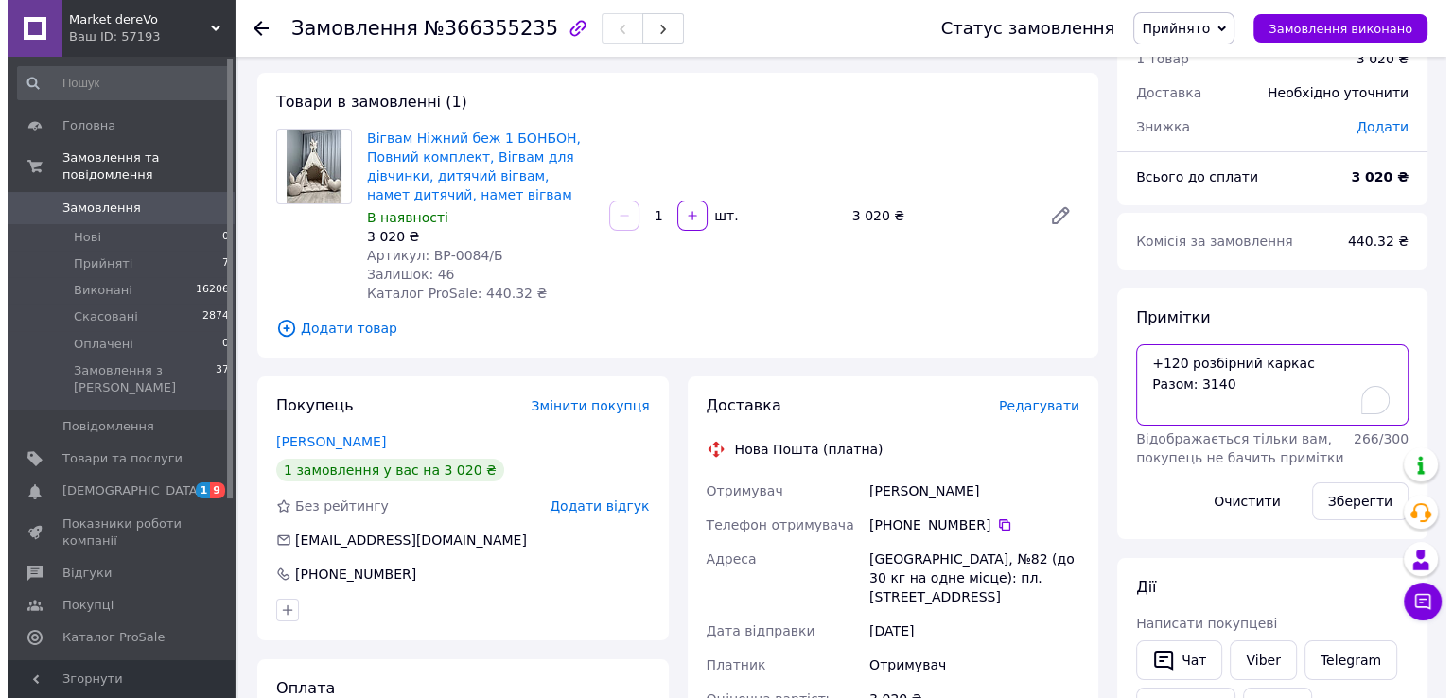
scroll to position [167, 0]
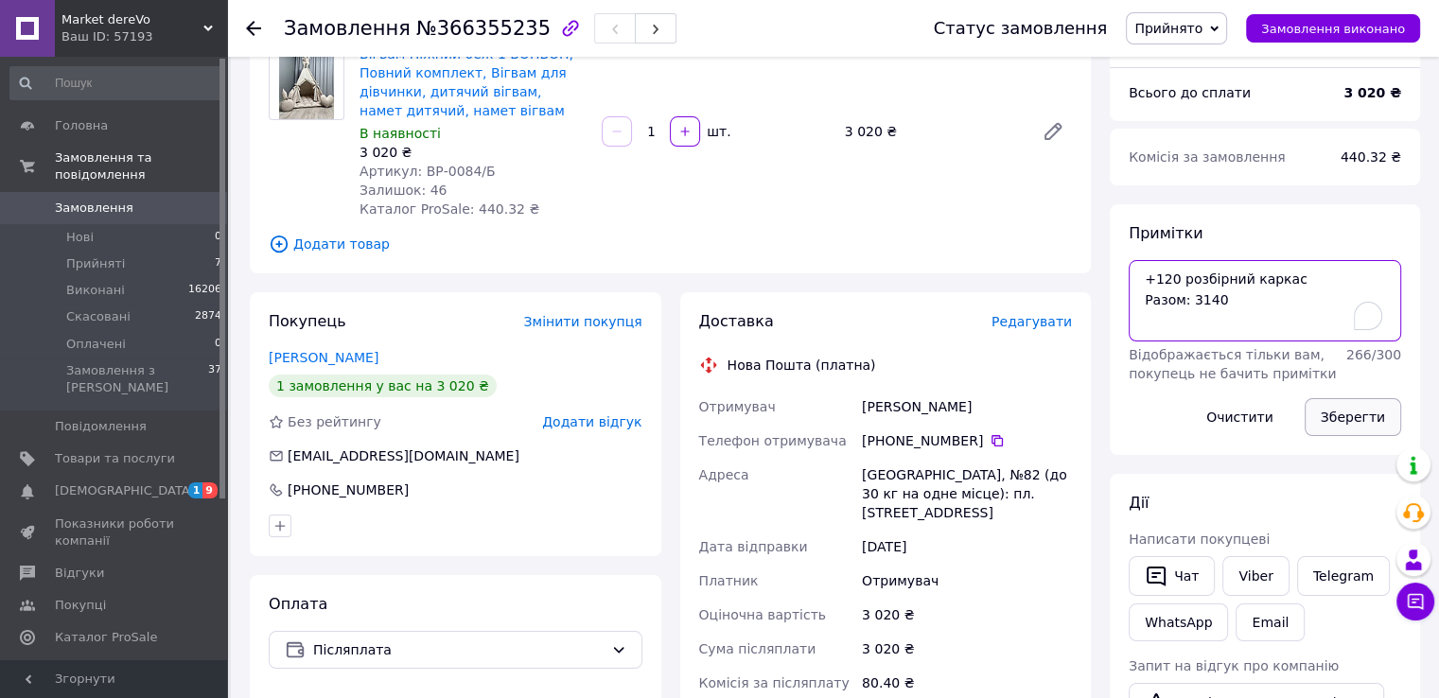
type textarea "+120 розбірний каркас Разом: 3140"
click at [1364, 418] on button "Зберегти" at bounding box center [1353, 417] width 97 height 38
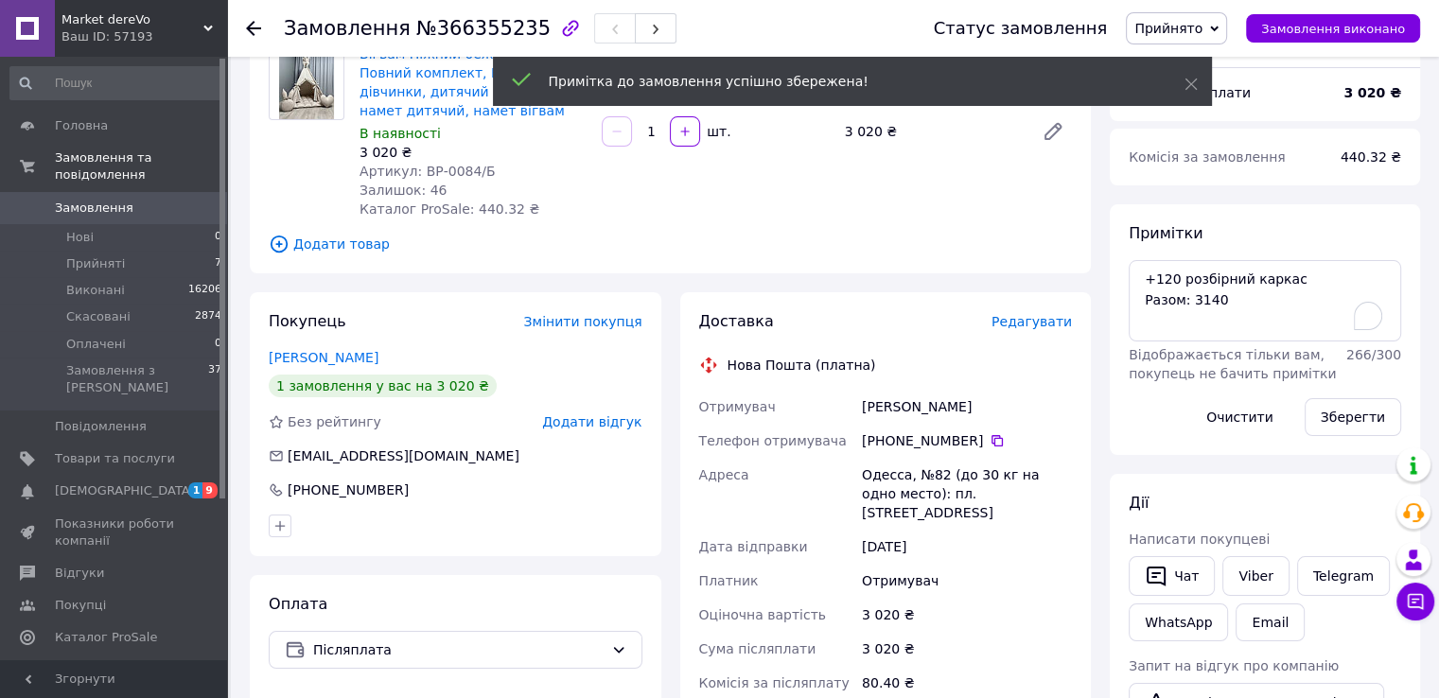
click at [1030, 315] on span "Редагувати" at bounding box center [1032, 321] width 80 height 15
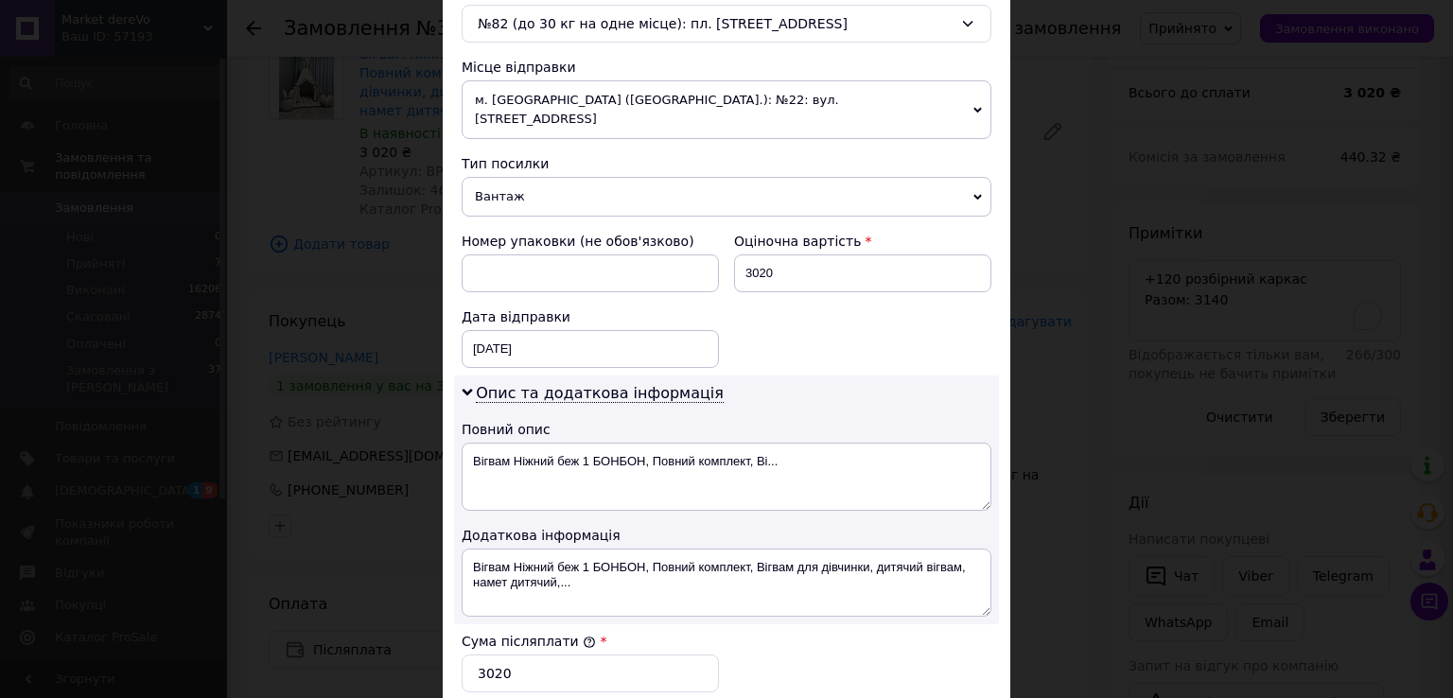
scroll to position [623, 0]
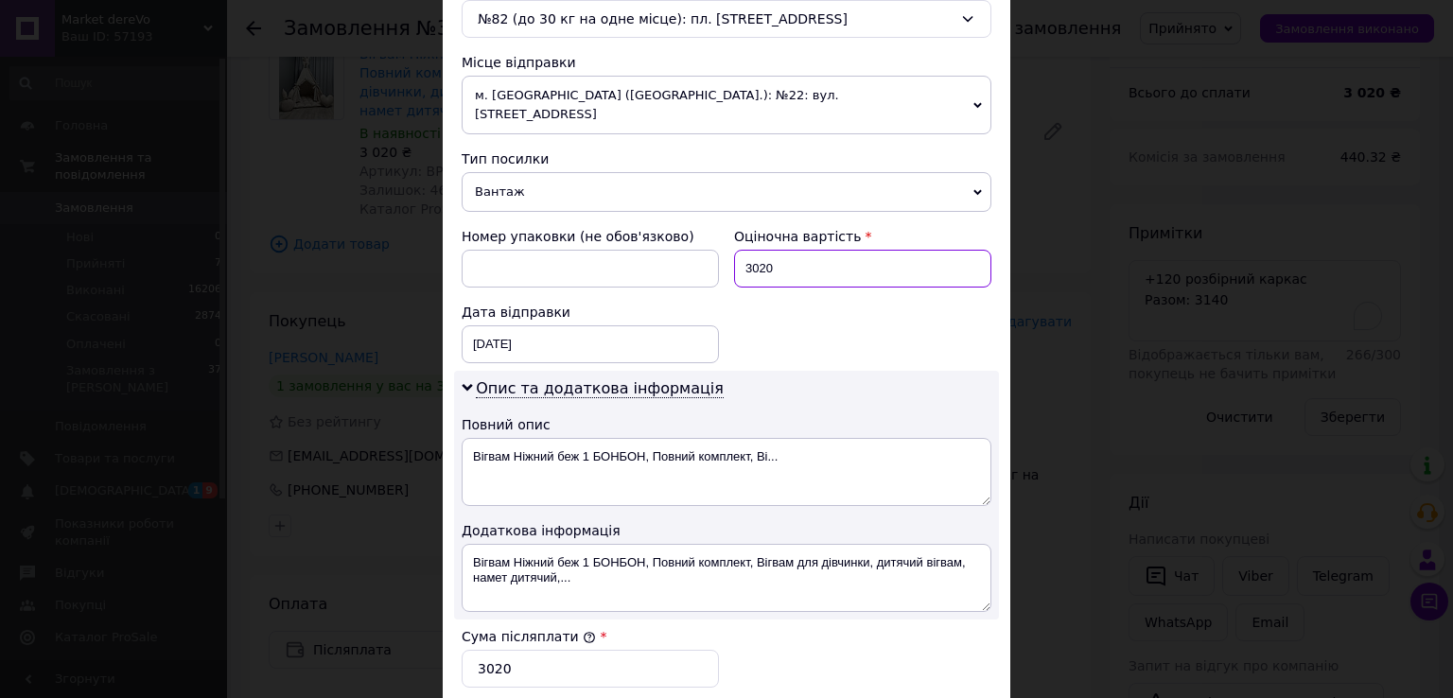
click at [791, 250] on input "3020" at bounding box center [862, 269] width 257 height 38
type input "3140"
drag, startPoint x: 499, startPoint y: 656, endPoint x: 488, endPoint y: 658, distance: 10.6
click at [488, 658] on input "3020" at bounding box center [590, 669] width 257 height 38
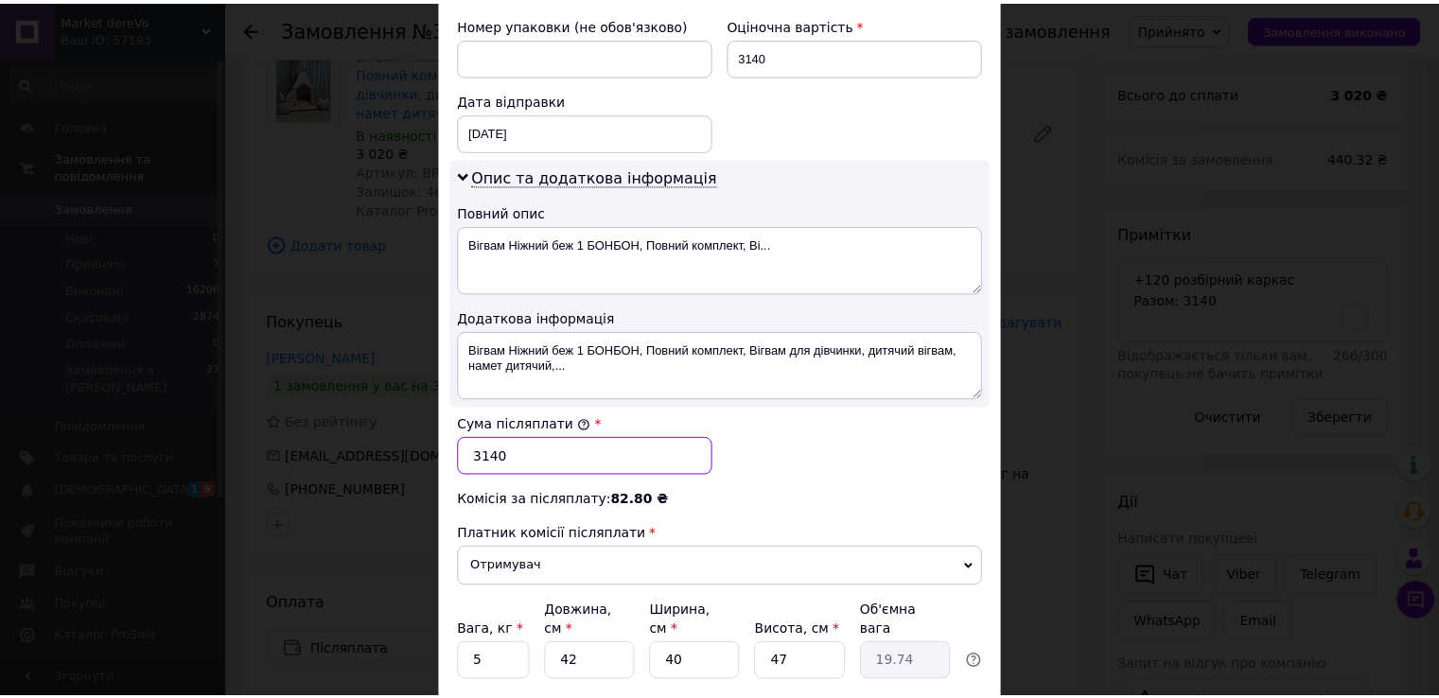
scroll to position [951, 0]
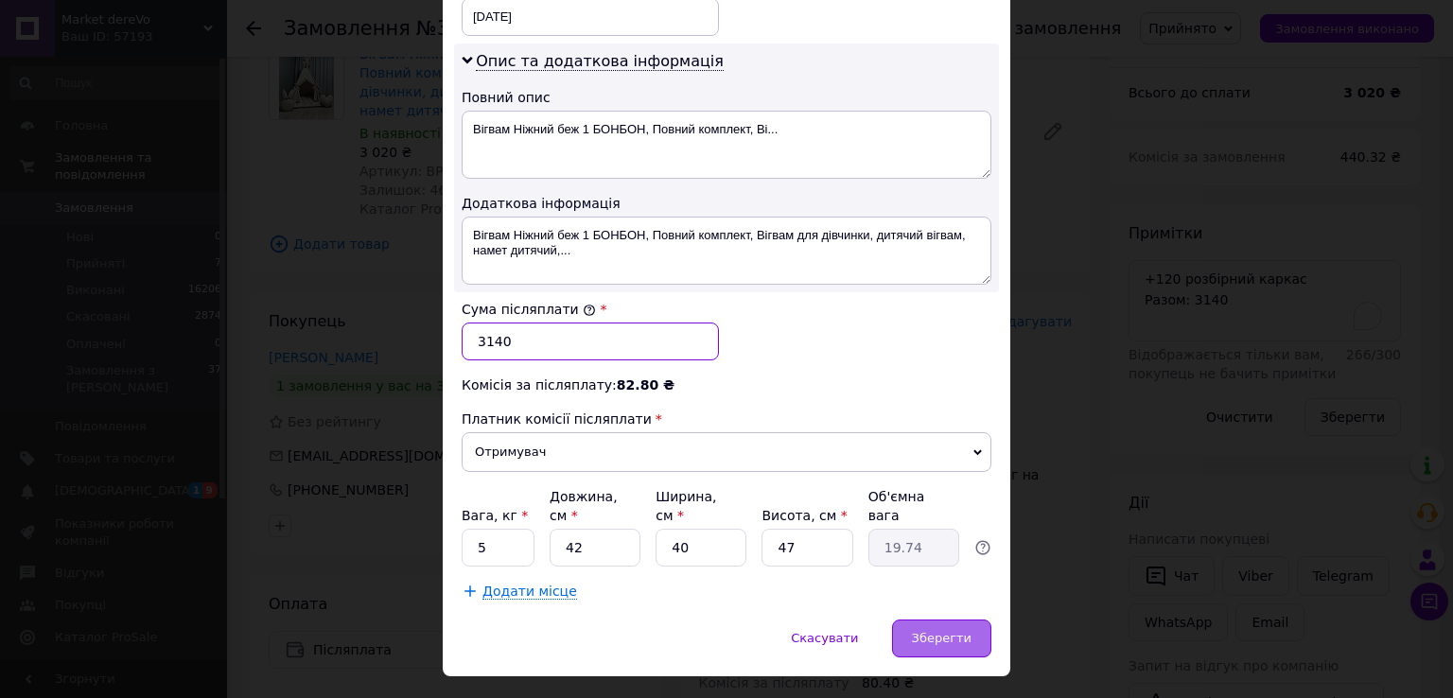
type input "3140"
click at [946, 631] on span "Зберегти" at bounding box center [942, 638] width 60 height 14
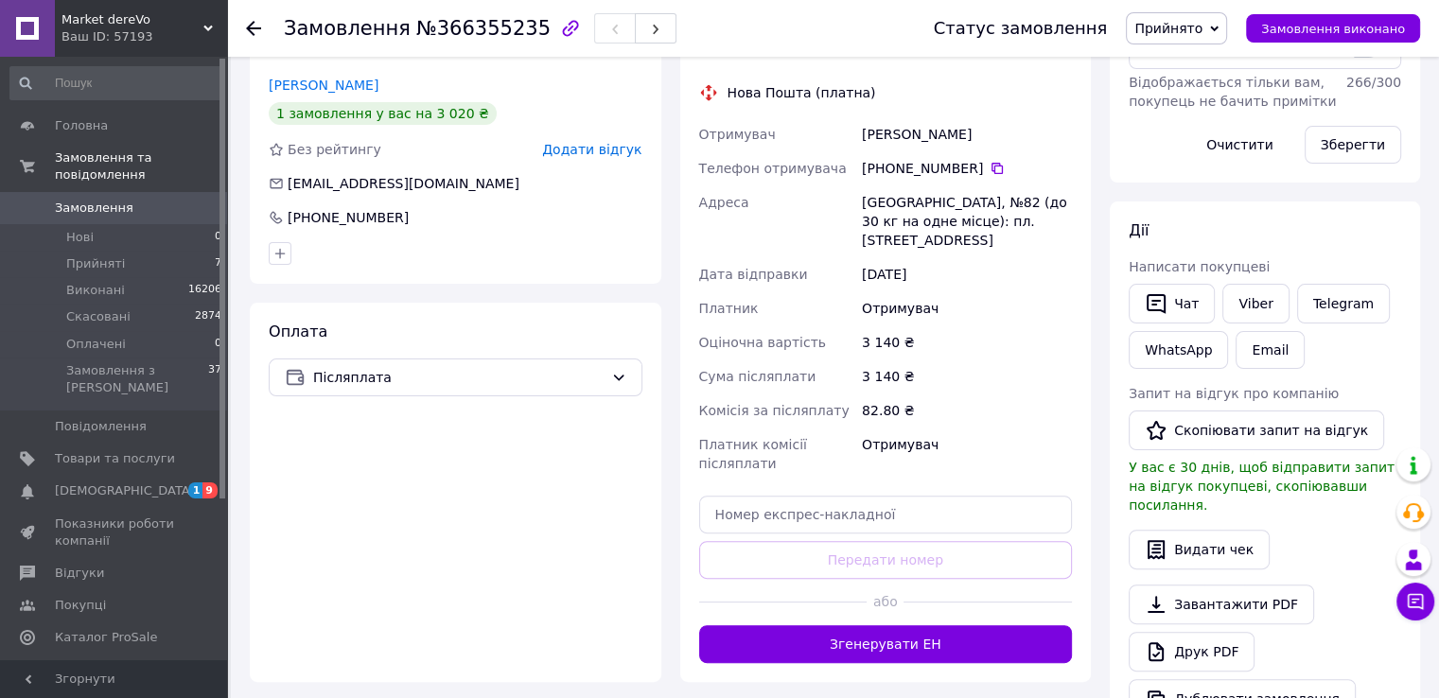
scroll to position [501, 0]
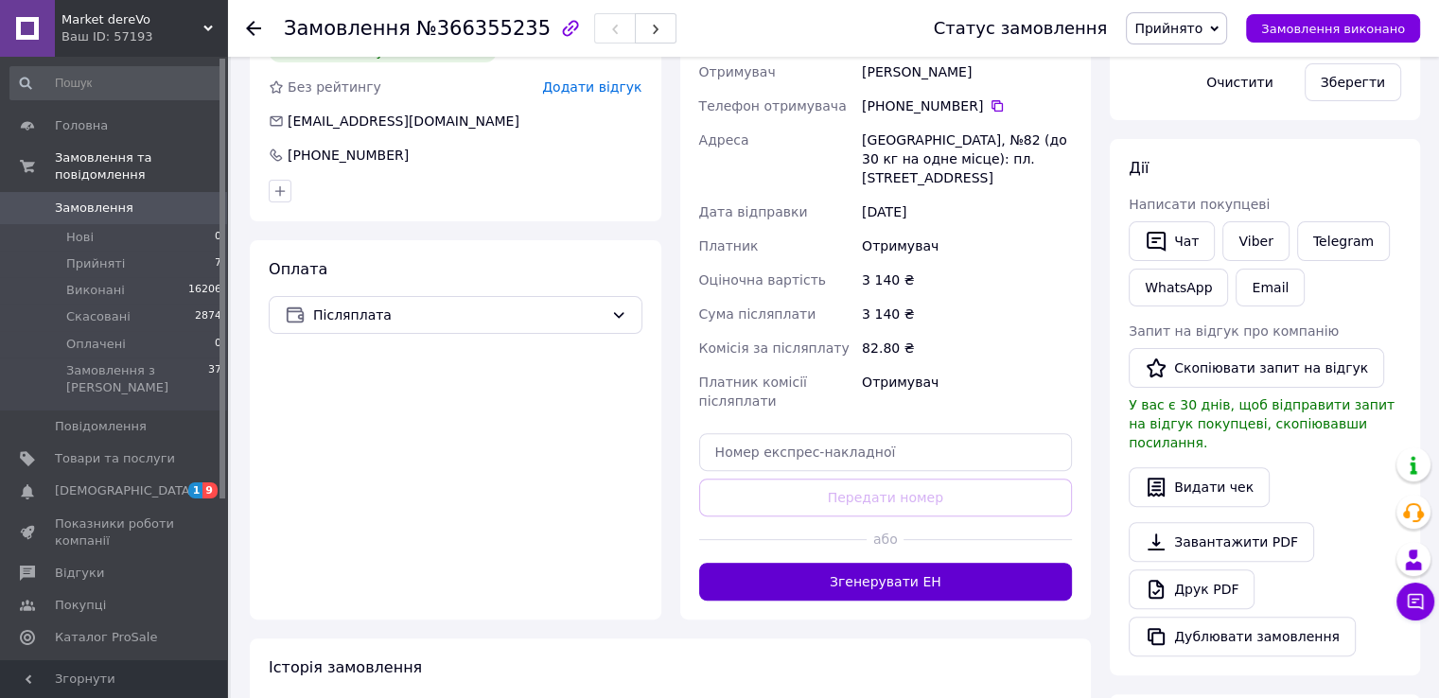
click at [846, 566] on button "Згенерувати ЕН" at bounding box center [886, 582] width 374 height 38
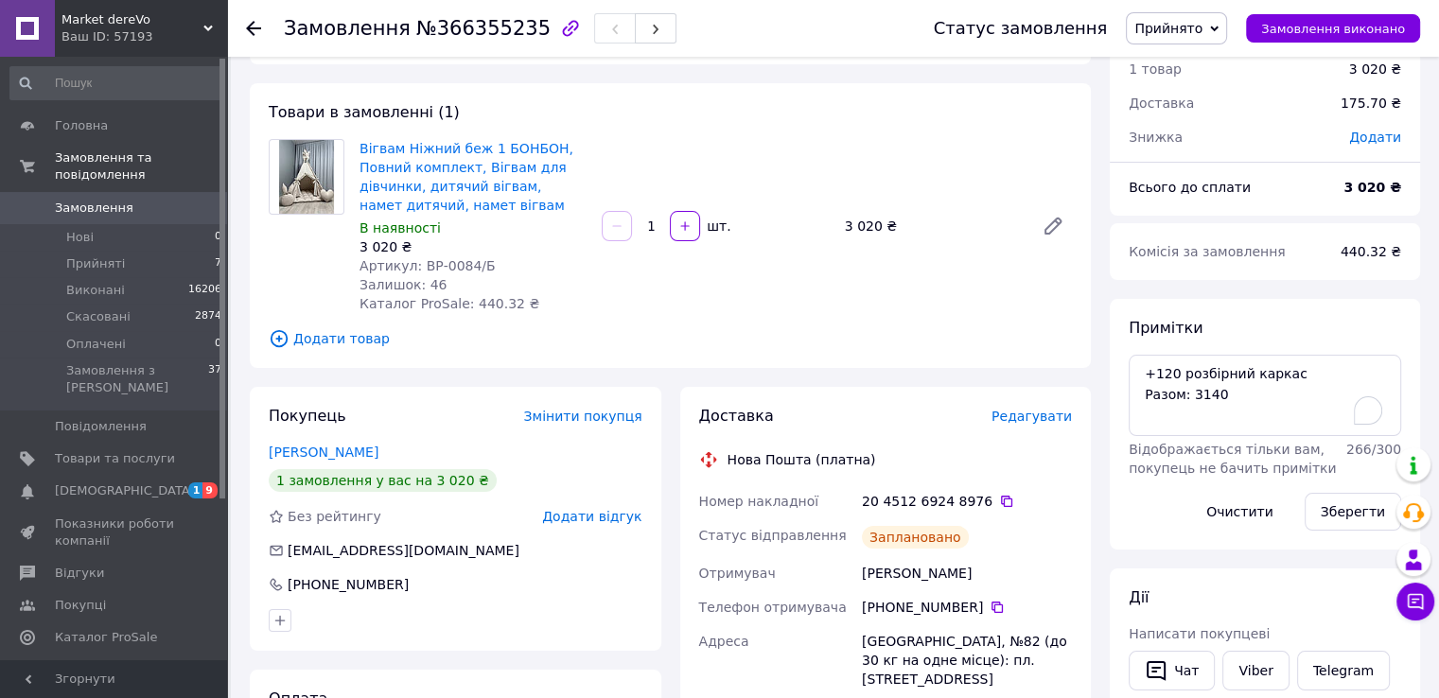
scroll to position [0, 0]
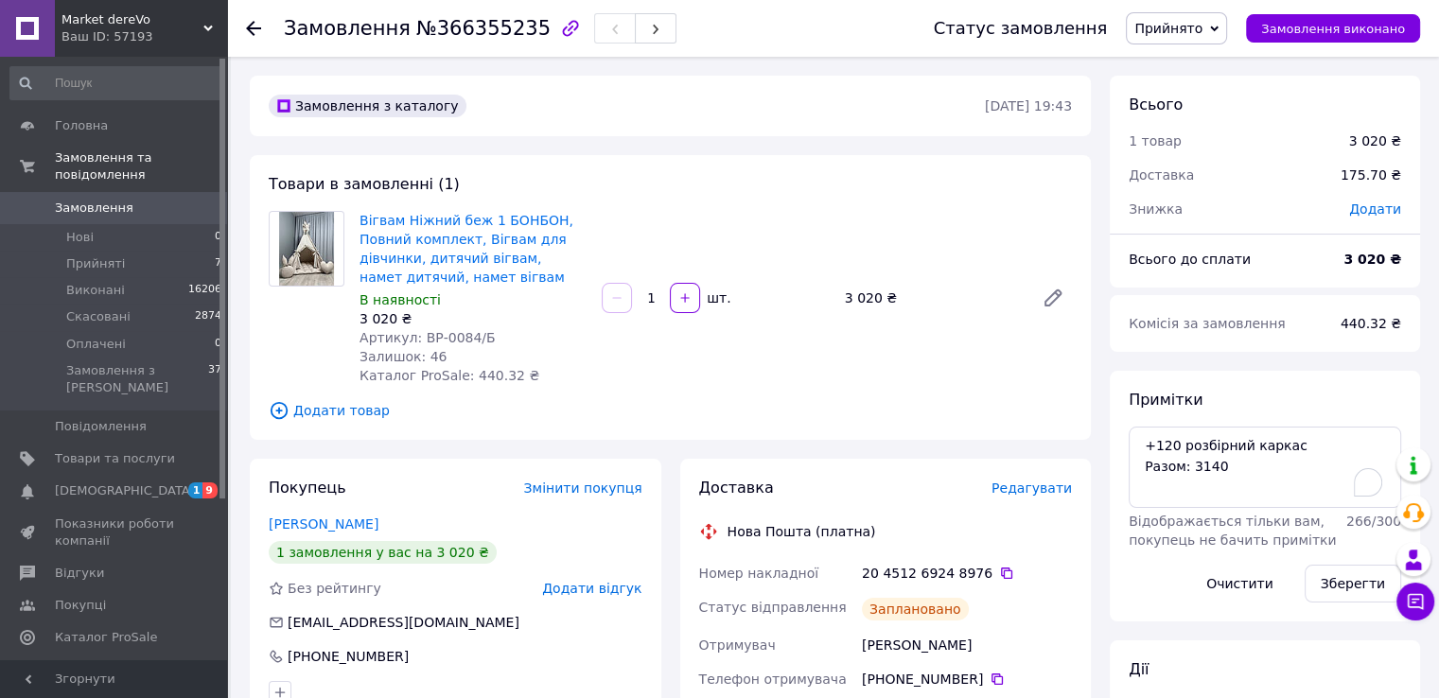
click at [1114, 394] on div "Примітки +120 розбірний каркас Разом: 3140 Відображається тільки вам, покупець …" at bounding box center [1265, 496] width 310 height 251
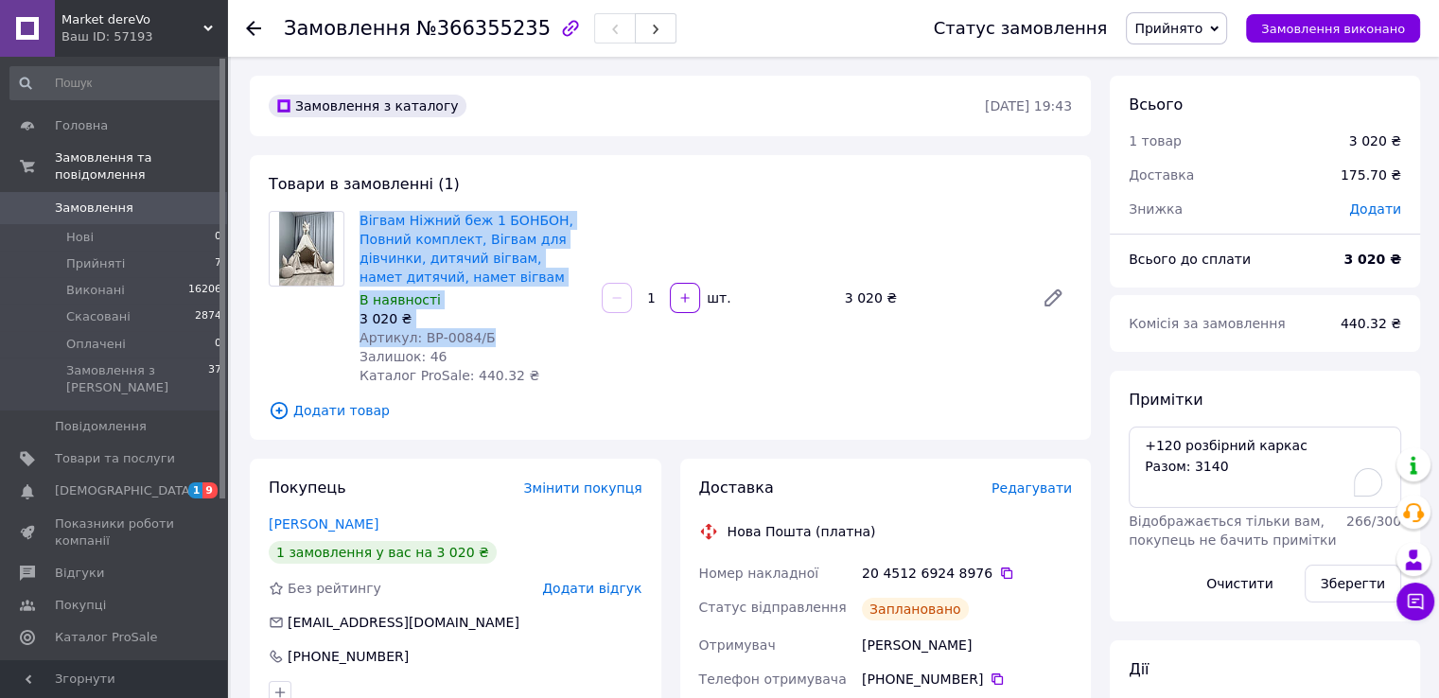
drag, startPoint x: 483, startPoint y: 342, endPoint x: 339, endPoint y: 208, distance: 196.2
click at [339, 208] on div "Товари в замовленні (1) Вігвам Ніжний беж 1 БОНБОН, Повний комплект, Вігвам для…" at bounding box center [670, 297] width 841 height 285
copy div "Вігвам Ніжний беж 1 БОНБОН, Повний комплект, Вігвам для дівчинки, дитячий вігва…"
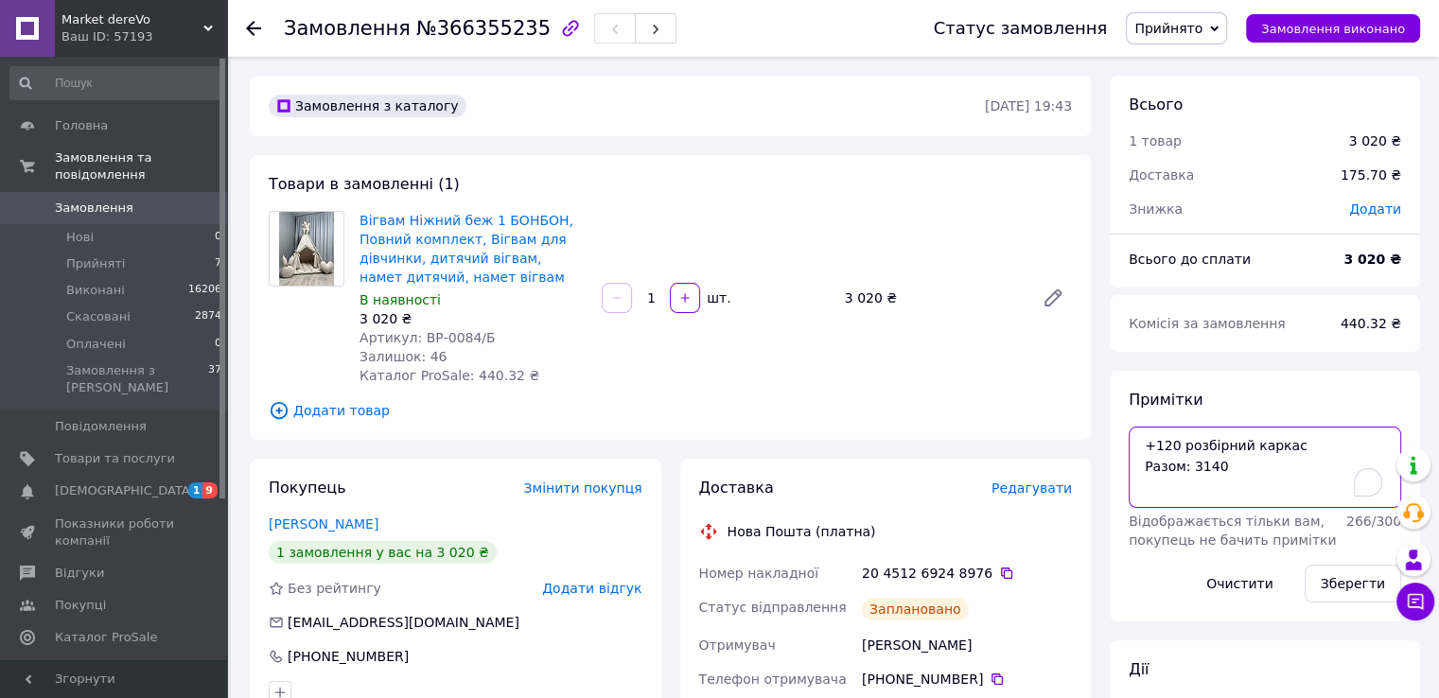
drag, startPoint x: 1234, startPoint y: 472, endPoint x: 1111, endPoint y: 438, distance: 127.6
click at [1111, 438] on div "Примітки +120 розбірний каркас Разом: 3140 Відображається тільки вам, покупець …" at bounding box center [1265, 496] width 310 height 251
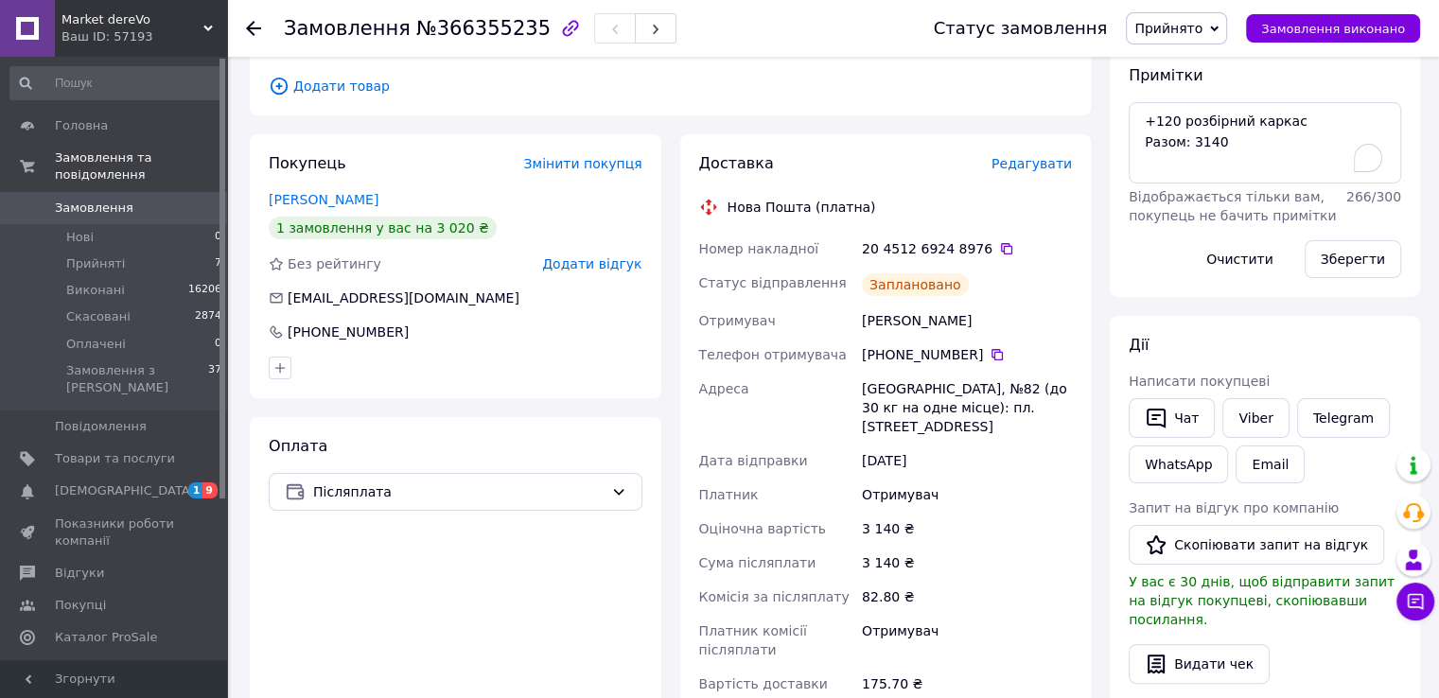
scroll to position [329, 0]
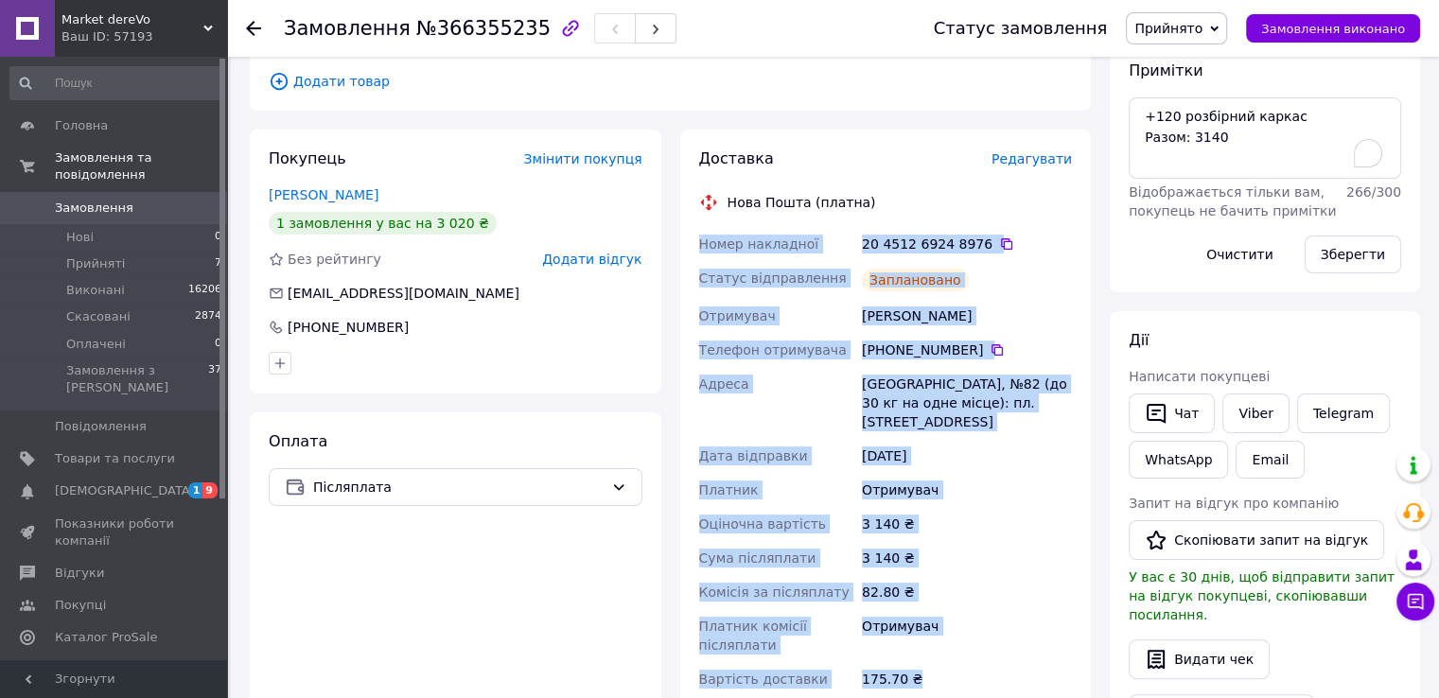
drag, startPoint x: 930, startPoint y: 656, endPoint x: 690, endPoint y: 247, distance: 474.1
click at [690, 247] on div "Доставка Редагувати Нова Пошта (платна) Номер накладної 20 4512 6924 8976   Ста…" at bounding box center [886, 449] width 412 height 639
copy div "Номер накладної 20 4512 6924 8976   Статус відправлення Заплановано Отримувач […"
click at [1080, 311] on div "Доставка Редагувати Нова Пошта (платна) Номер накладної 20 4512 6924 8976   Ста…" at bounding box center [886, 449] width 412 height 639
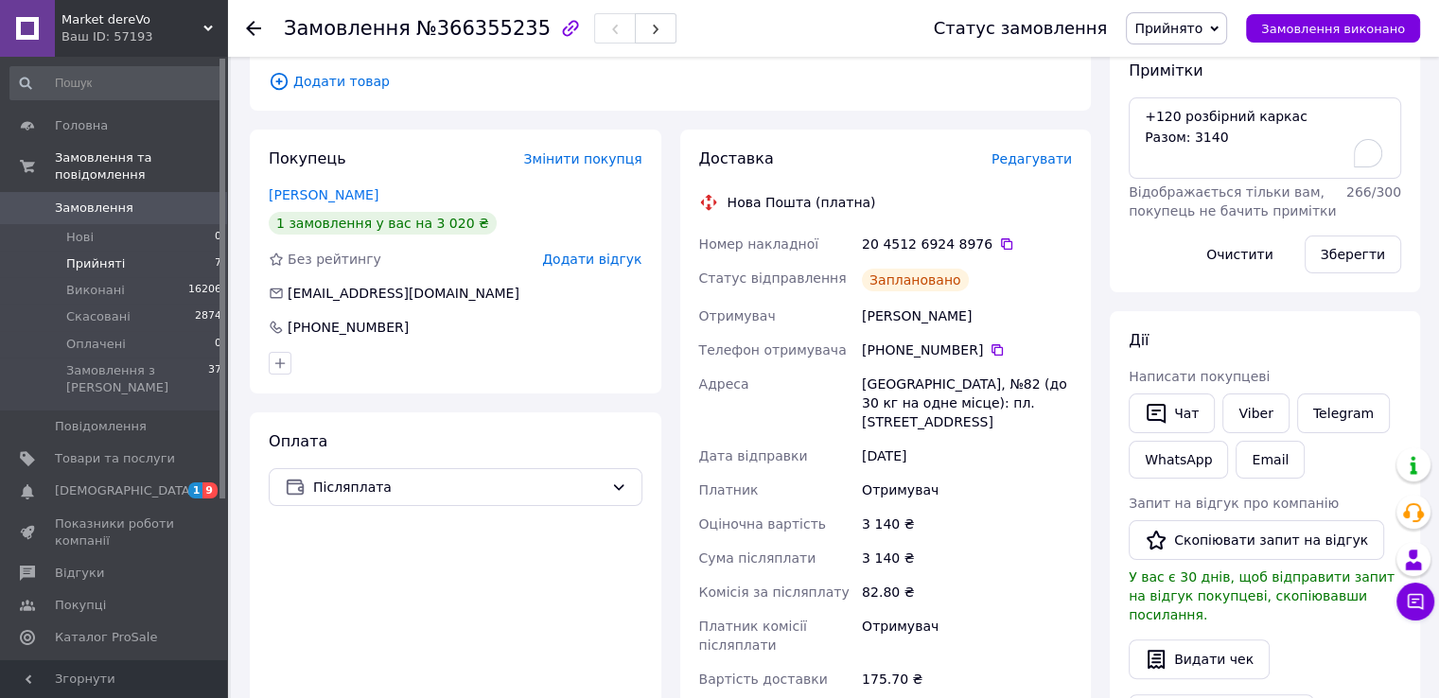
click at [92, 255] on span "Прийняті" at bounding box center [95, 263] width 59 height 17
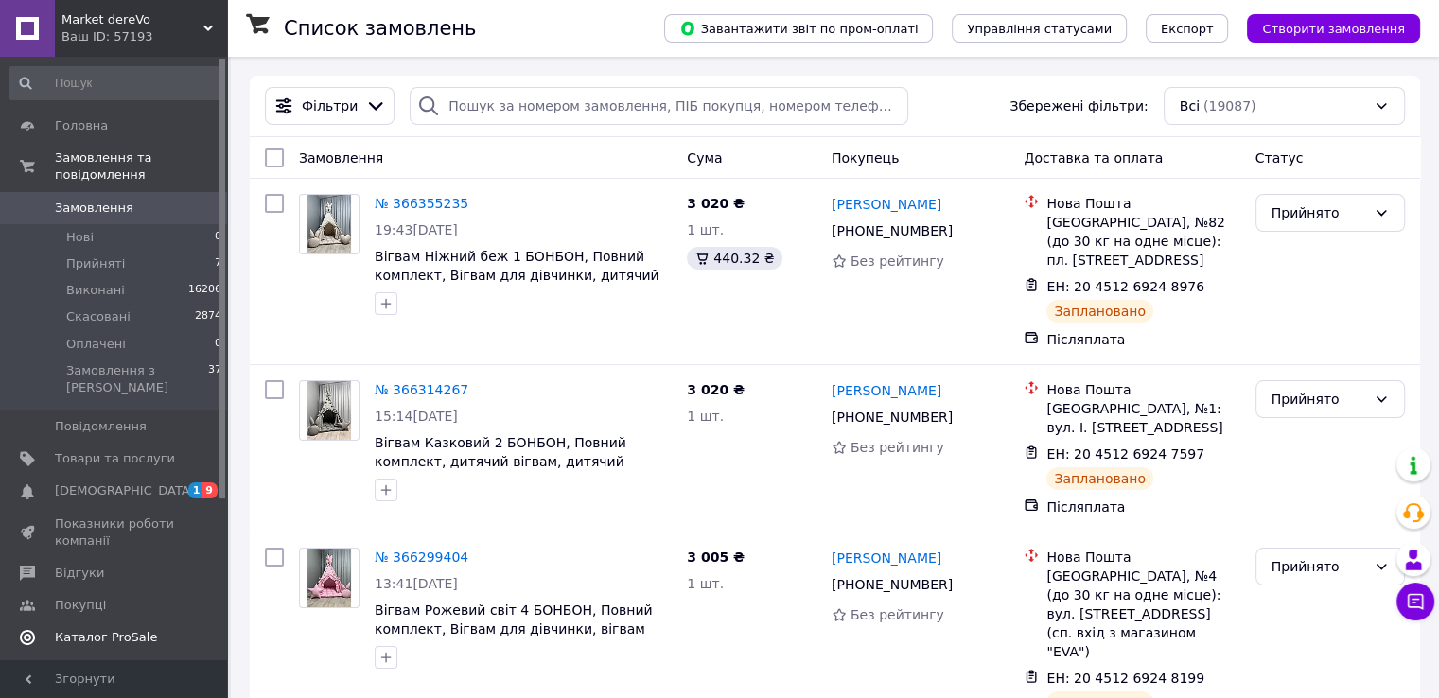
click at [114, 629] on span "Каталог ProSale" at bounding box center [106, 637] width 102 height 17
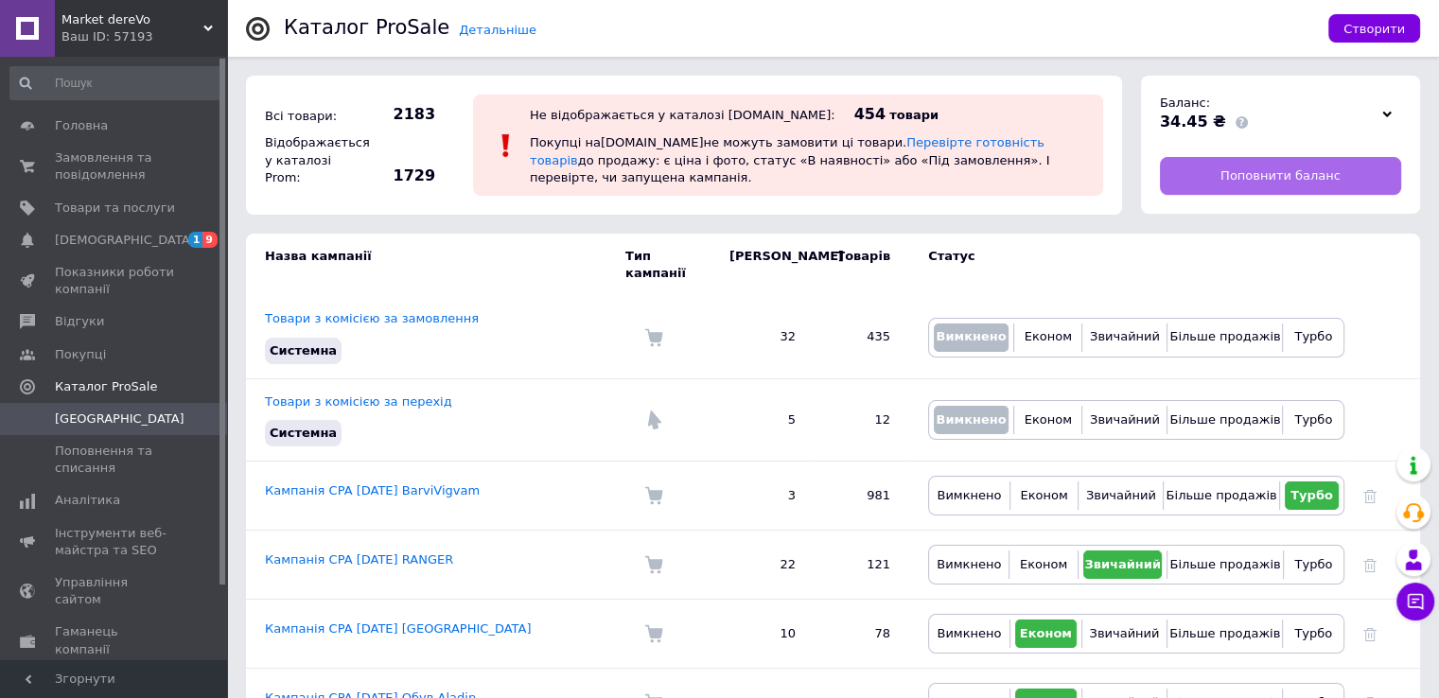
click at [1259, 181] on span "Поповнити баланс" at bounding box center [1280, 175] width 120 height 17
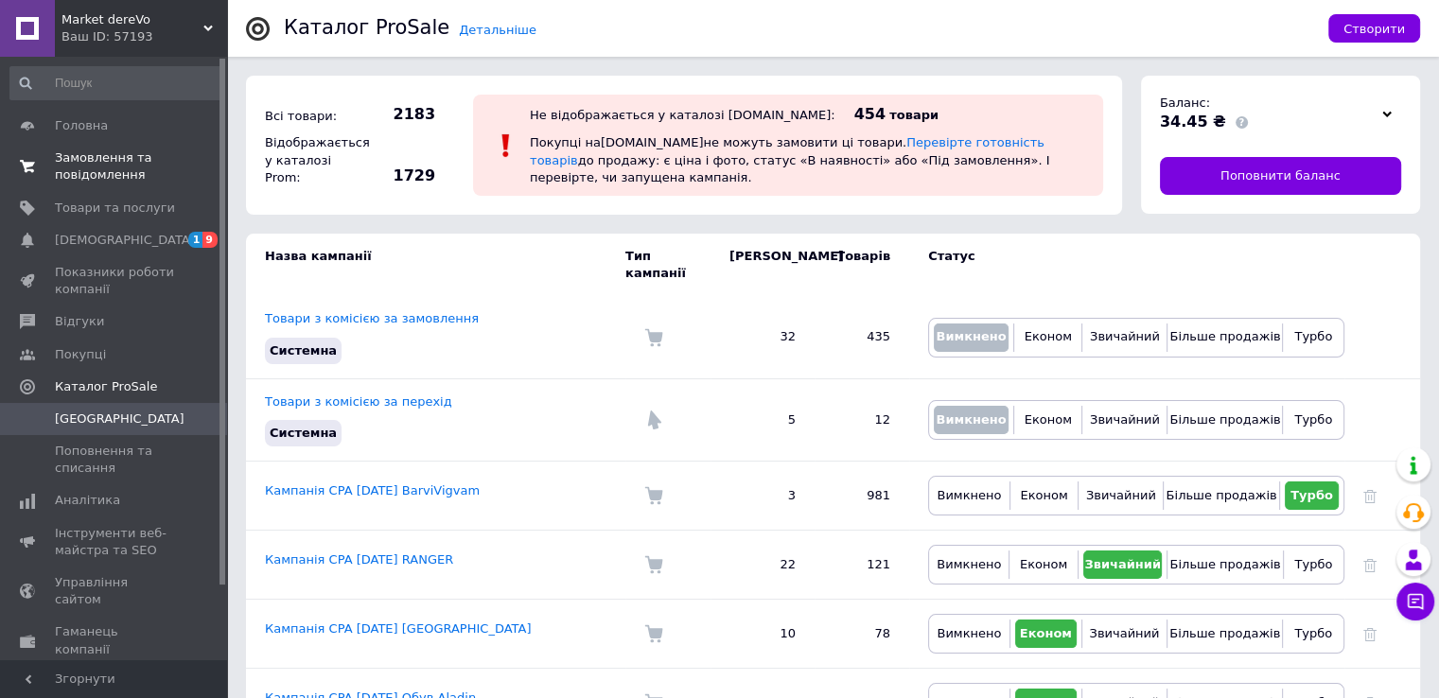
click at [110, 176] on span "Замовлення та повідомлення" at bounding box center [115, 166] width 120 height 34
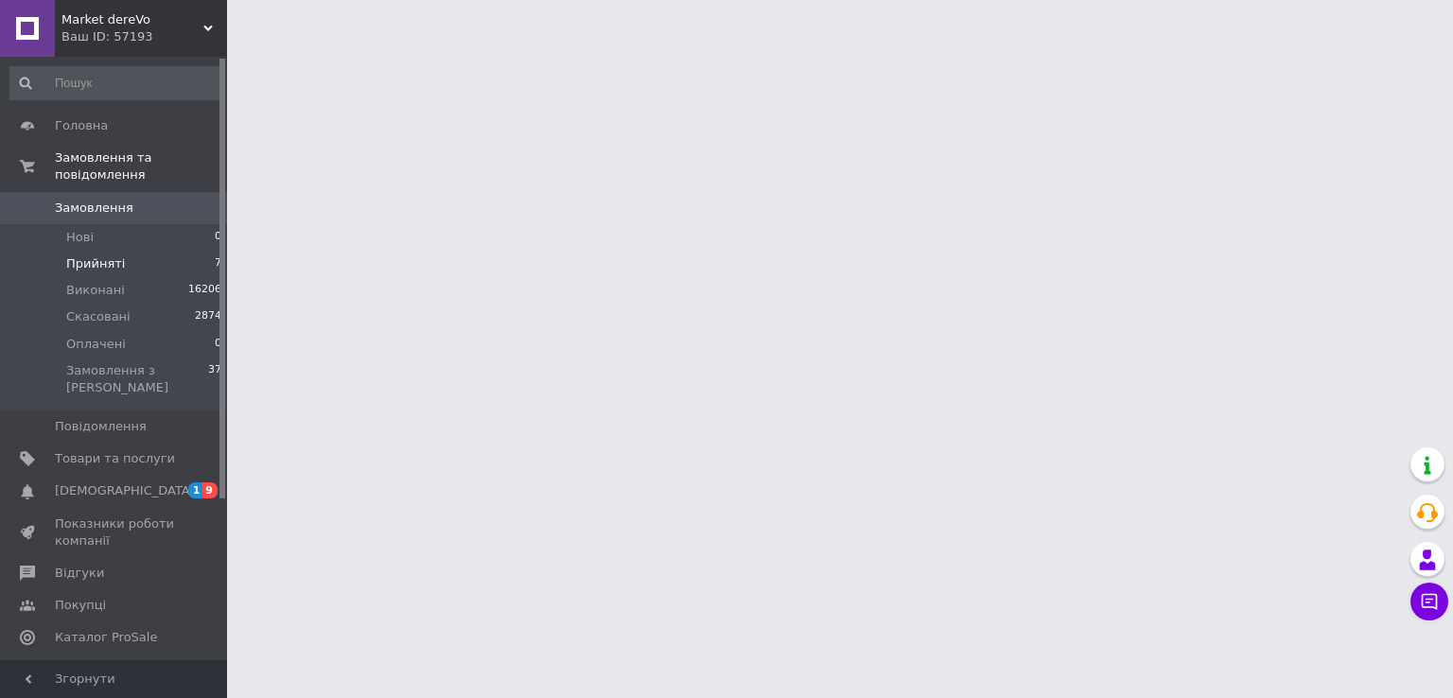
click at [91, 255] on span "Прийняті" at bounding box center [95, 263] width 59 height 17
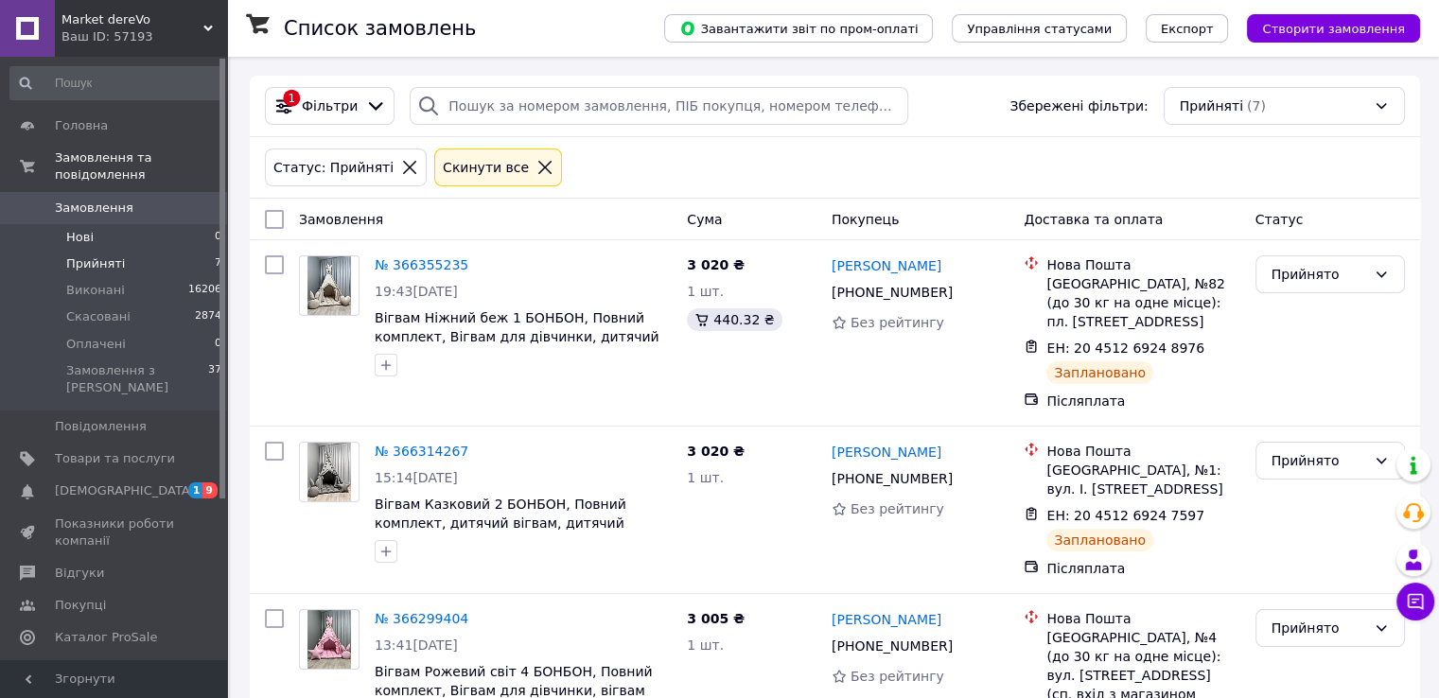
click at [76, 229] on span "Нові" at bounding box center [79, 237] width 27 height 17
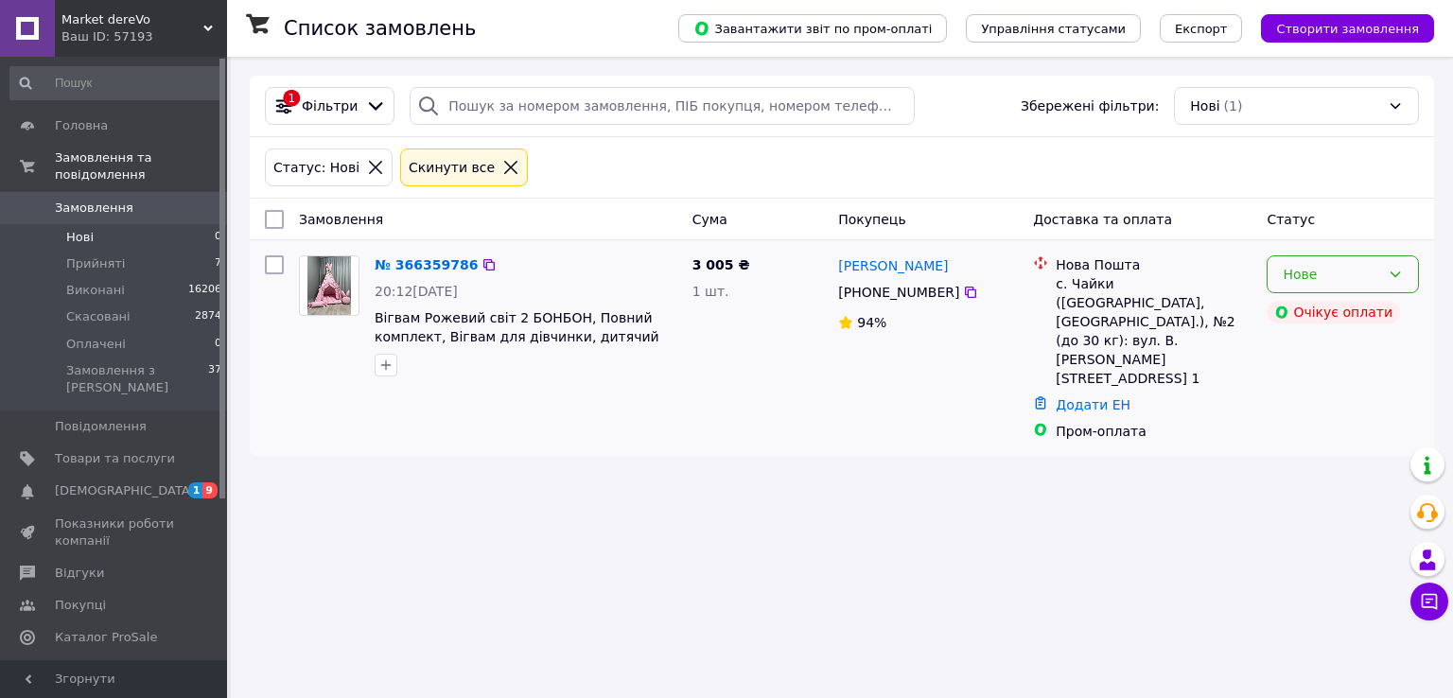
click at [1343, 275] on div "Нове" at bounding box center [1331, 274] width 97 height 21
click at [1336, 319] on li "Прийнято" at bounding box center [1343, 315] width 150 height 34
click at [93, 255] on span "Прийняті" at bounding box center [95, 263] width 59 height 17
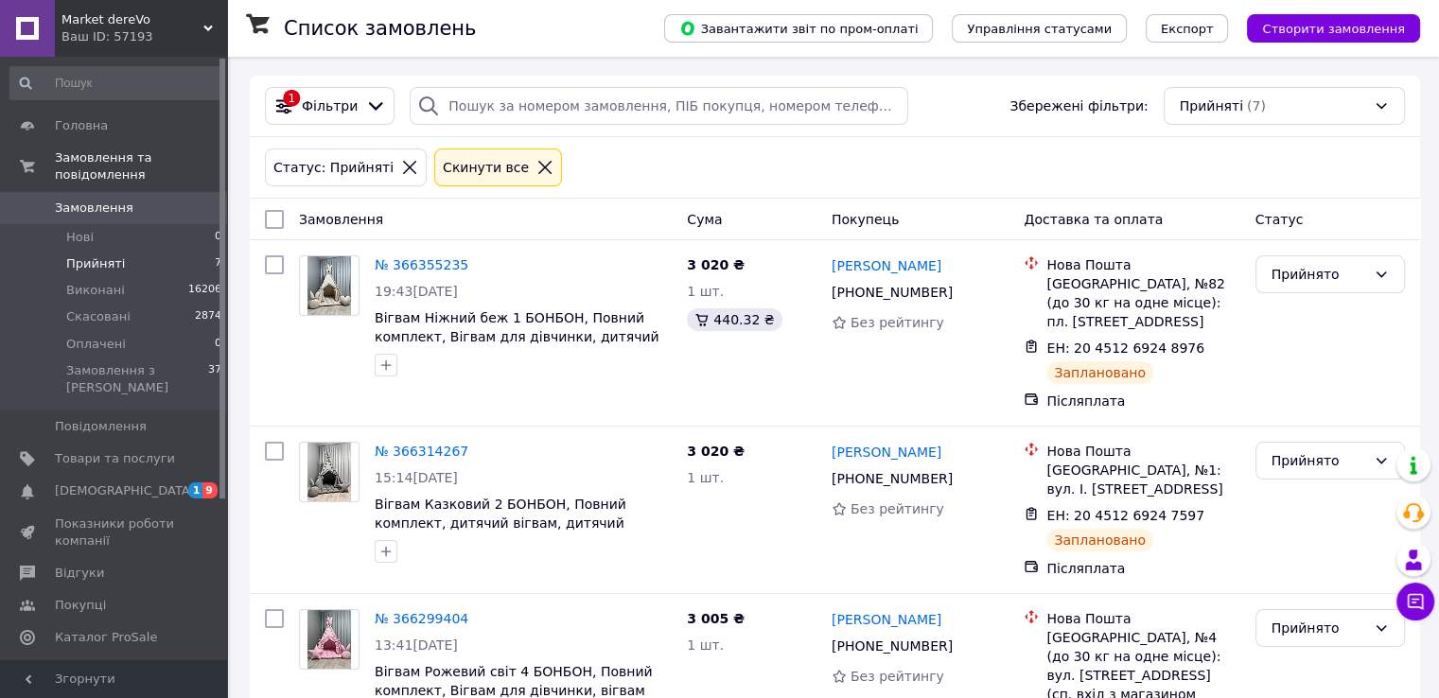
click at [95, 255] on span "Прийняті" at bounding box center [95, 263] width 59 height 17
click at [66, 229] on span "Нові" at bounding box center [79, 237] width 27 height 17
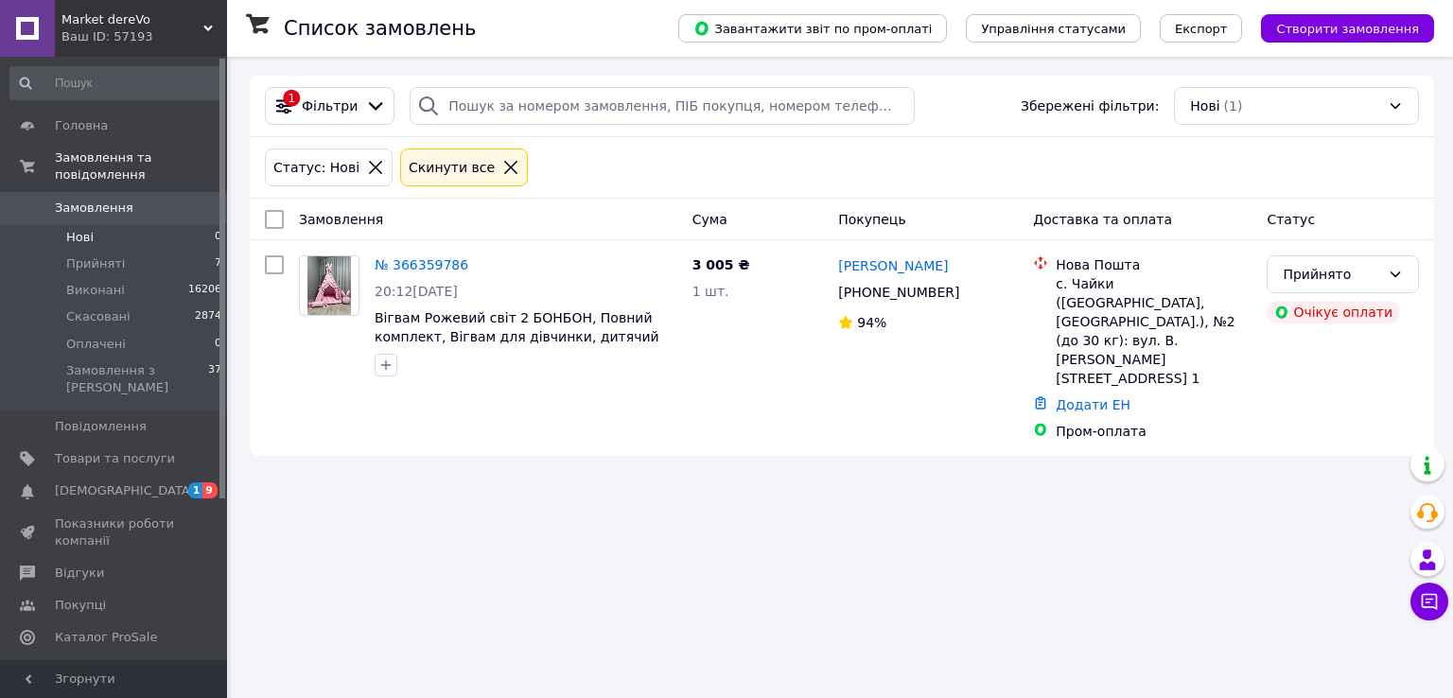
click at [67, 229] on span "Нові" at bounding box center [79, 237] width 27 height 17
click at [93, 255] on span "Прийняті" at bounding box center [95, 263] width 59 height 17
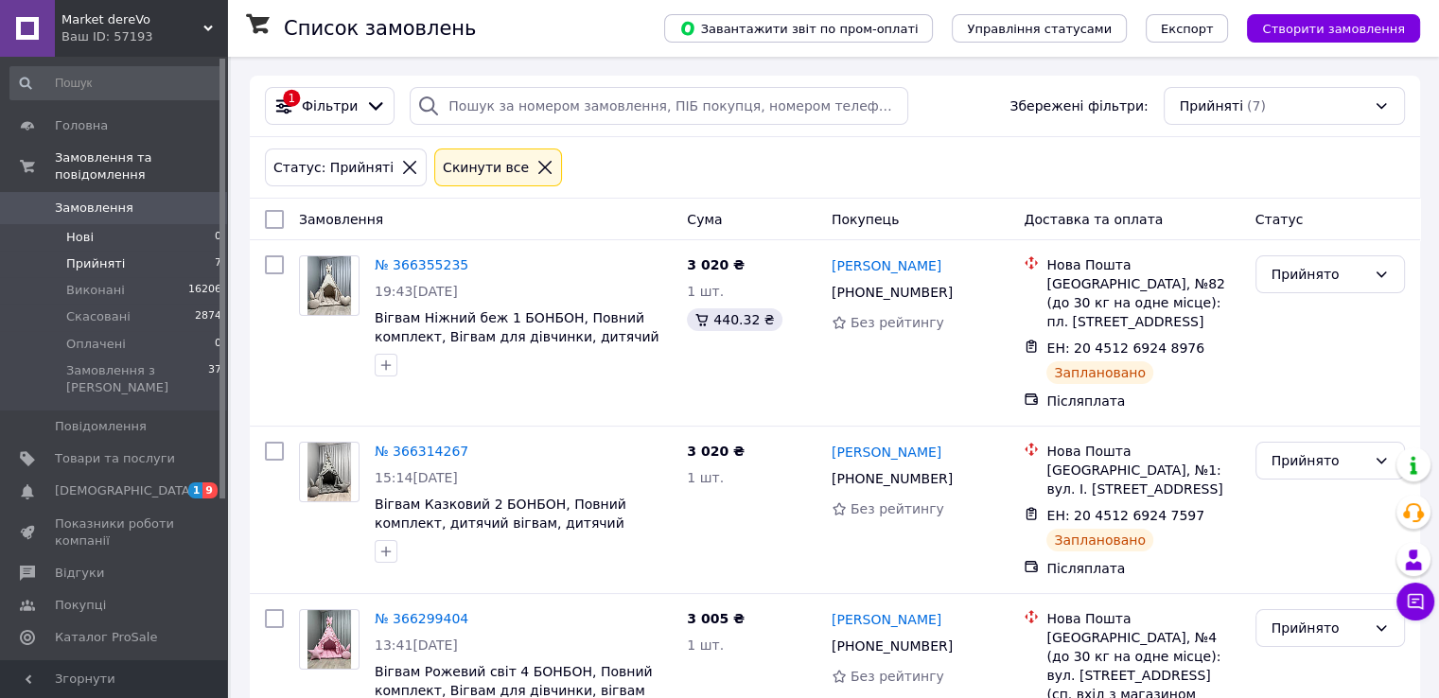
click at [79, 229] on span "Нові" at bounding box center [79, 237] width 27 height 17
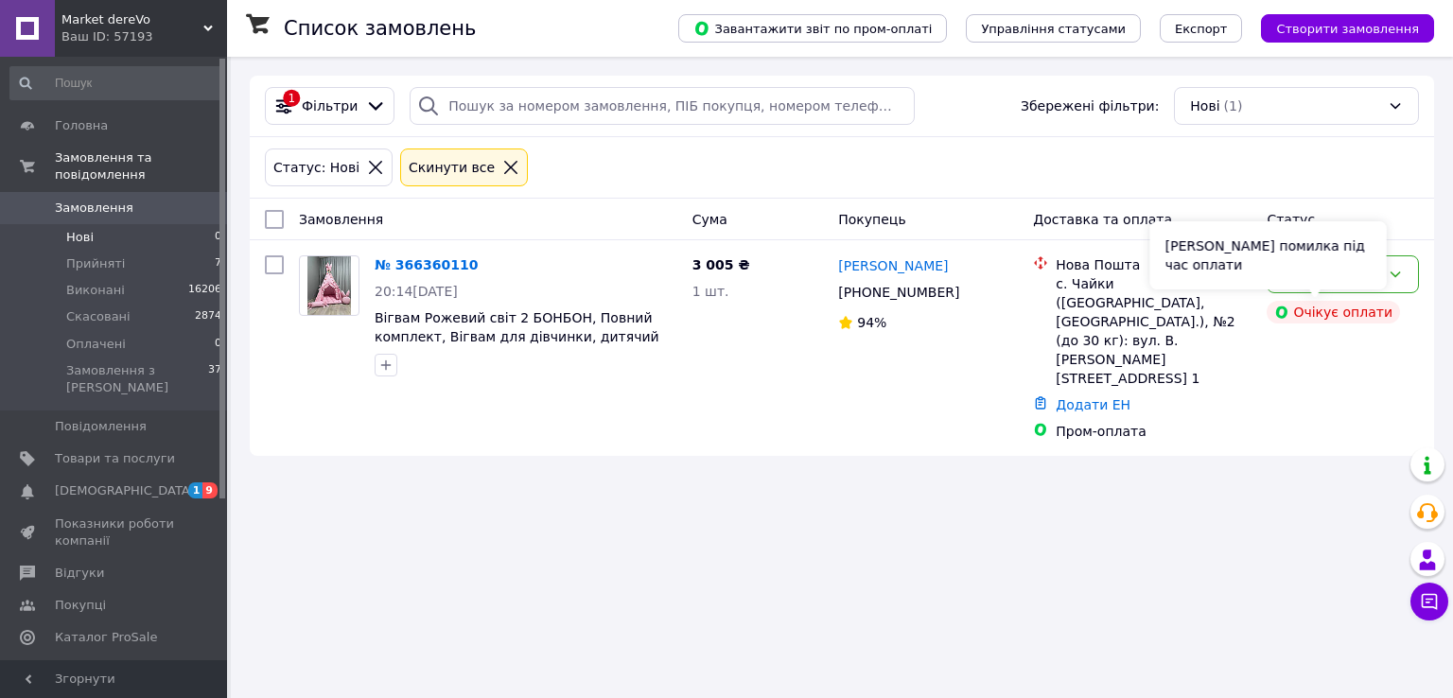
click at [1328, 280] on div "[PERSON_NAME] помилка під час оплати" at bounding box center [1268, 255] width 237 height 68
click at [1371, 277] on div "Нове" at bounding box center [1331, 274] width 97 height 21
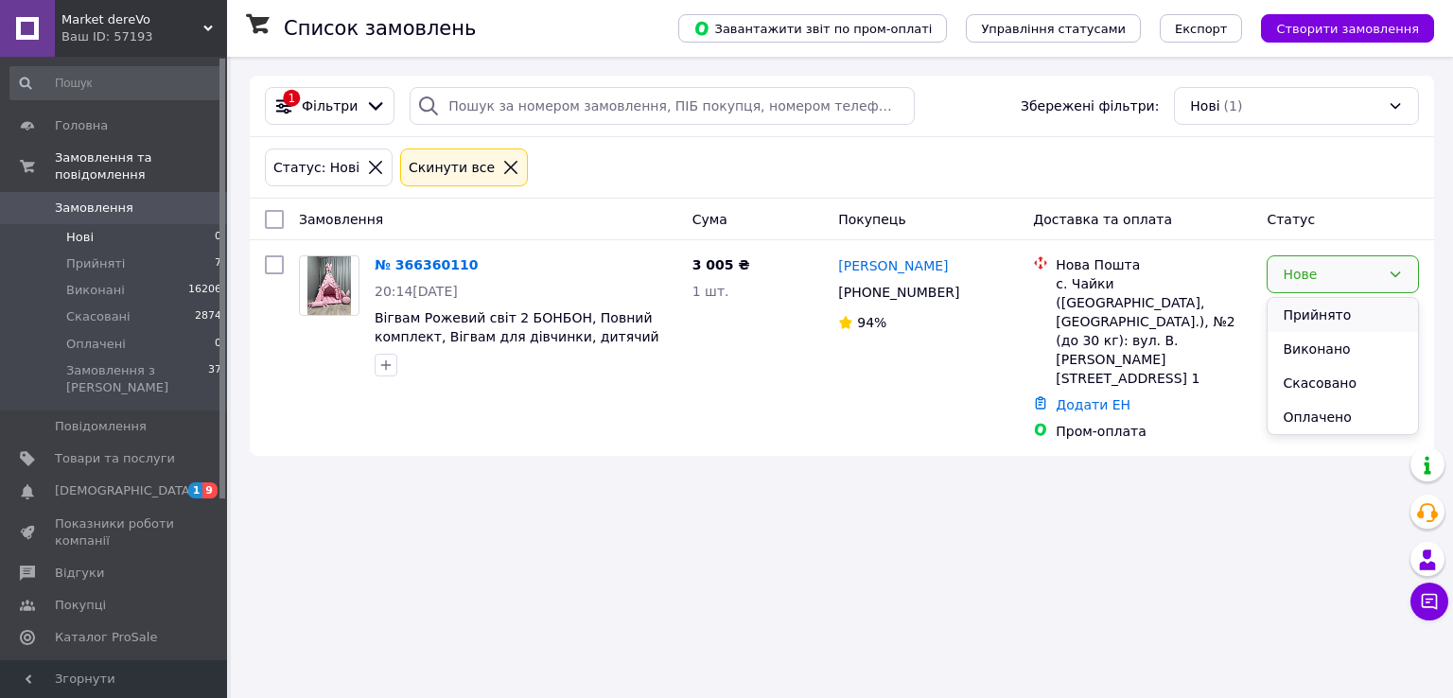
click at [1324, 319] on li "Прийнято" at bounding box center [1343, 315] width 150 height 34
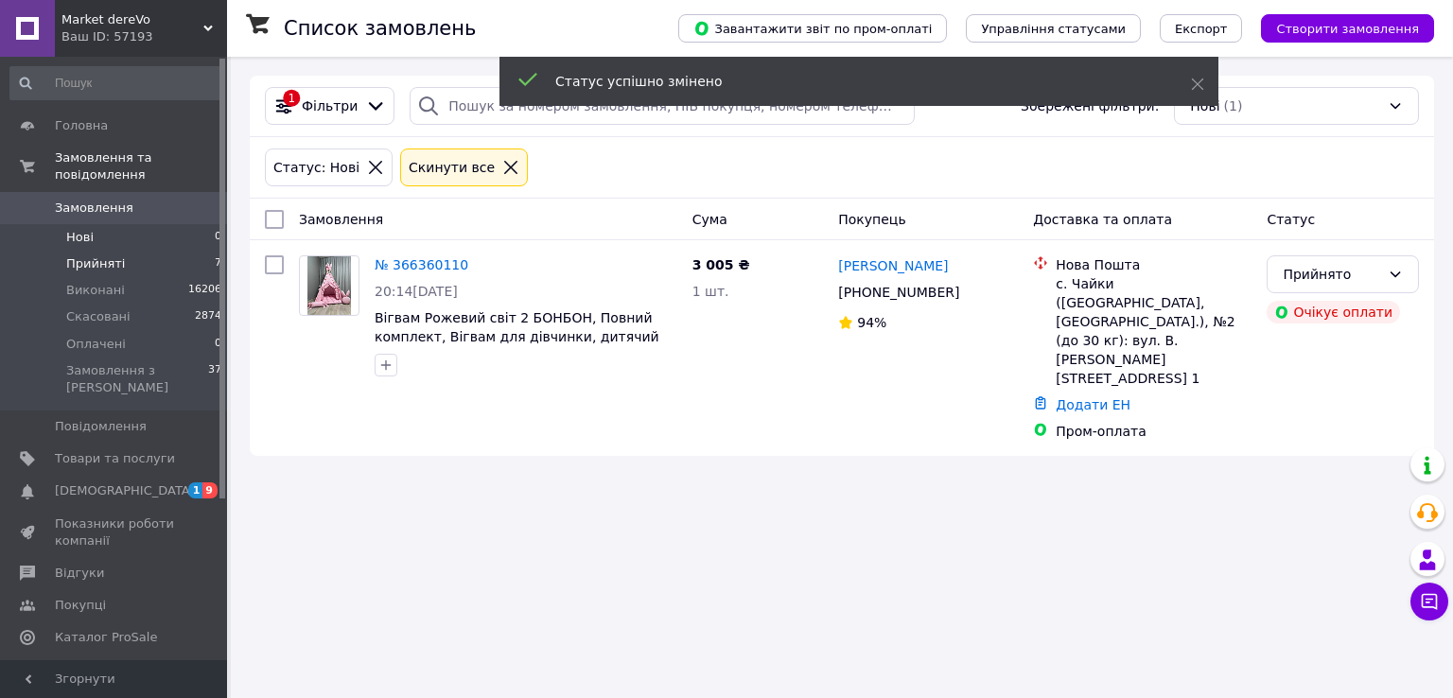
click at [87, 255] on span "Прийняті" at bounding box center [95, 263] width 59 height 17
